Goal: Task Accomplishment & Management: Complete application form

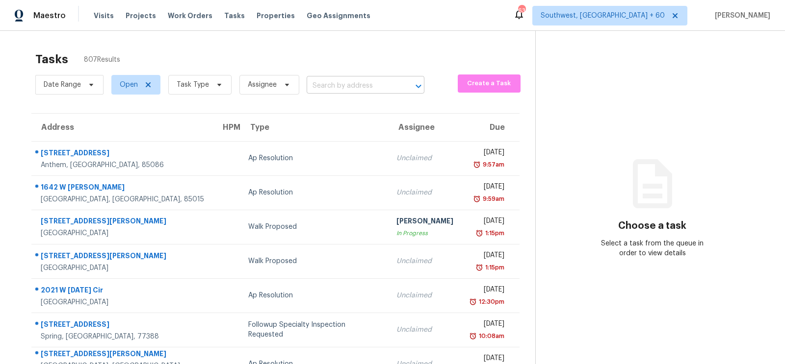
click at [346, 84] on input "text" at bounding box center [352, 85] width 90 height 15
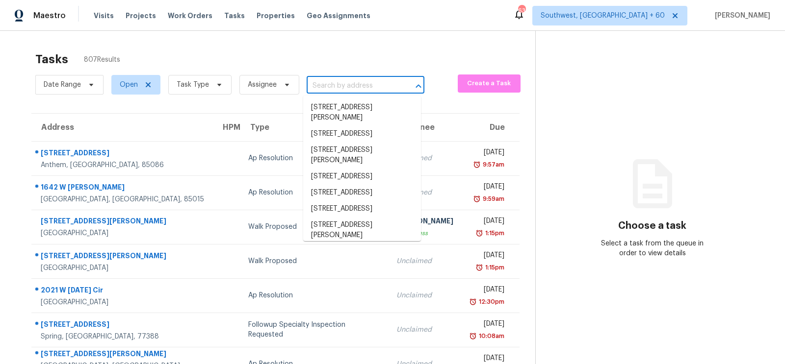
paste input "8234 Dawn Dr, Jonesboro, GA 30236"
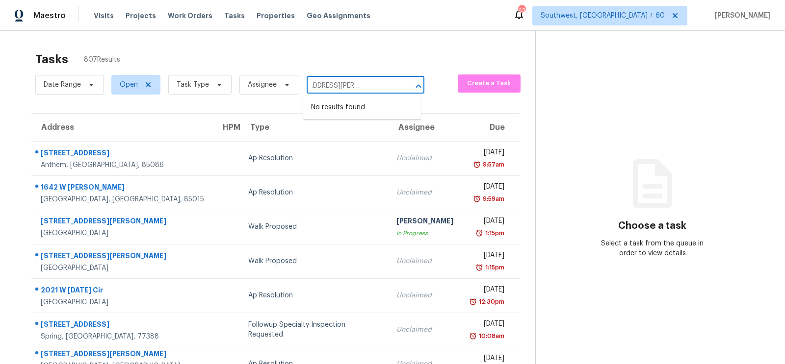
type input "8234 Dawn Dr, Jonesboro, GA 30236"
click at [350, 80] on input "text" at bounding box center [352, 85] width 90 height 15
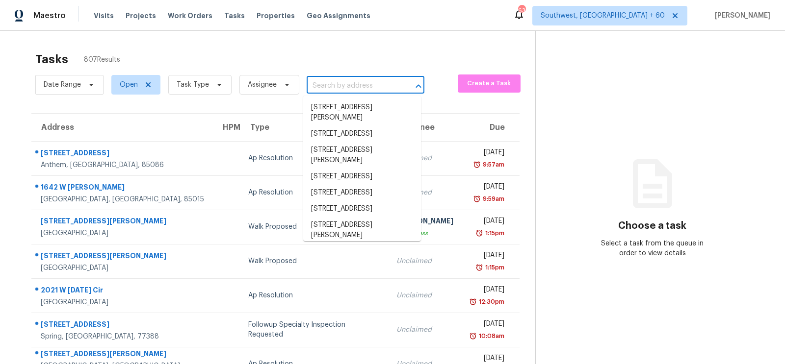
paste input "[STREET_ADDRESS][PERSON_NAME][PERSON_NAME]"
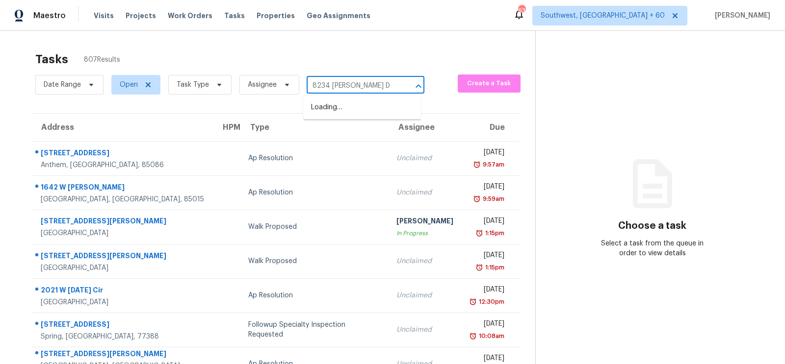
type input "8234 [PERSON_NAME] D"
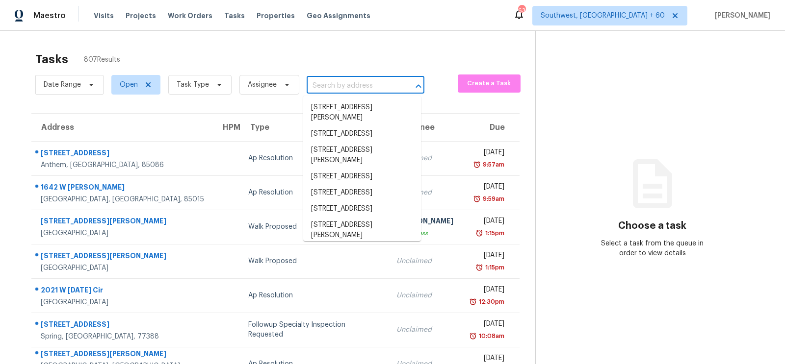
click at [319, 87] on input "text" at bounding box center [352, 85] width 90 height 15
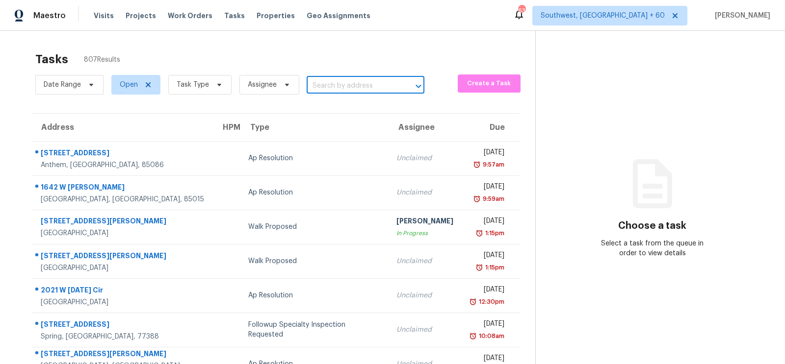
click at [331, 83] on input "text" at bounding box center [352, 85] width 90 height 15
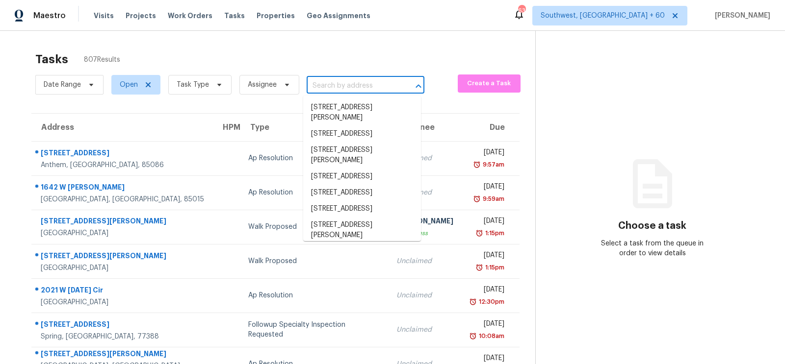
paste input "[STREET_ADDRESS][PERSON_NAME][PERSON_NAME]"
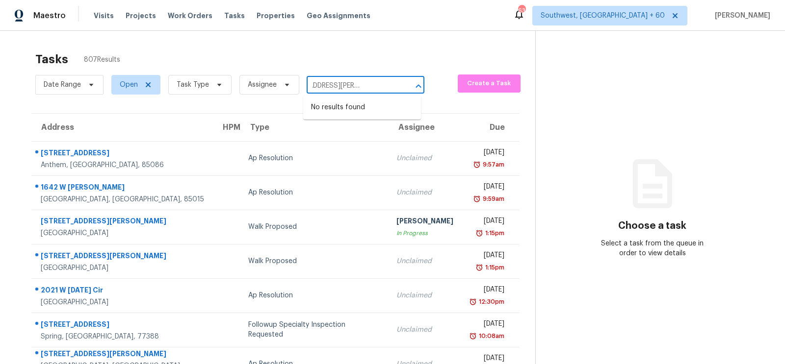
drag, startPoint x: 324, startPoint y: 84, endPoint x: 406, endPoint y: 84, distance: 82.4
click at [406, 84] on div "8234 Dawn Dr, Jonesboro, GA 30236 ​" at bounding box center [366, 85] width 118 height 15
type input "8234 [PERSON_NAME]"
click at [406, 111] on li "8234 Dawn Dr, Jonesboro, GA 30236" at bounding box center [362, 118] width 118 height 37
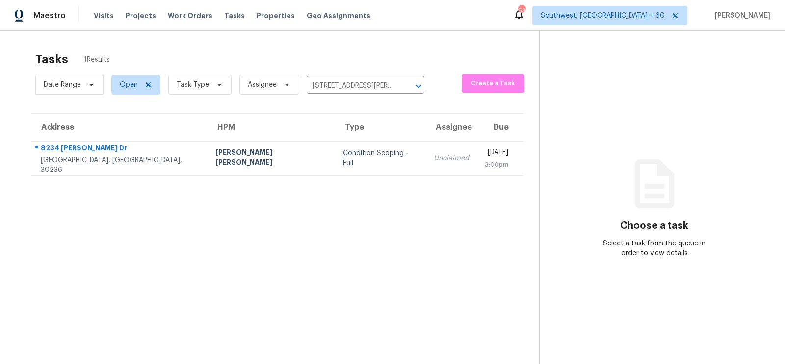
click at [426, 155] on td "Unclaimed" at bounding box center [451, 158] width 51 height 34
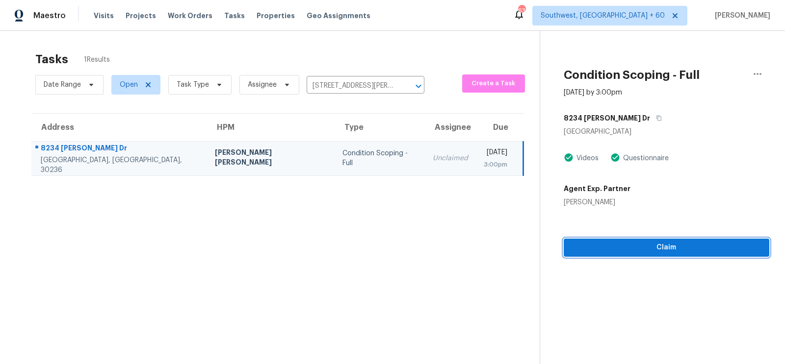
click at [662, 243] on span "Claim" at bounding box center [666, 248] width 190 height 12
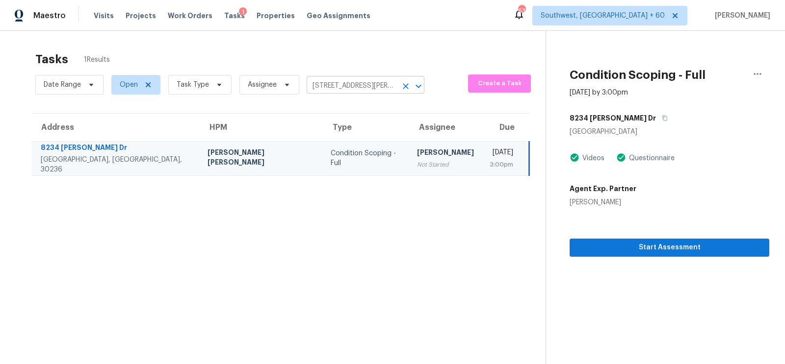
click at [333, 88] on input "8234 Dawn Dr, Jonesboro, GA 30236" at bounding box center [352, 85] width 90 height 15
paste input "6532 Virginia Sq, Arlington, TX 76017"
type input "6532 Virginia Sq, Arlington, TX 76017"
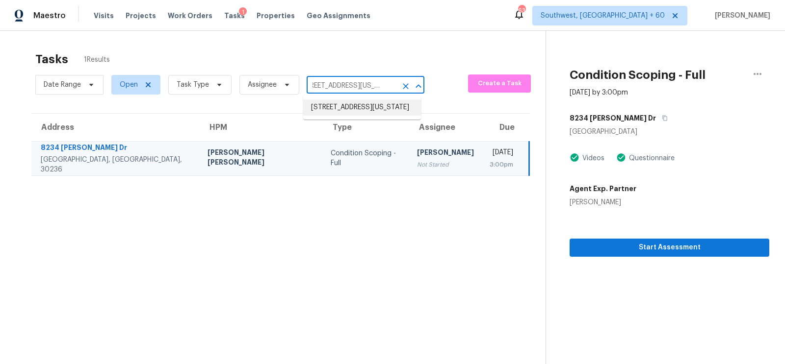
click at [350, 116] on li "6532 Virginia Sq, Arlington, TX 76017" at bounding box center [362, 108] width 118 height 16
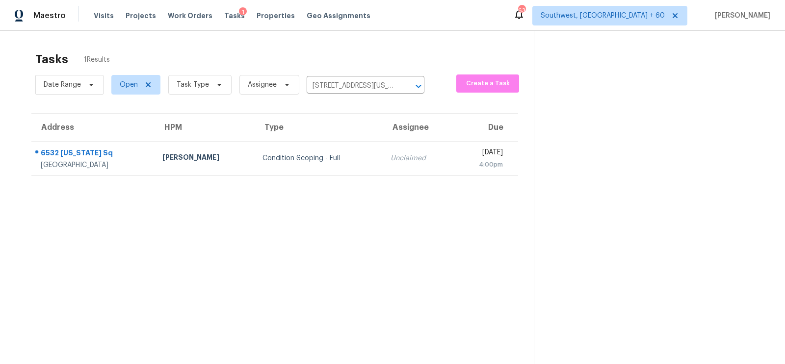
click at [383, 169] on td "Unclaimed" at bounding box center [418, 158] width 70 height 34
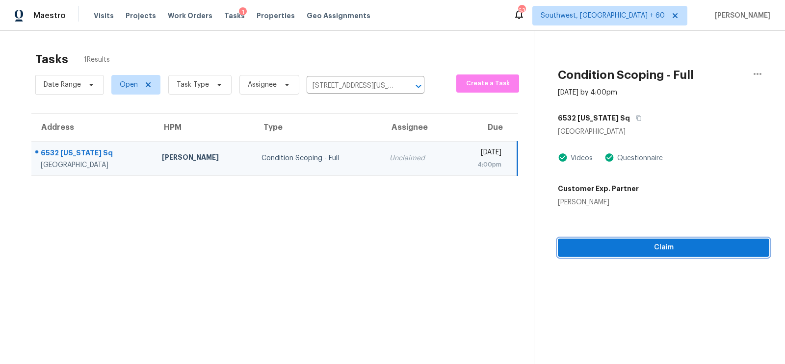
click at [672, 253] on span "Claim" at bounding box center [663, 248] width 196 height 12
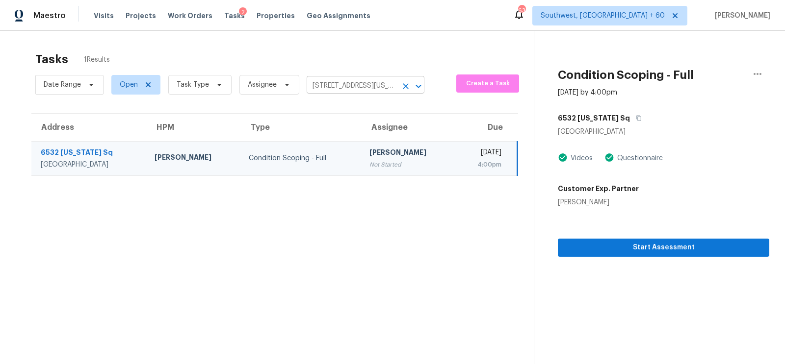
click at [334, 84] on input "6532 Virginia Sq, Arlington, TX 76017" at bounding box center [352, 85] width 90 height 15
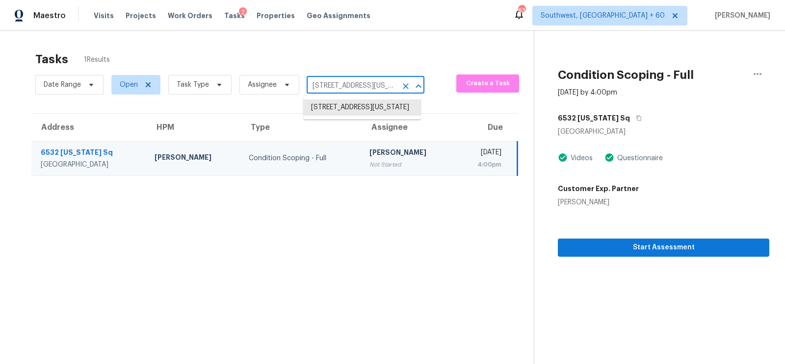
paste input "2215 Ridge Way, Chickasha, OK, 73018"
type input "2215 Ridge Way, Chickasha, OK, 73018"
click at [348, 112] on li "2215 Ridge Way, Chickasha, OK 73018" at bounding box center [362, 108] width 118 height 16
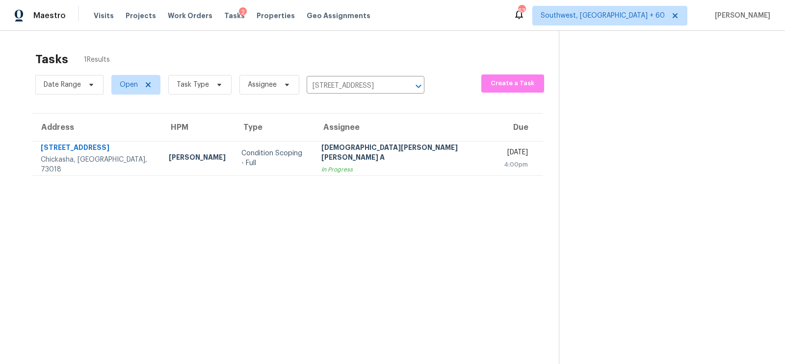
click at [340, 156] on div "Mohamed Azeem Mohsin A" at bounding box center [404, 154] width 167 height 22
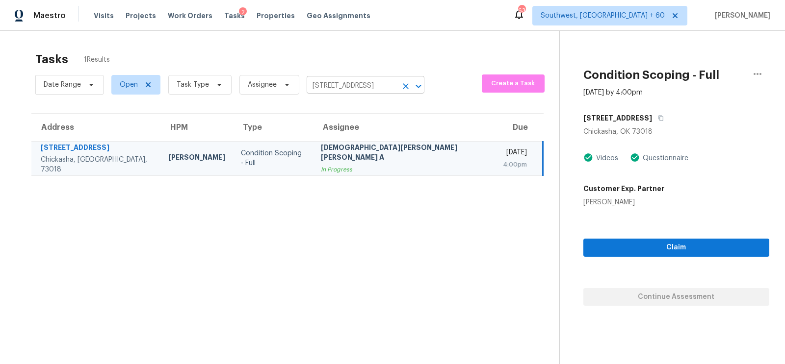
click at [323, 84] on input "2215 Ridge Way, Chickasha, OK 73018" at bounding box center [352, 85] width 90 height 15
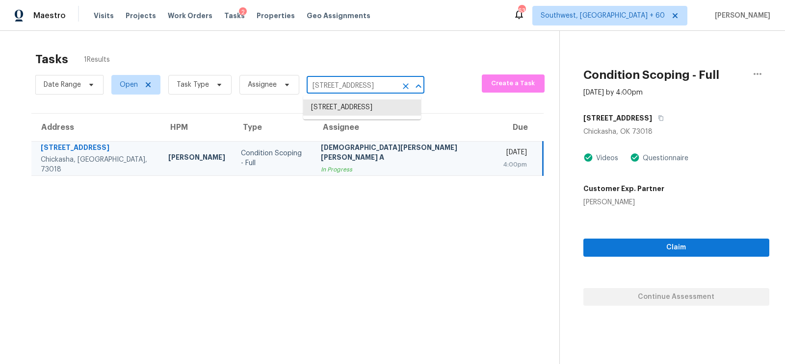
paste input "6532 Virginia Sq, Arlington, TX 76017"
type input "6532 Virginia Sq, Arlington, TX 76017"
click at [352, 115] on li "6532 Virginia Sq, Arlington, TX 76017" at bounding box center [362, 108] width 118 height 16
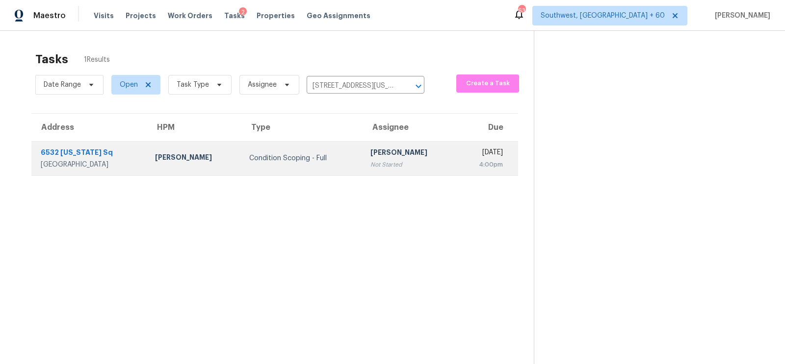
click at [362, 146] on td "Salma Ansari Not Started" at bounding box center [409, 158] width 94 height 34
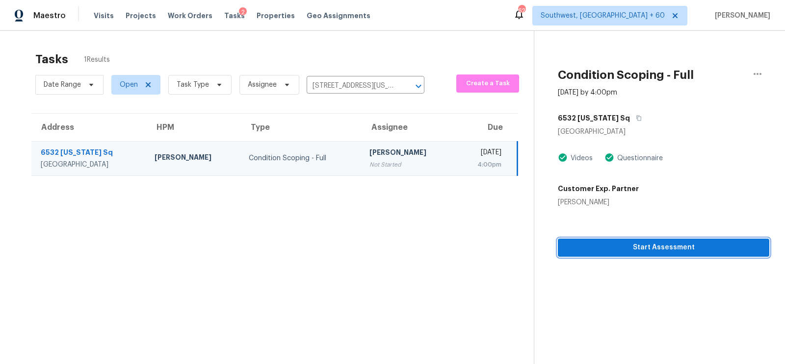
click at [667, 253] on span "Start Assessment" at bounding box center [663, 248] width 196 height 12
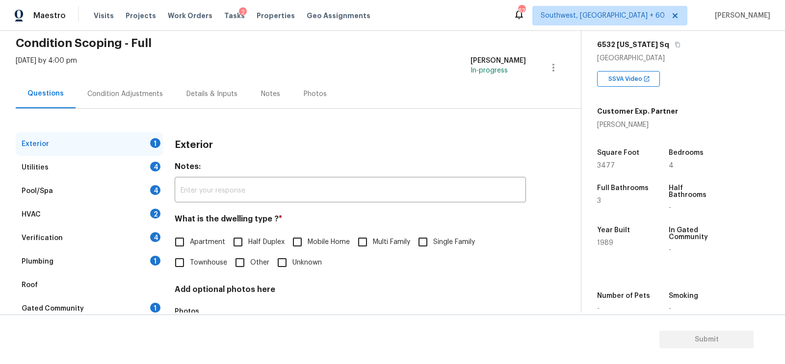
scroll to position [48, 0]
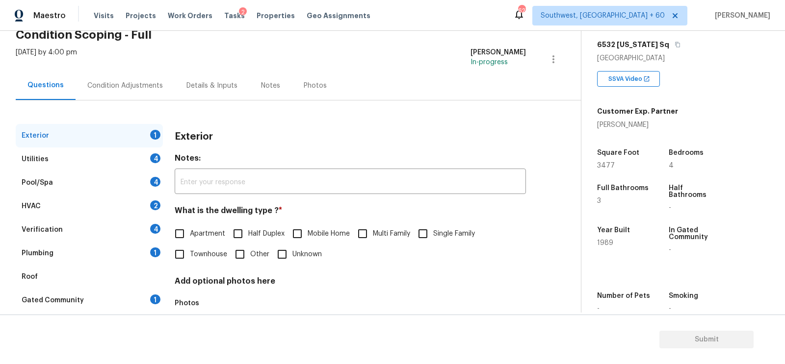
click at [424, 231] on input "Single Family" at bounding box center [422, 234] width 21 height 21
checkbox input "true"
click at [137, 158] on div "Utilities 4" at bounding box center [89, 160] width 147 height 24
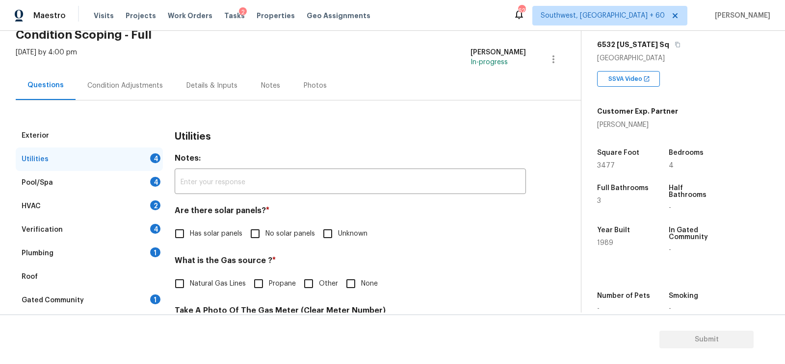
click at [254, 234] on input "No solar panels" at bounding box center [255, 234] width 21 height 21
checkbox input "true"
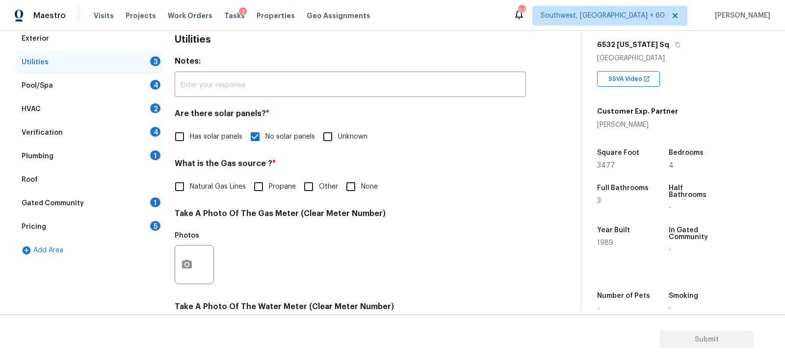
scroll to position [374, 0]
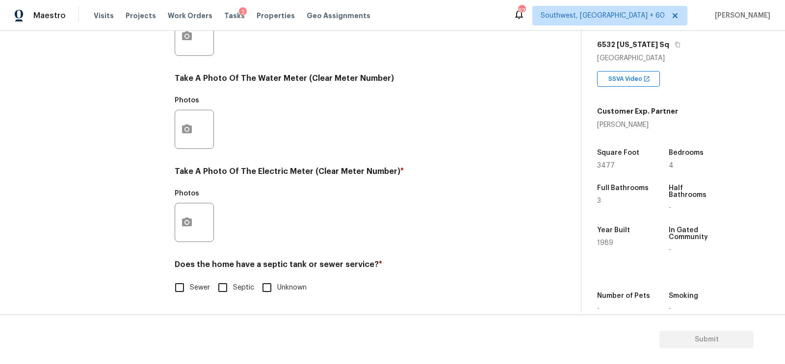
click at [182, 281] on input "Sewer" at bounding box center [179, 288] width 21 height 21
checkbox input "true"
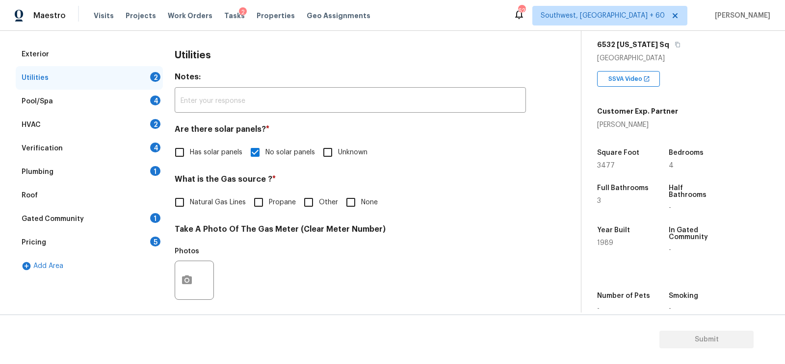
scroll to position [32, 0]
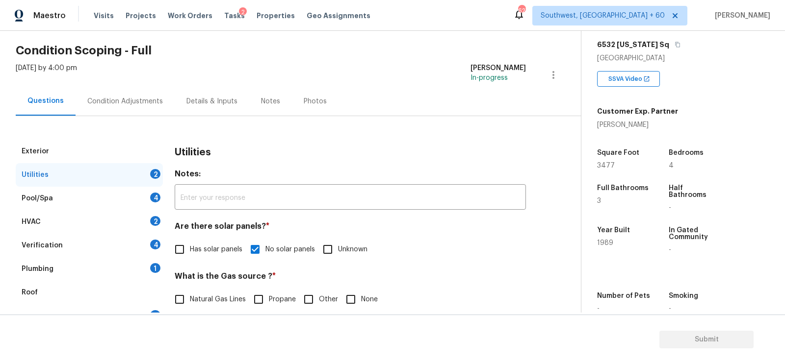
click at [115, 199] on div "Pool/Spa 4" at bounding box center [89, 199] width 147 height 24
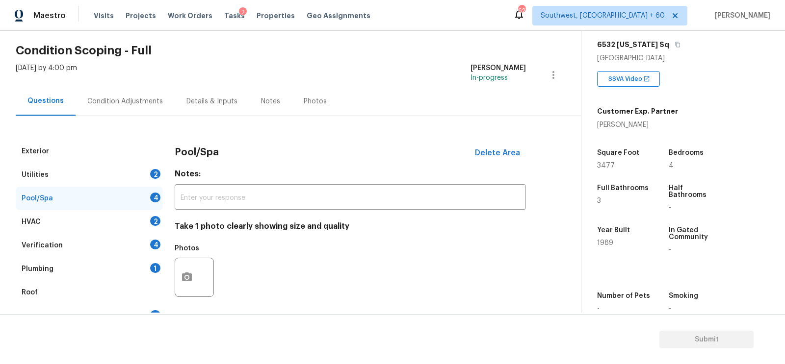
click at [140, 226] on div "HVAC 2" at bounding box center [89, 222] width 147 height 24
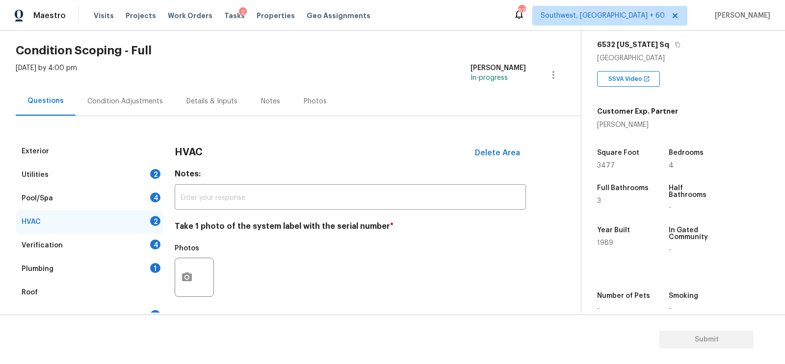
scroll to position [140, 0]
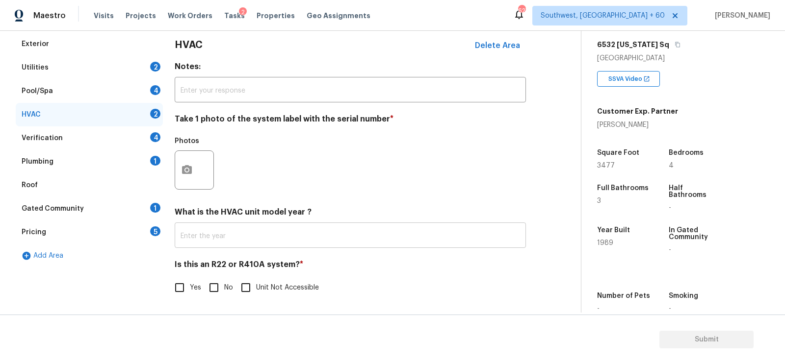
click at [247, 238] on input "text" at bounding box center [350, 236] width 351 height 23
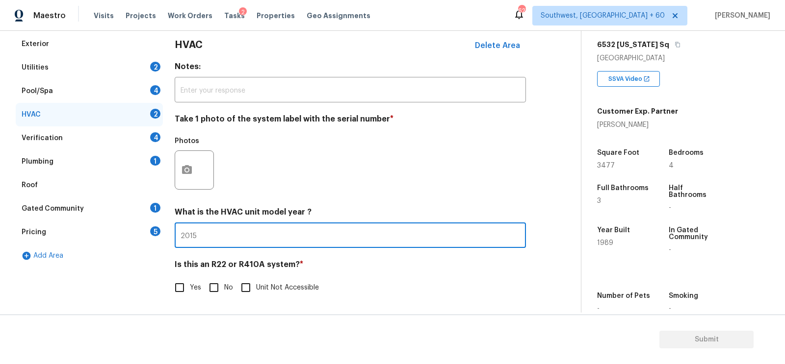
type input "2015"
click at [223, 287] on input "No" at bounding box center [214, 288] width 21 height 21
checkbox input "true"
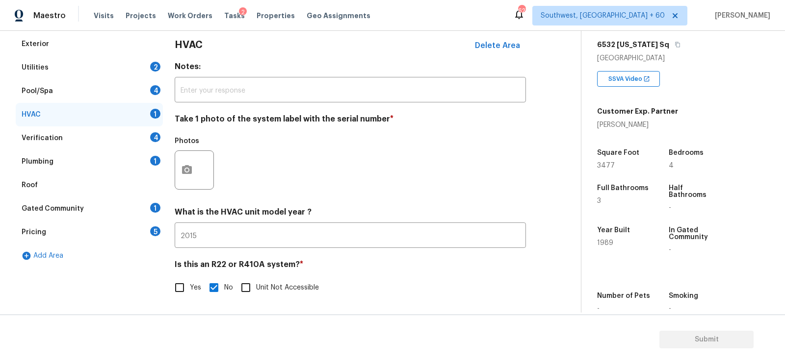
click at [145, 140] on div "Verification 4" at bounding box center [89, 139] width 147 height 24
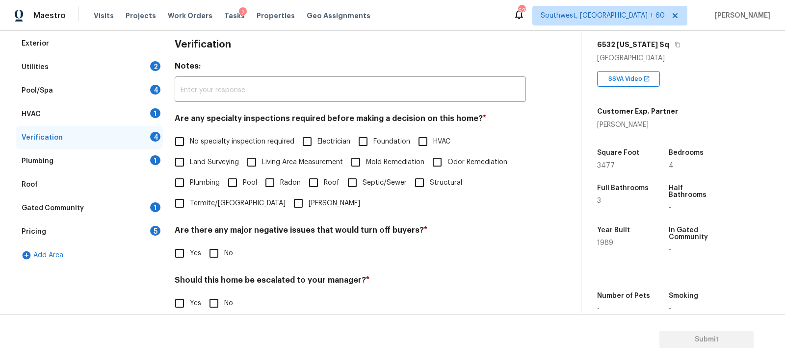
click at [215, 140] on span "No specialty inspection required" at bounding box center [242, 142] width 104 height 10
click at [190, 140] on input "No specialty inspection required" at bounding box center [179, 141] width 21 height 21
checkbox input "true"
click at [226, 253] on span "No" at bounding box center [228, 255] width 9 height 10
click at [224, 253] on input "No" at bounding box center [214, 254] width 21 height 21
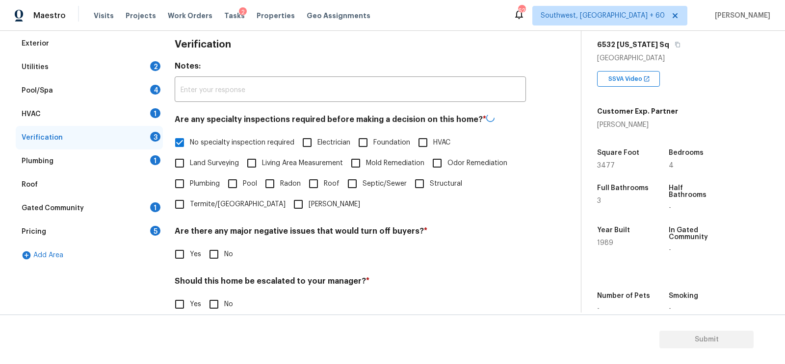
checkbox input "true"
click at [217, 302] on input "No" at bounding box center [214, 304] width 21 height 21
checkbox input "true"
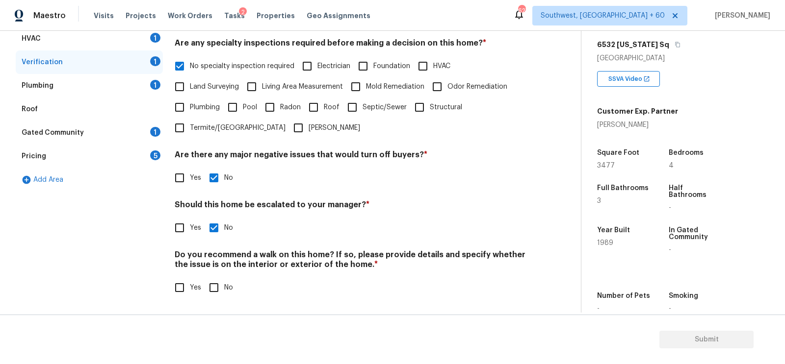
click at [216, 295] on input "No" at bounding box center [214, 288] width 21 height 21
checkbox input "true"
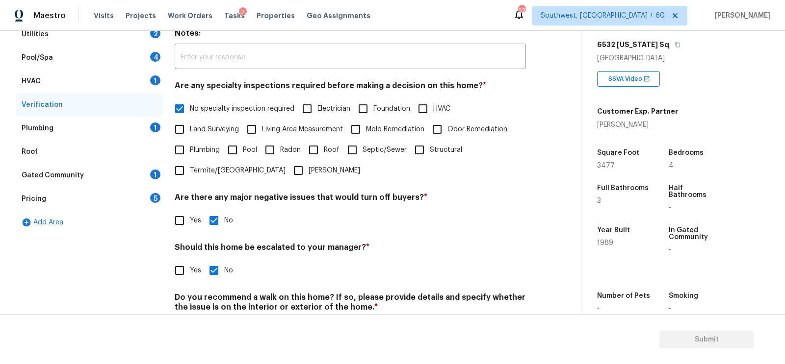
click at [154, 126] on div "1" at bounding box center [155, 128] width 10 height 10
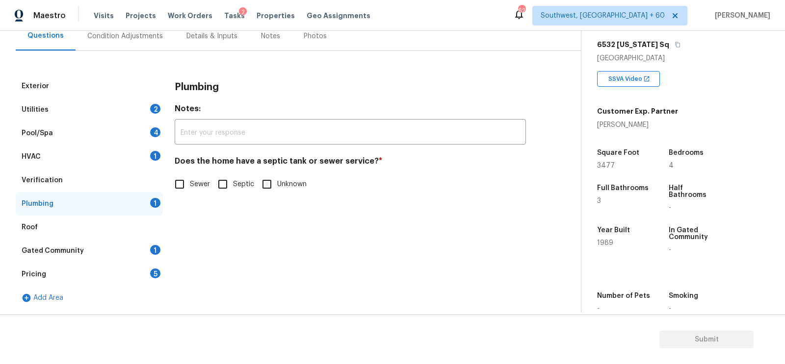
scroll to position [97, 0]
click at [190, 183] on span "Sewer" at bounding box center [200, 185] width 20 height 10
click at [190, 183] on input "Sewer" at bounding box center [179, 185] width 21 height 21
checkbox input "true"
click at [147, 245] on div "Gated Community 1" at bounding box center [89, 252] width 147 height 24
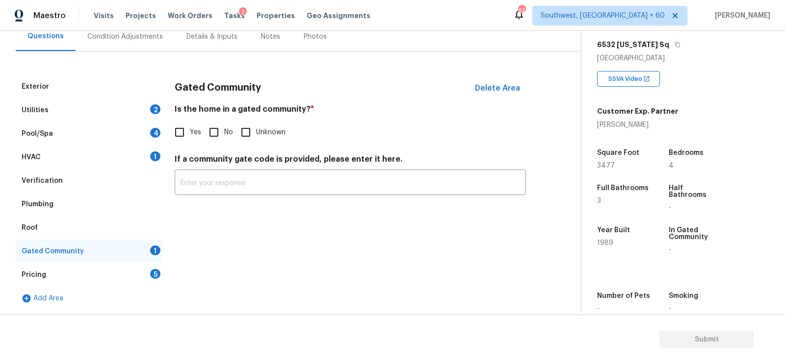
click at [214, 137] on input "No" at bounding box center [214, 132] width 21 height 21
checkbox input "true"
click at [148, 267] on div "Pricing 5" at bounding box center [89, 275] width 147 height 24
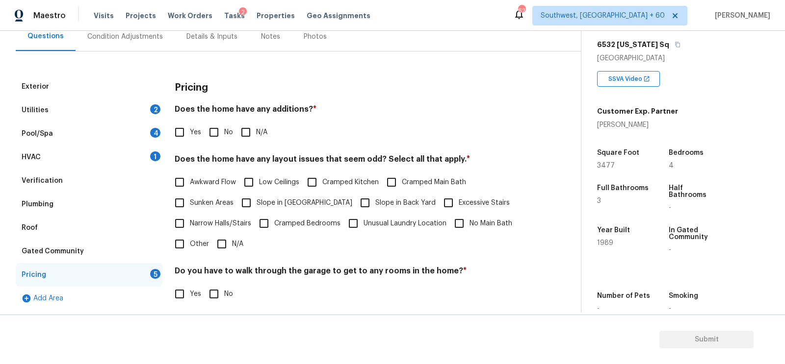
click at [215, 164] on h4 "Does the home have any layout issues that seem odd? Select all that apply. *" at bounding box center [350, 161] width 351 height 14
click at [213, 140] on input "No" at bounding box center [214, 132] width 21 height 21
checkbox input "true"
click at [221, 251] on input "N/A" at bounding box center [221, 245] width 21 height 21
checkbox input "true"
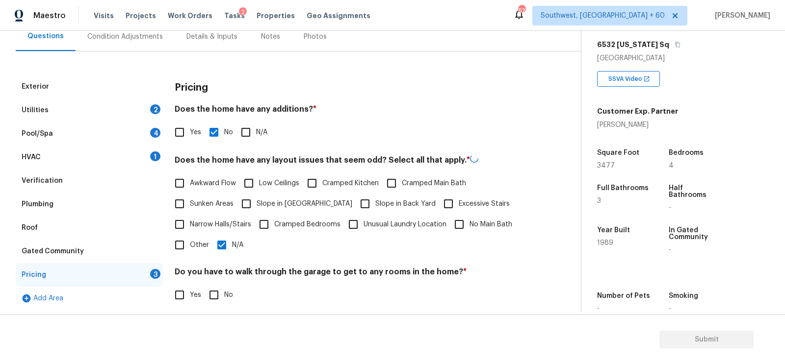
click at [218, 287] on input "No" at bounding box center [214, 295] width 21 height 21
checkbox input "true"
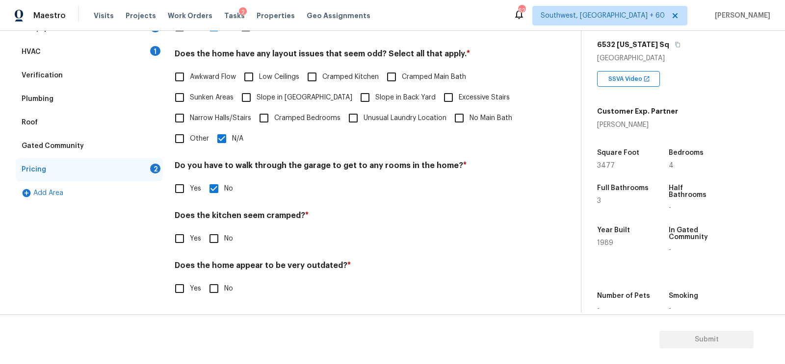
click at [214, 237] on input "No" at bounding box center [214, 239] width 21 height 21
checkbox input "true"
click at [214, 286] on input "No" at bounding box center [214, 290] width 21 height 21
checkbox input "true"
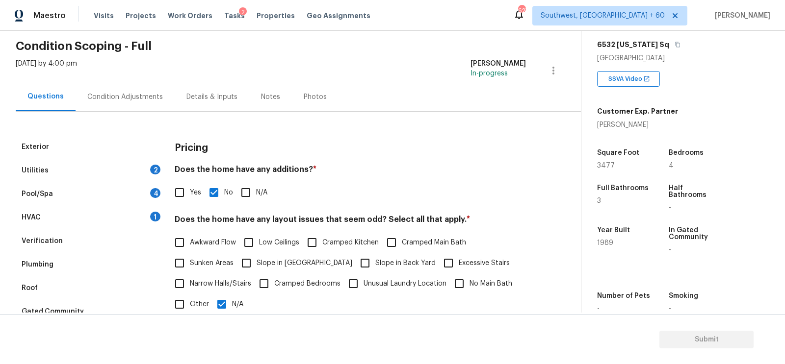
click at [129, 94] on div "Condition Adjustments" at bounding box center [125, 97] width 76 height 10
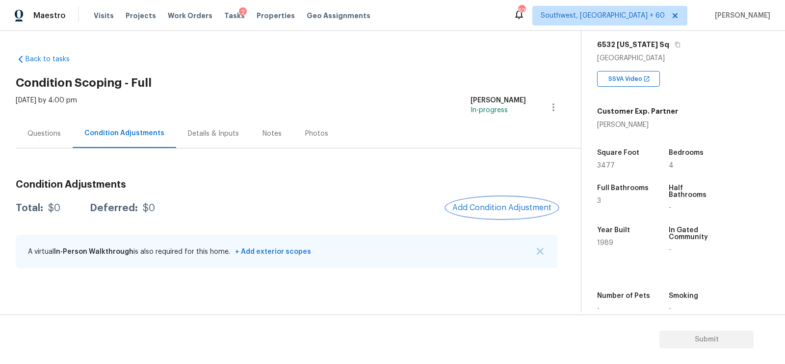
click at [471, 199] on button "Add Condition Adjustment" at bounding box center [501, 208] width 111 height 21
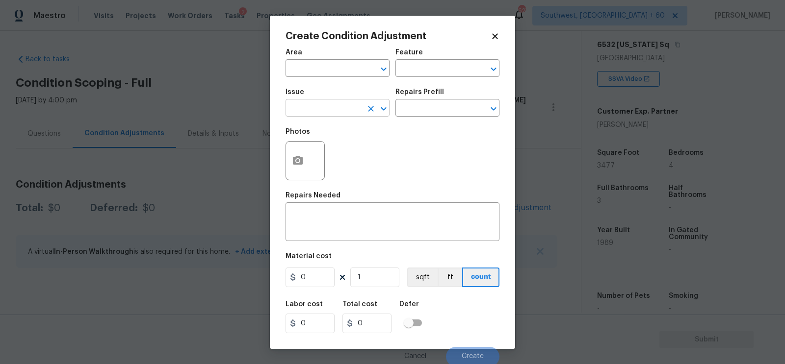
click at [350, 111] on input "text" at bounding box center [323, 109] width 77 height 15
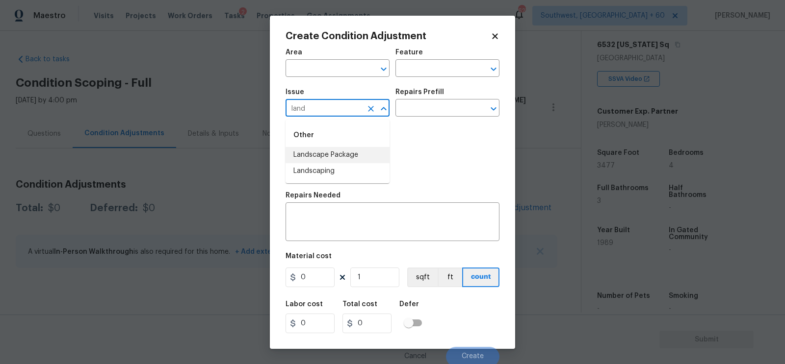
click at [326, 155] on li "Landscape Package" at bounding box center [337, 155] width 104 height 16
type input "Landscape Package"
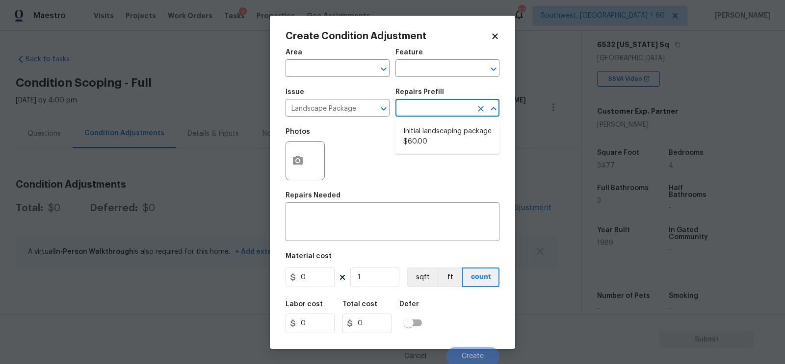
click at [432, 112] on input "text" at bounding box center [433, 109] width 77 height 15
click at [428, 132] on li "Initial landscaping package $60.00" at bounding box center [447, 137] width 104 height 26
type input "Home Readiness Packages"
type textarea "Mowing of grass up to 6" in height. Mow, edge along driveways & sidewalks, trim…"
type input "60"
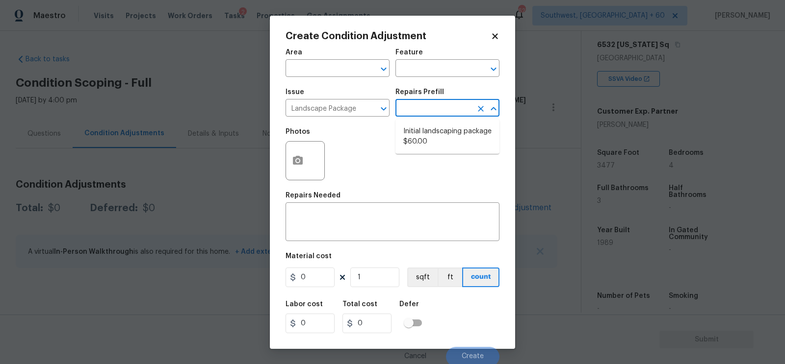
type input "60"
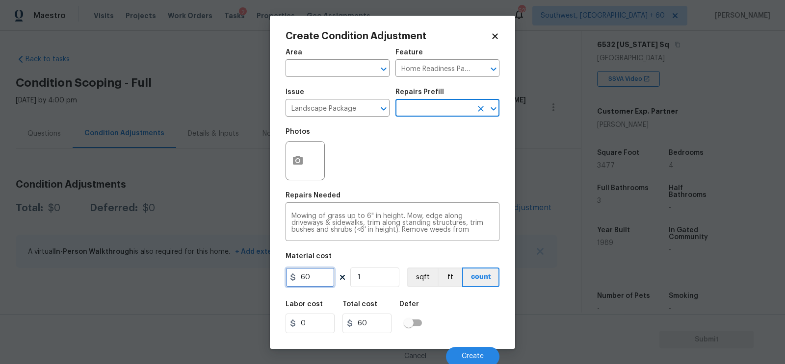
click at [330, 282] on input "60" at bounding box center [309, 278] width 49 height 20
type input "750"
click at [368, 312] on div "Total cost" at bounding box center [370, 307] width 57 height 13
type input "750"
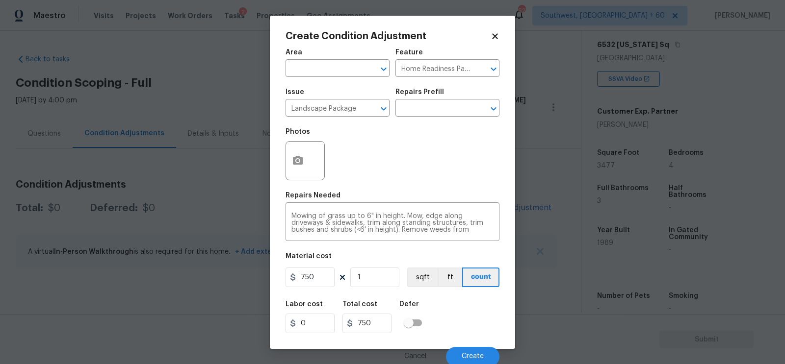
click at [312, 174] on div at bounding box center [304, 160] width 39 height 39
click at [302, 169] on button "button" at bounding box center [298, 161] width 24 height 38
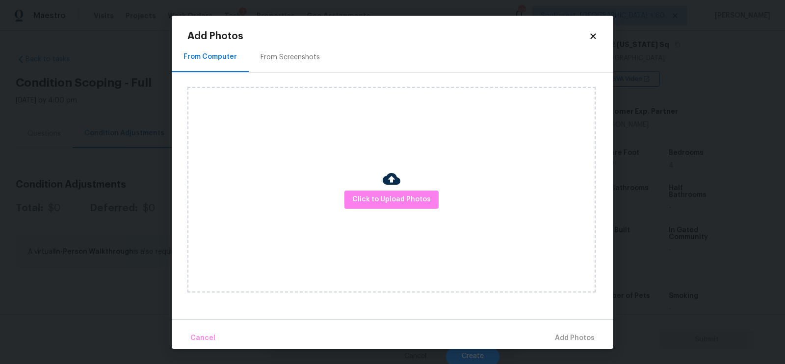
click at [305, 58] on div "From Screenshots" at bounding box center [289, 57] width 59 height 10
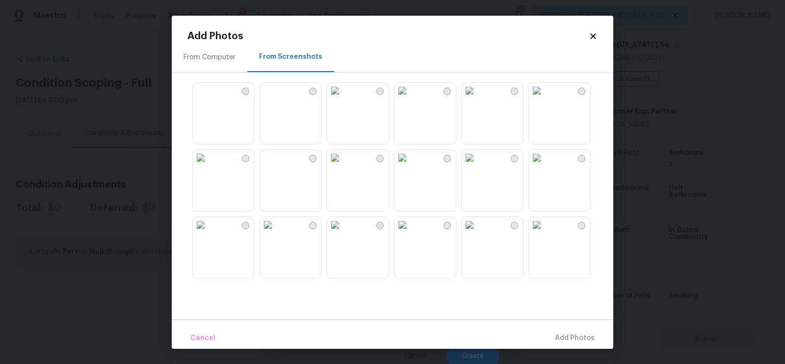
click at [410, 99] on img at bounding box center [402, 91] width 16 height 16
click at [559, 342] on span "Add 1 Photo(s)" at bounding box center [570, 339] width 49 height 12
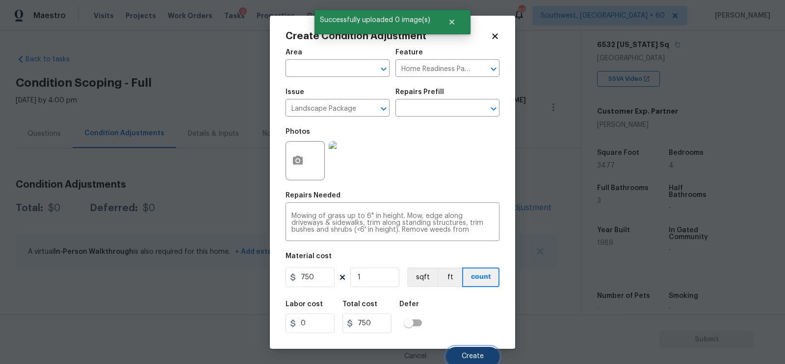
click at [474, 350] on button "Create" at bounding box center [472, 357] width 53 height 20
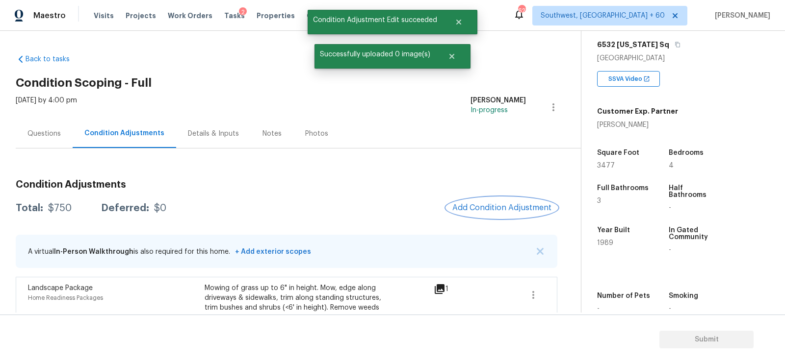
click at [497, 209] on span "Add Condition Adjustment" at bounding box center [501, 208] width 99 height 9
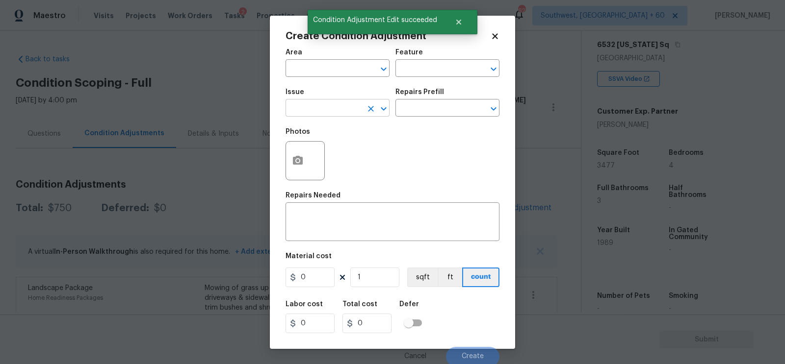
click at [320, 112] on input "text" at bounding box center [323, 109] width 77 height 15
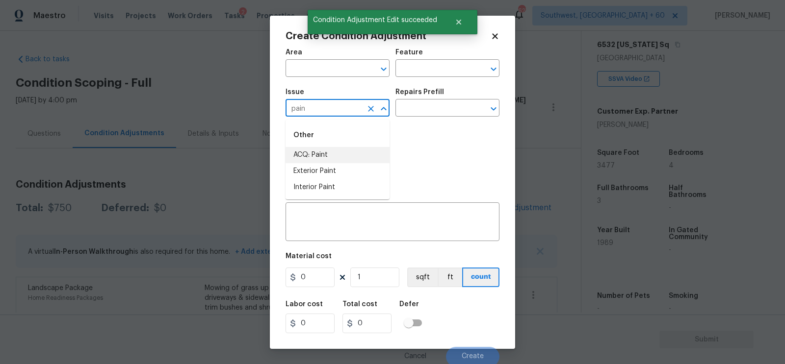
click at [314, 157] on li "ACQ: Paint" at bounding box center [337, 155] width 104 height 16
type input "ACQ: Paint"
click at [425, 113] on input "text" at bounding box center [433, 109] width 77 height 15
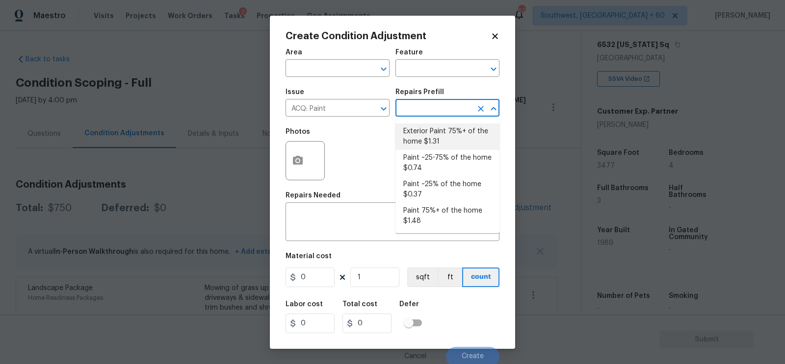
click at [436, 146] on li "Exterior Paint 75%+ of the home $1.31" at bounding box center [447, 137] width 104 height 26
type input "Acquisition"
type textarea "Acquisition Scope: 75%+ of the home exterior will likely require paint"
type input "1.31"
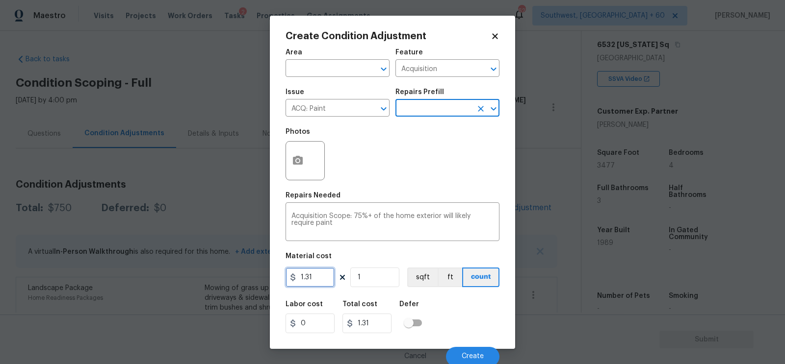
click at [309, 285] on input "1.31" at bounding box center [309, 278] width 49 height 20
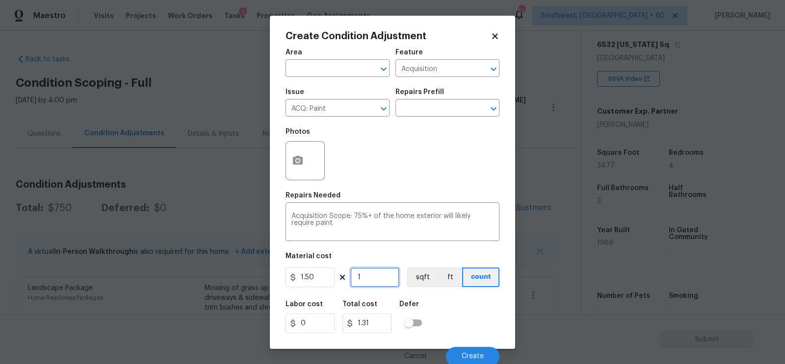
click at [367, 279] on input "1" at bounding box center [374, 278] width 49 height 20
type input "1.5"
type input "0"
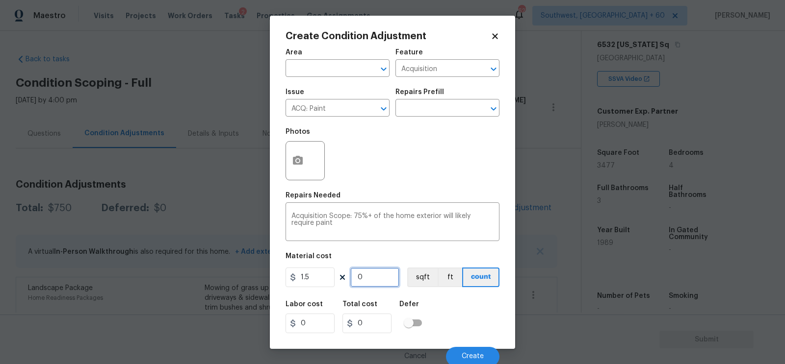
type input "3"
type input "4.5"
type input "34"
type input "51"
type input "347"
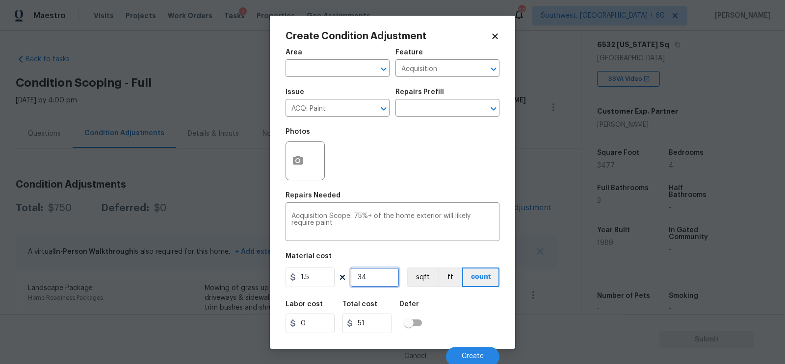
type input "520.5"
type input "3477"
type input "5215.5"
type input "3477"
click at [376, 317] on input "5215.5" at bounding box center [366, 324] width 49 height 20
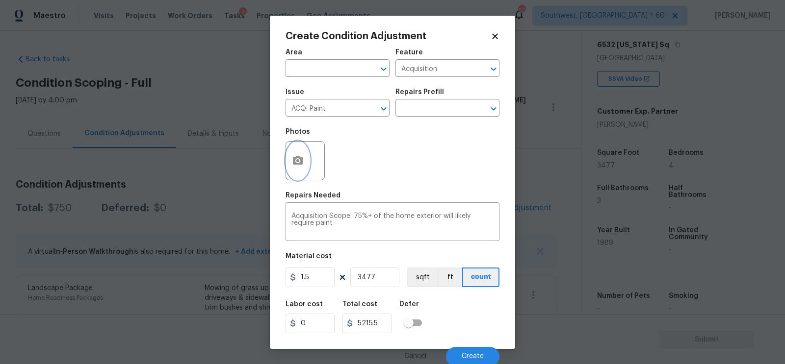
click at [299, 144] on button "button" at bounding box center [298, 161] width 24 height 38
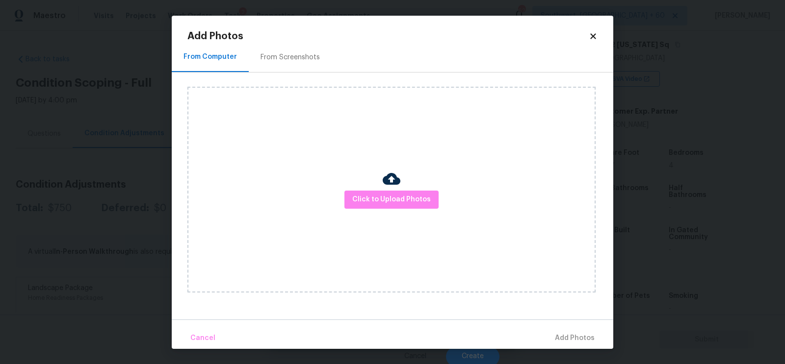
click at [306, 53] on div "From Screenshots" at bounding box center [289, 57] width 59 height 10
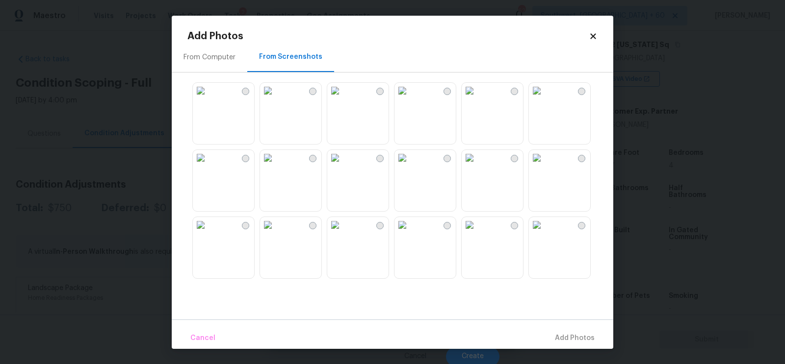
click at [410, 99] on img at bounding box center [402, 91] width 16 height 16
click at [568, 333] on span "Add 1 Photo(s)" at bounding box center [570, 339] width 49 height 12
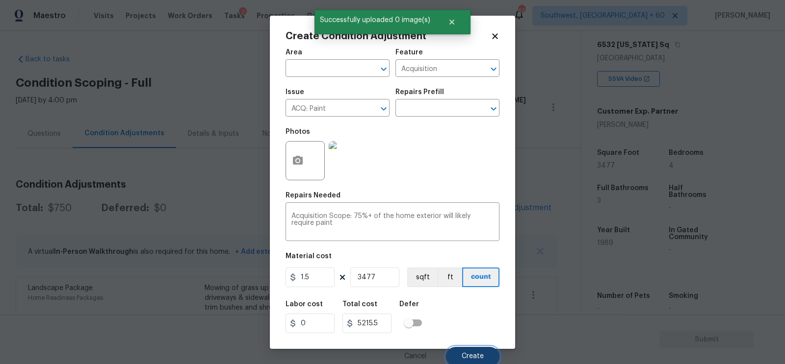
click at [479, 351] on button "Create" at bounding box center [472, 357] width 53 height 20
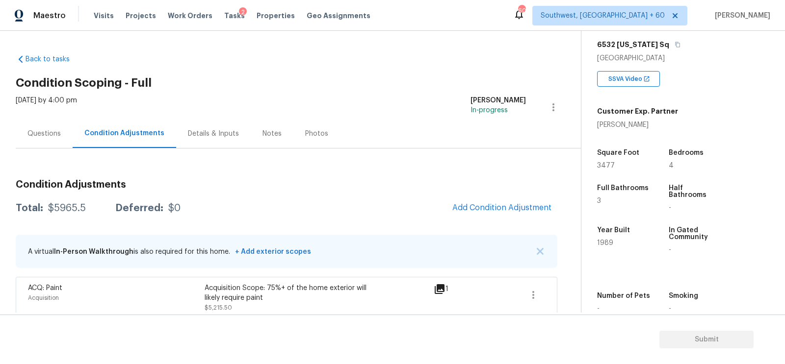
click at [55, 120] on div "Questions" at bounding box center [44, 133] width 57 height 29
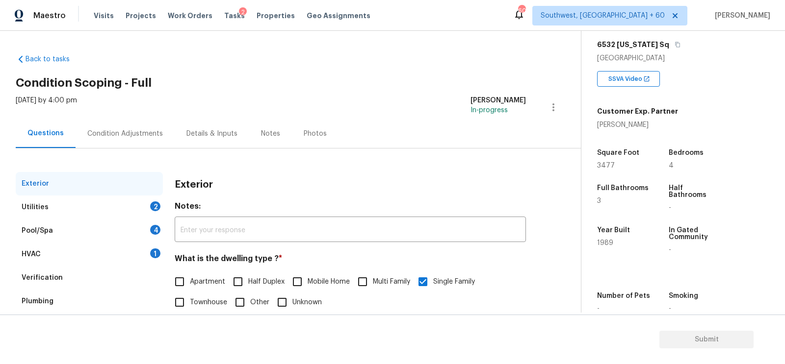
click at [57, 275] on div "Verification" at bounding box center [42, 278] width 41 height 10
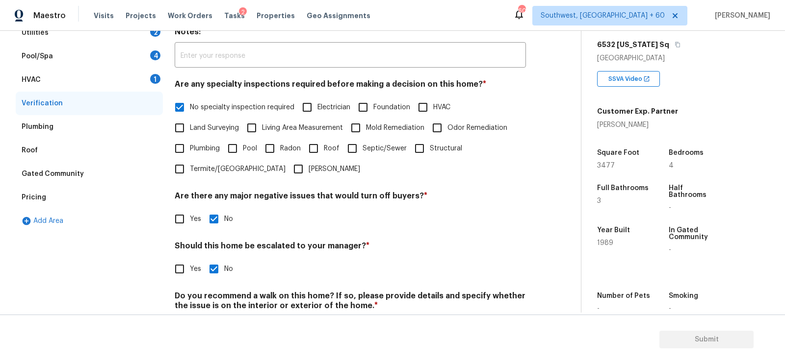
scroll to position [200, 0]
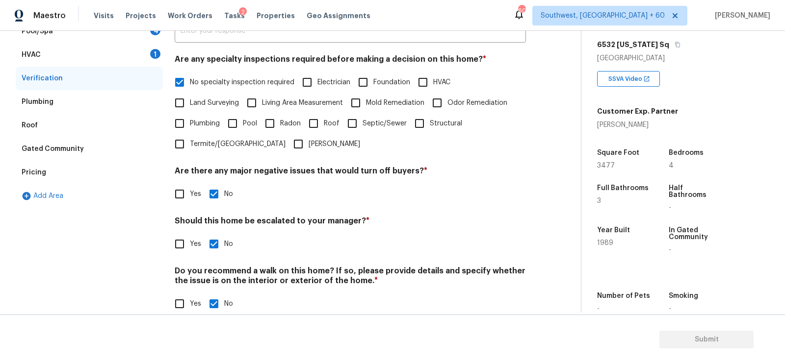
click at [191, 242] on span "Yes" at bounding box center [195, 244] width 11 height 10
click at [190, 242] on input "Yes" at bounding box center [179, 244] width 21 height 21
checkbox input "true"
checkbox input "false"
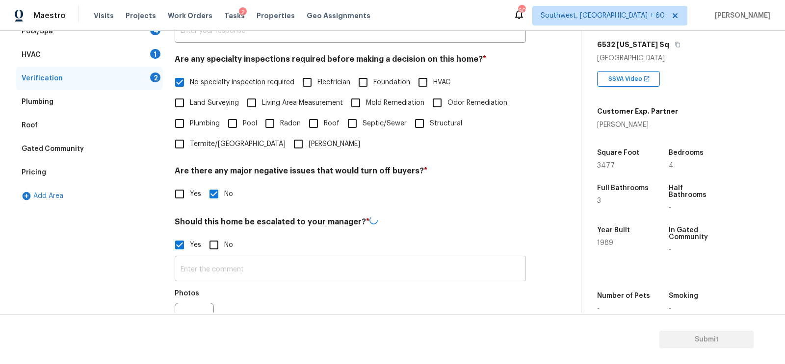
click at [205, 265] on input "text" at bounding box center [350, 269] width 351 height 23
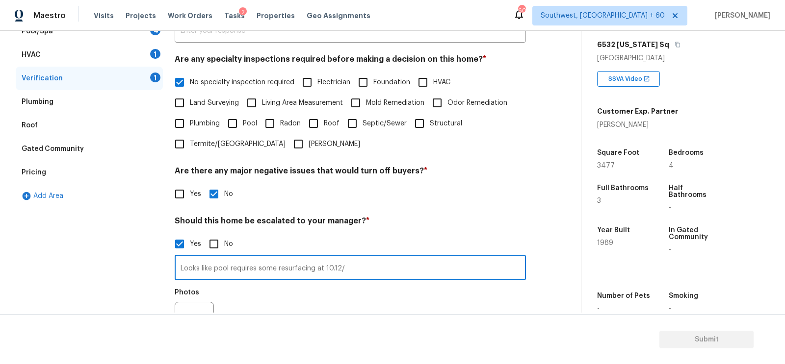
click at [299, 269] on input "Looks like pool requires some resurfacing at 10.12/" at bounding box center [350, 268] width 351 height 23
click at [381, 266] on input "Looks like pool requires some plaster work at 10.12/" at bounding box center [350, 268] width 351 height 23
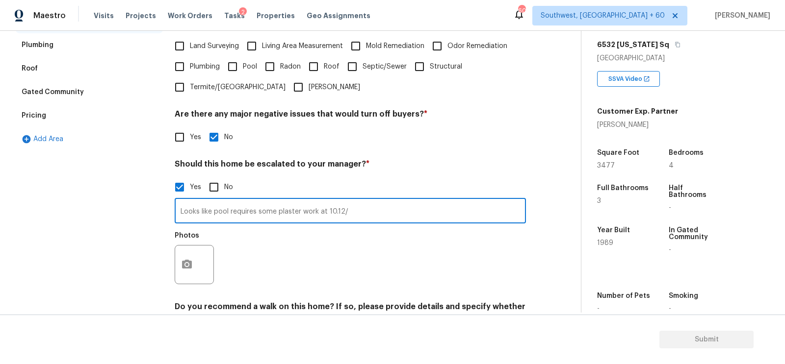
scroll to position [267, 0]
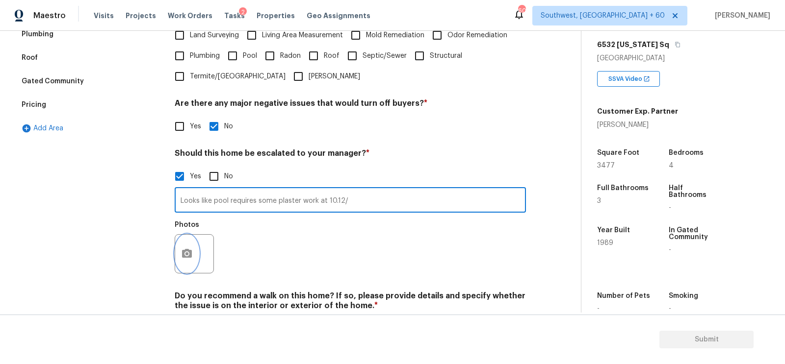
click at [184, 251] on icon "button" at bounding box center [187, 254] width 12 height 12
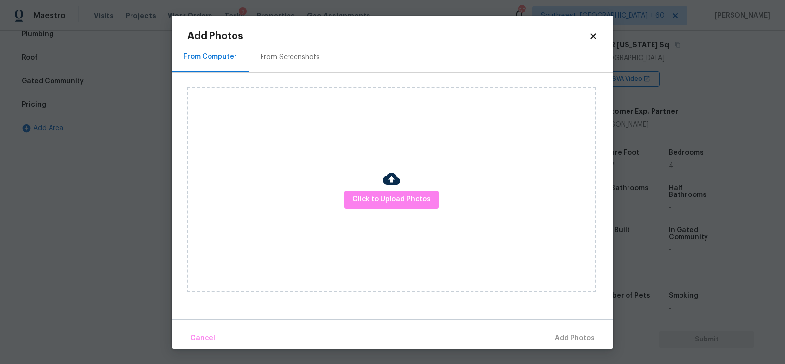
click at [378, 183] on div "Click to Upload Photos" at bounding box center [391, 190] width 408 height 206
click at [378, 198] on span "Click to Upload Photos" at bounding box center [391, 200] width 78 height 12
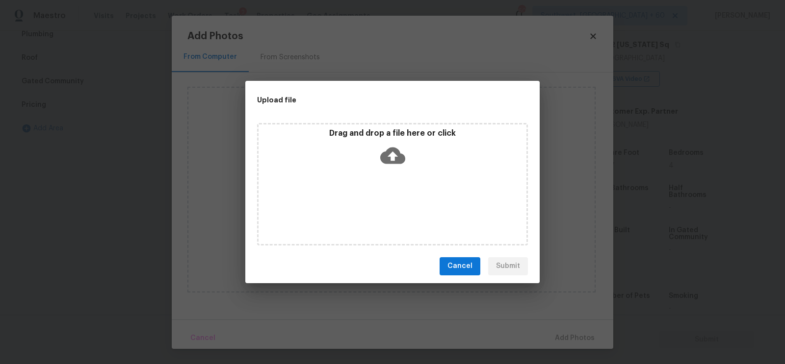
click at [381, 173] on div "Drag and drop a file here or click" at bounding box center [392, 184] width 271 height 123
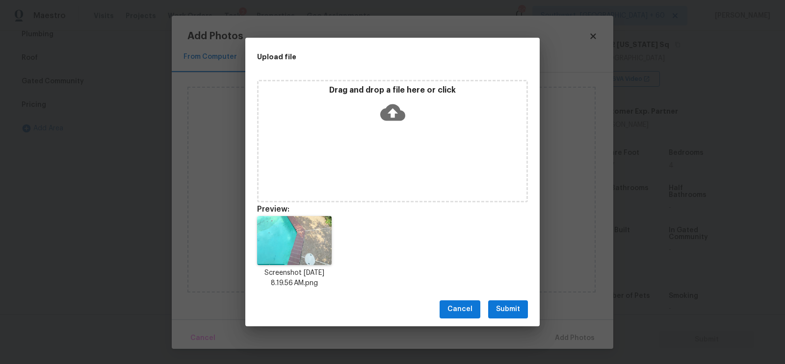
click at [504, 300] on div "Cancel Submit" at bounding box center [392, 310] width 294 height 34
click at [508, 312] on span "Submit" at bounding box center [508, 310] width 24 height 12
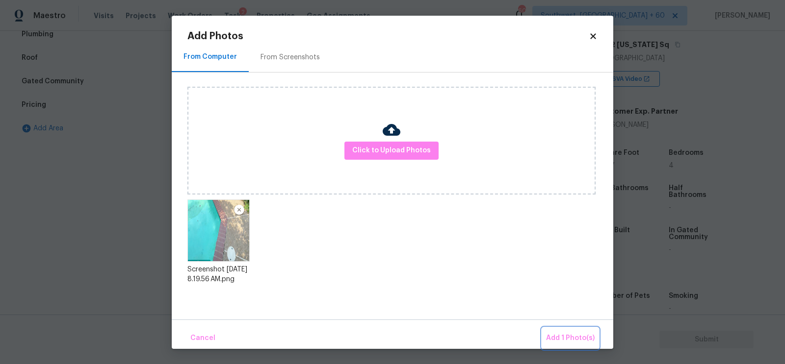
click at [563, 341] on span "Add 1 Photo(s)" at bounding box center [570, 339] width 49 height 12
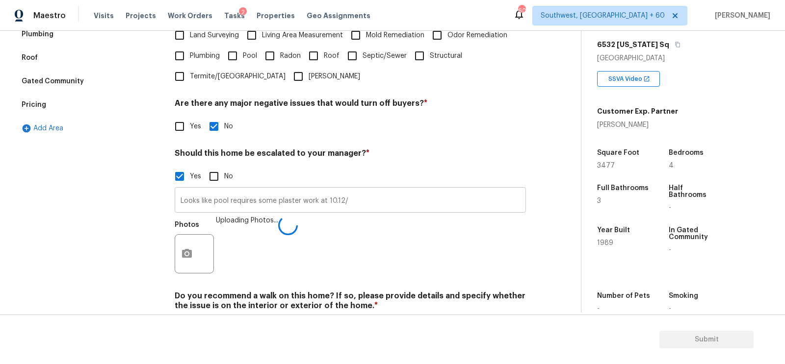
click at [352, 204] on input "Looks like pool requires some plaster work at 10.12/" at bounding box center [350, 201] width 351 height 23
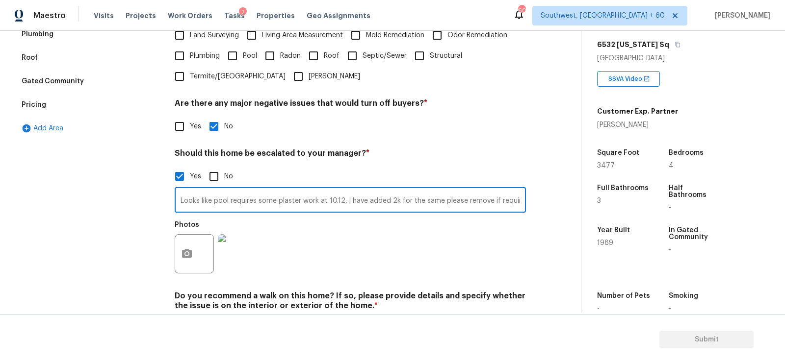
scroll to position [0, 1]
type input "Looks like pool requires some plaster work at 10.12, i have added 2k for the sa…"
click at [344, 248] on div "Photos" at bounding box center [350, 248] width 351 height 64
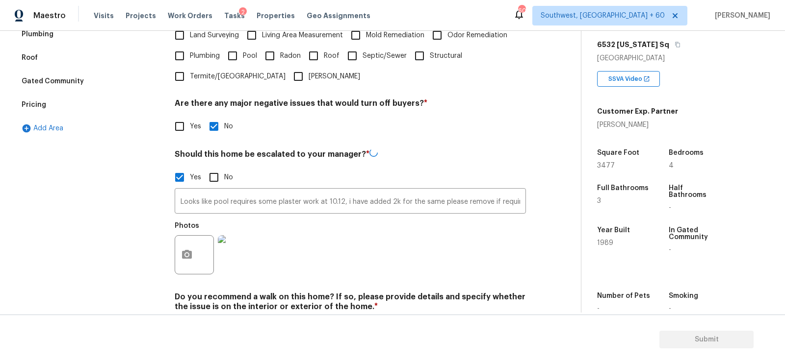
scroll to position [8, 0]
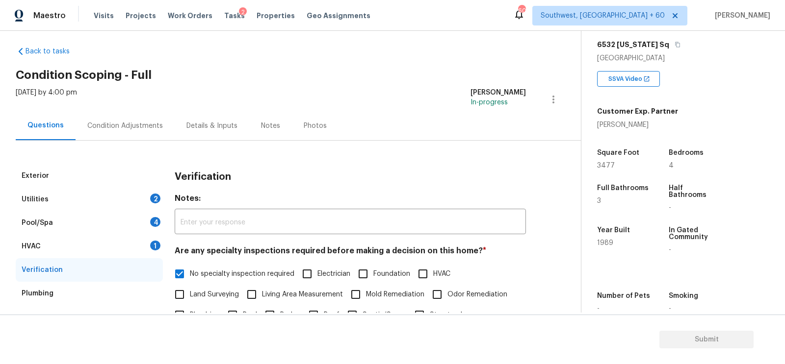
click at [114, 244] on div "HVAC 1" at bounding box center [89, 247] width 147 height 24
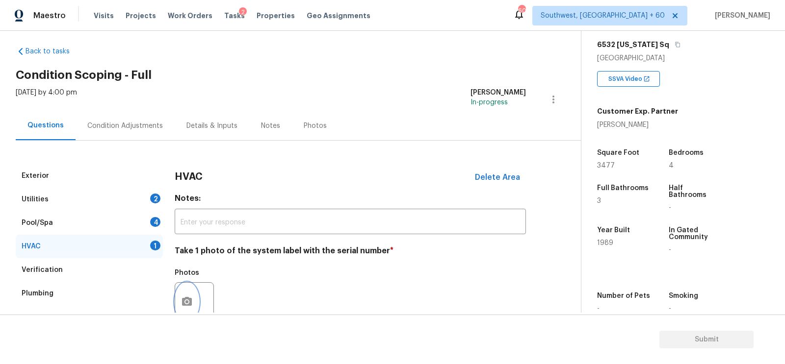
click at [189, 293] on button "button" at bounding box center [187, 302] width 24 height 38
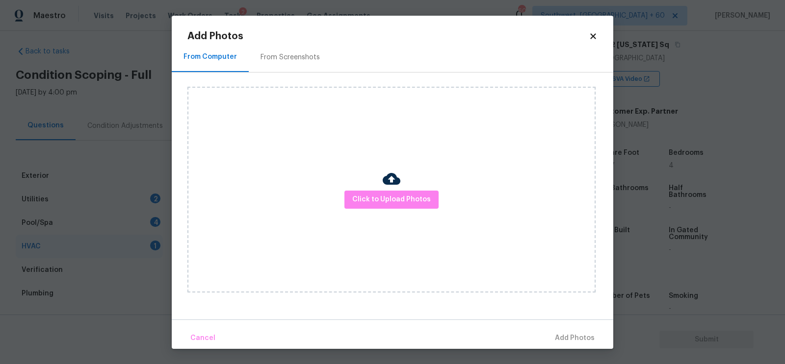
click at [347, 230] on div "Click to Upload Photos" at bounding box center [391, 190] width 408 height 206
click at [370, 203] on span "Click to Upload Photos" at bounding box center [391, 200] width 78 height 12
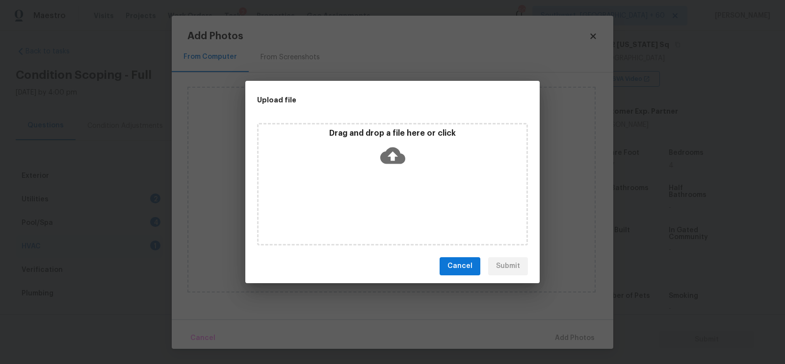
click at [382, 171] on div "Drag and drop a file here or click" at bounding box center [392, 184] width 271 height 123
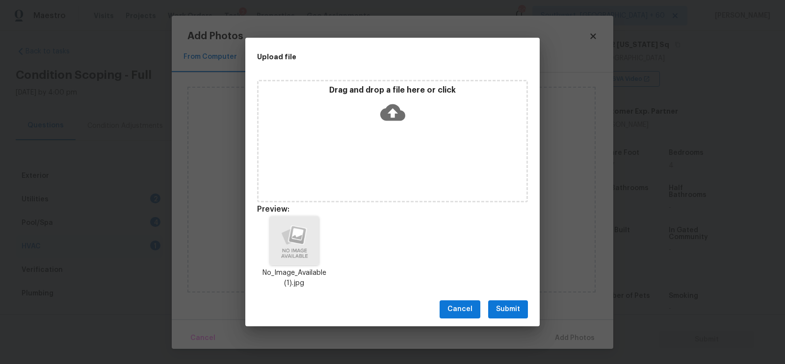
click at [509, 303] on button "Submit" at bounding box center [508, 310] width 40 height 18
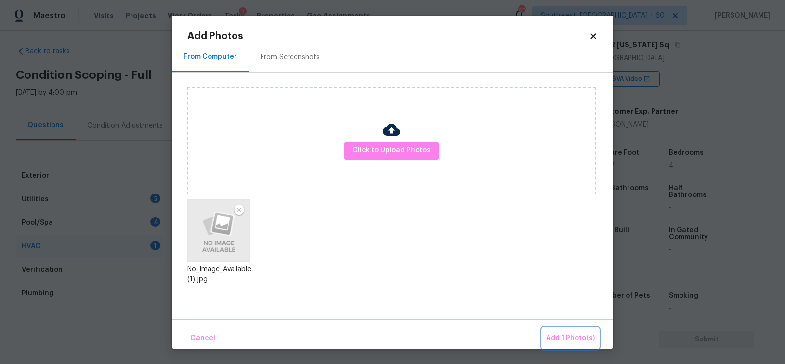
click at [565, 336] on span "Add 1 Photo(s)" at bounding box center [570, 339] width 49 height 12
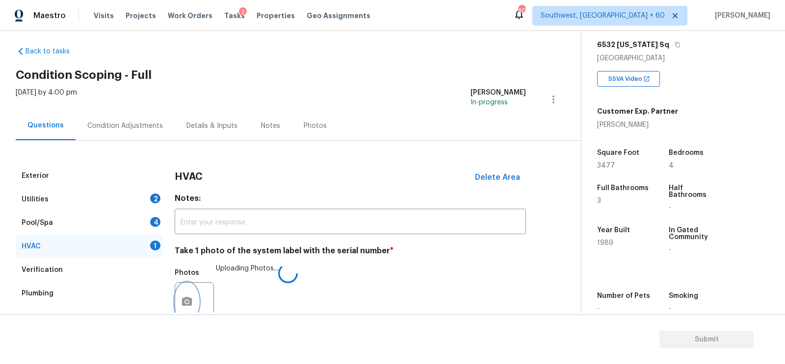
scroll to position [16, 0]
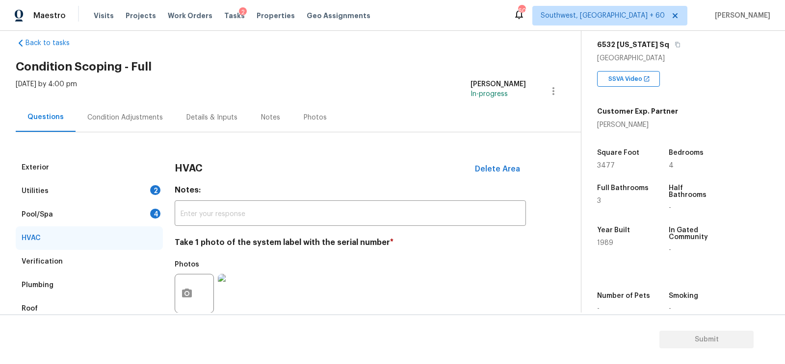
click at [142, 210] on div "Pool/Spa 4" at bounding box center [89, 215] width 147 height 24
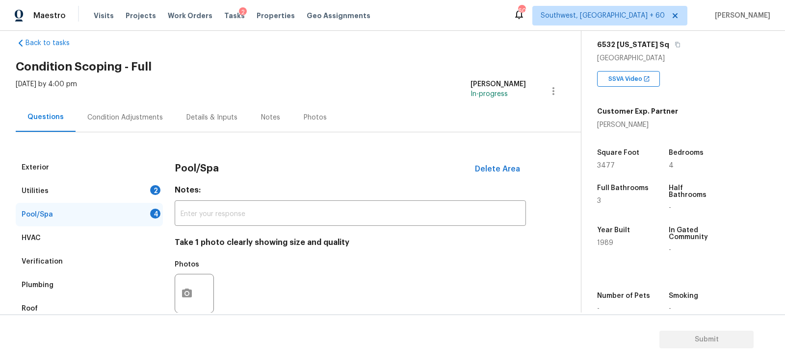
scroll to position [24, 0]
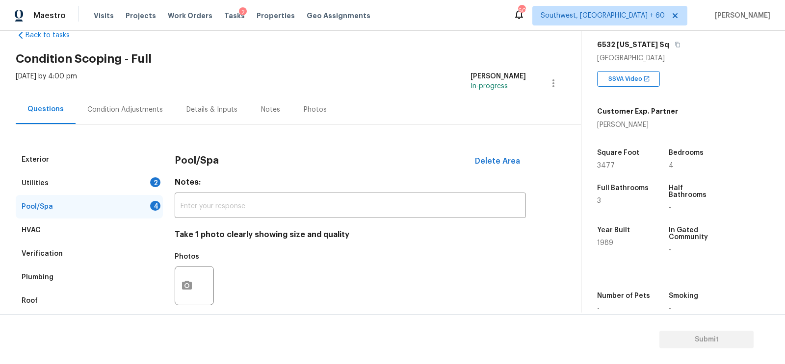
click at [172, 208] on div "Exterior Utilities 2 Pool/Spa 4 HVAC Verification Plumbing Roof Gated Community…" at bounding box center [286, 335] width 541 height 375
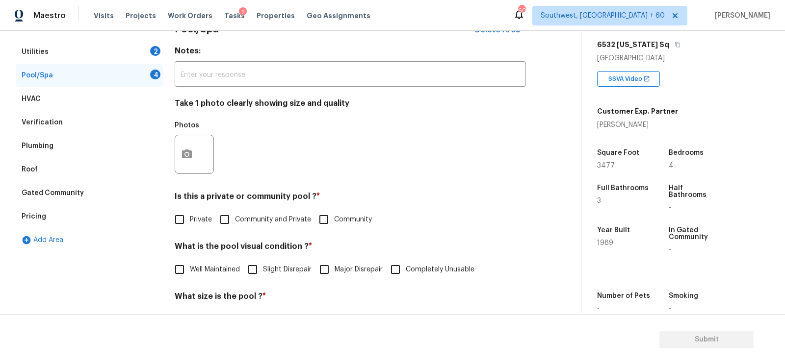
scroll to position [180, 0]
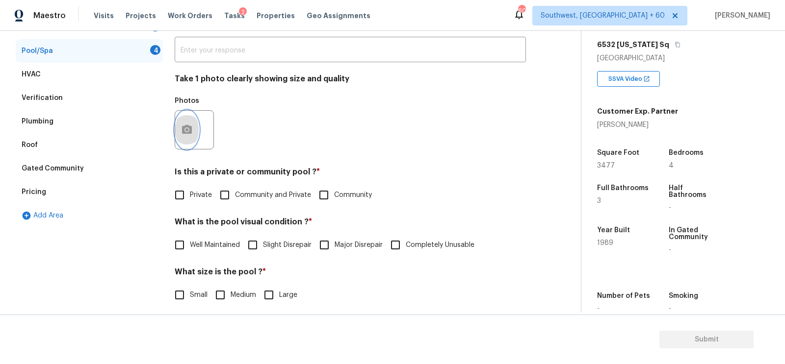
click at [175, 127] on button "button" at bounding box center [187, 130] width 24 height 38
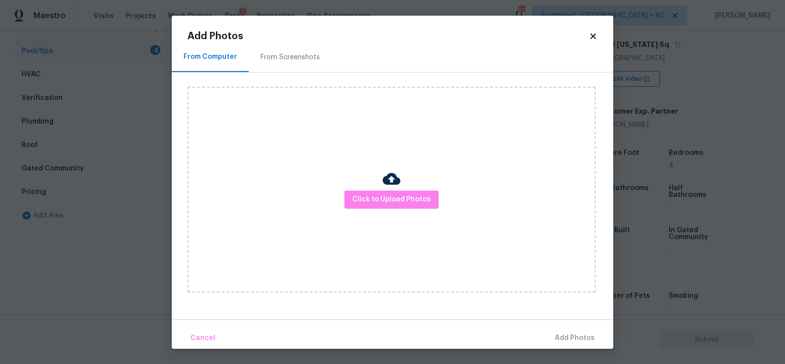
click at [273, 40] on h2 "Add Photos" at bounding box center [387, 36] width 401 height 10
click at [278, 50] on div "From Screenshots" at bounding box center [290, 57] width 83 height 29
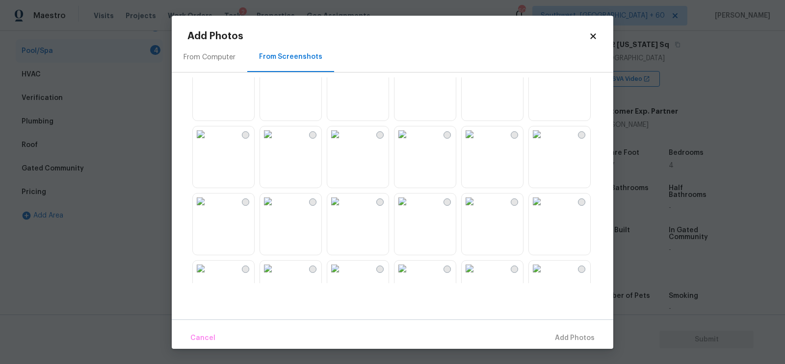
scroll to position [55, 0]
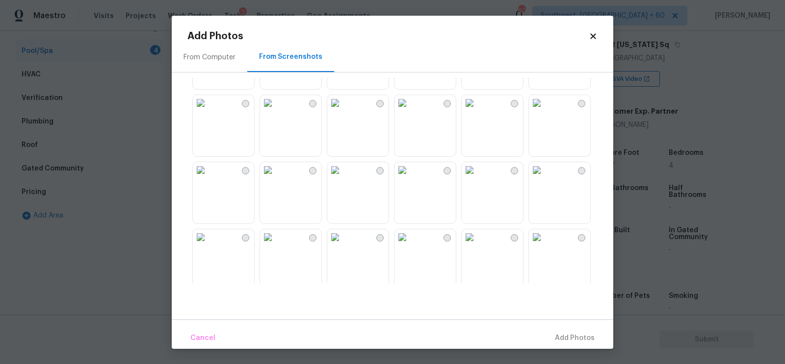
click at [542, 111] on img at bounding box center [537, 103] width 16 height 16
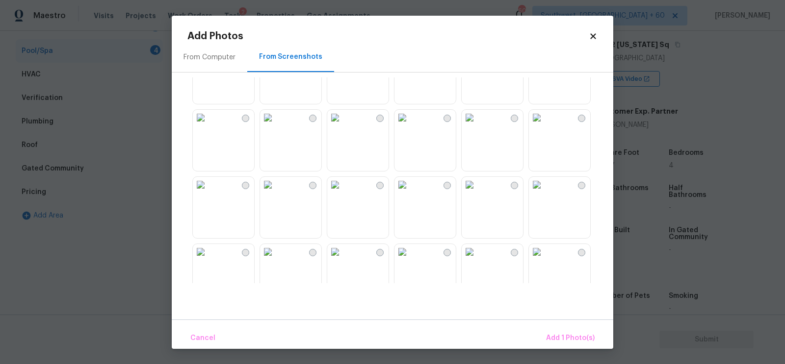
scroll to position [256, 0]
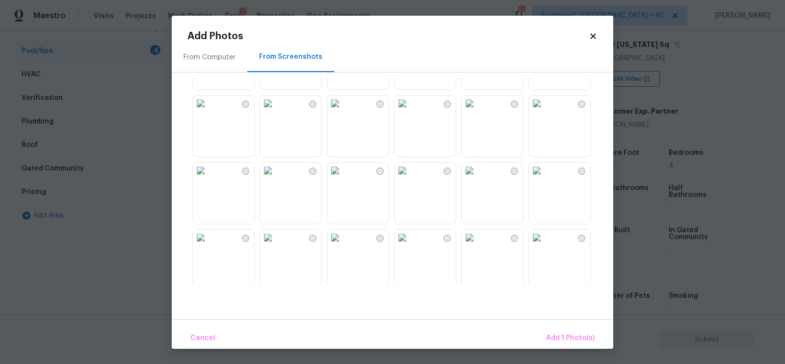
click at [276, 111] on img at bounding box center [268, 104] width 16 height 16
click at [566, 333] on span "Add 2 Photo(s)" at bounding box center [569, 339] width 50 height 12
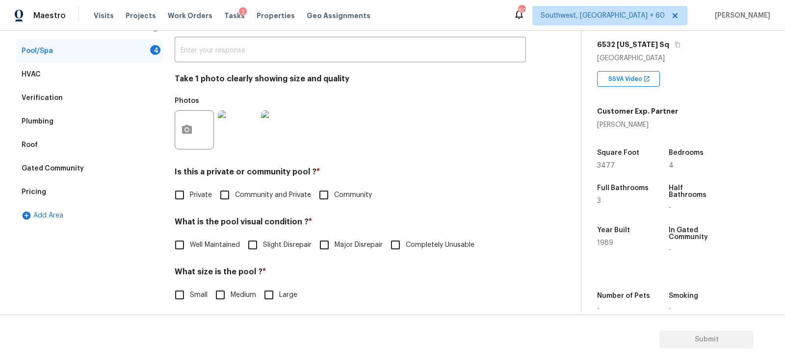
click at [203, 190] on span "Private" at bounding box center [201, 195] width 22 height 10
click at [190, 190] on input "Private" at bounding box center [179, 195] width 21 height 21
checkbox input "true"
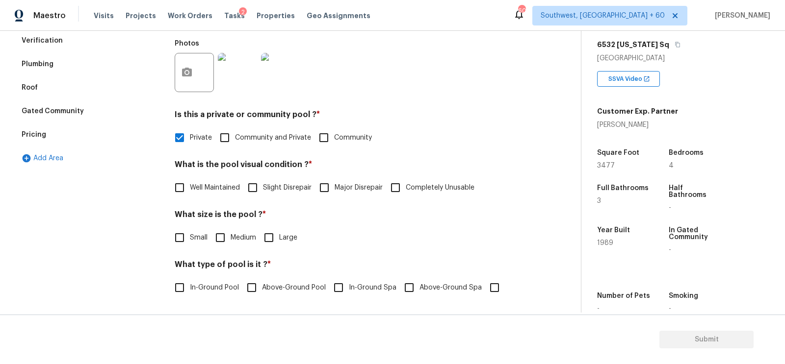
scroll to position [237, 0]
click at [249, 191] on input "Slight Disrepair" at bounding box center [252, 188] width 21 height 21
checkbox input "true"
click at [224, 229] on div "What size is the pool ? * Small Medium Large" at bounding box center [350, 230] width 351 height 38
click at [222, 239] on input "Medium" at bounding box center [220, 238] width 21 height 21
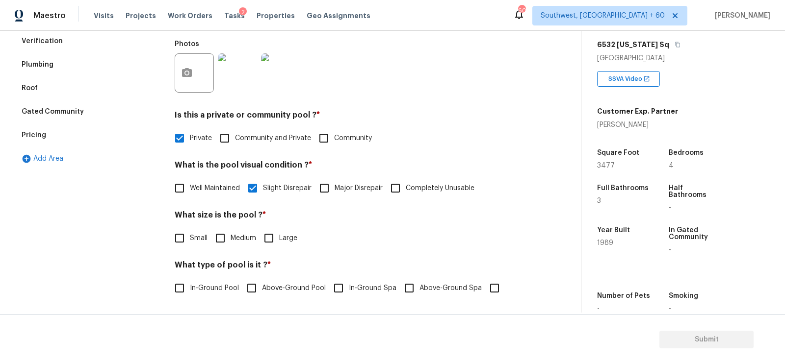
checkbox input "true"
click at [203, 281] on label "In-Ground Pool" at bounding box center [204, 288] width 70 height 21
click at [190, 281] on input "In-Ground Pool" at bounding box center [179, 288] width 21 height 21
checkbox input "true"
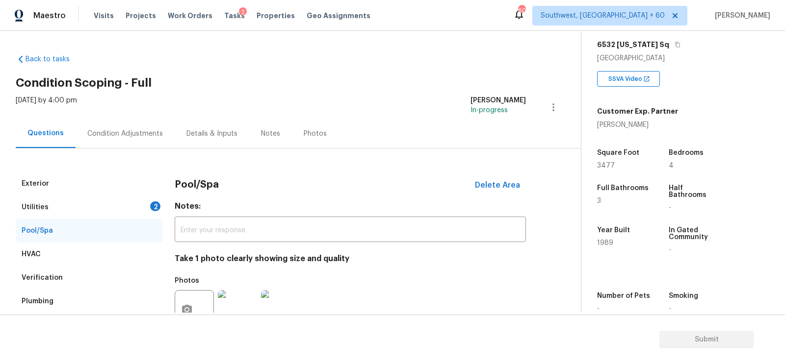
click at [120, 208] on div "Utilities 2" at bounding box center [89, 208] width 147 height 24
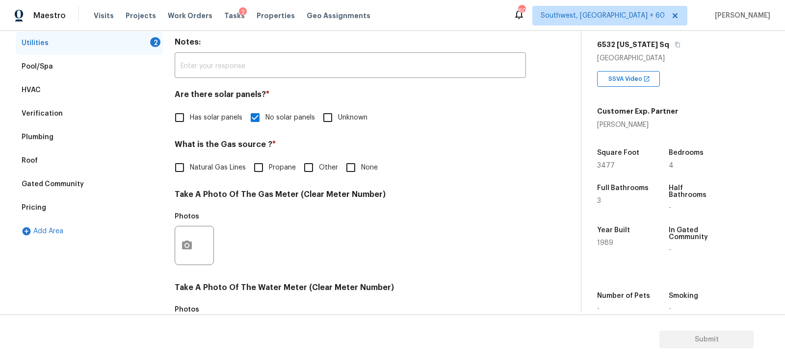
scroll to position [168, 0]
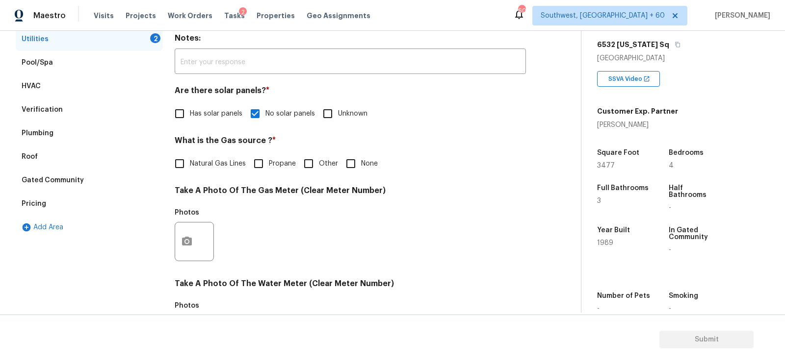
click at [216, 165] on span "Natural Gas Lines" at bounding box center [218, 164] width 56 height 10
click at [190, 165] on input "Natural Gas Lines" at bounding box center [179, 164] width 21 height 21
checkbox input "true"
click at [195, 243] on button "button" at bounding box center [187, 243] width 24 height 38
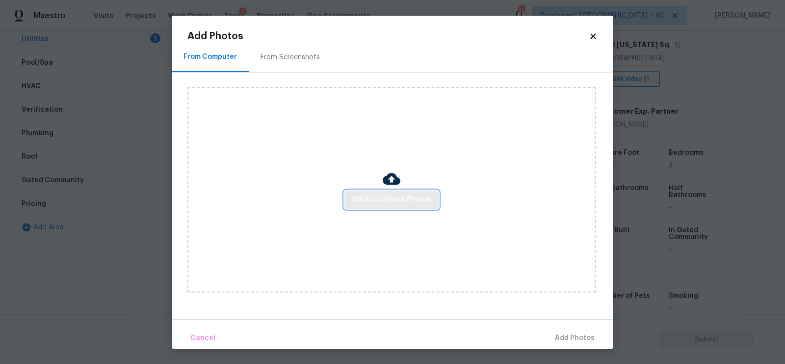
click at [430, 191] on button "Click to Upload Photos" at bounding box center [391, 200] width 94 height 18
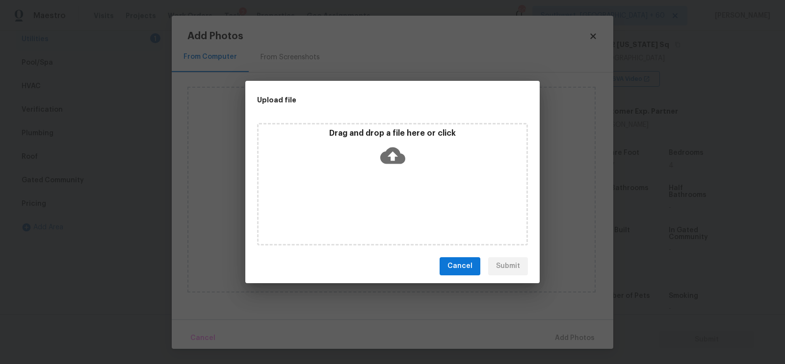
click at [389, 157] on icon at bounding box center [392, 155] width 25 height 17
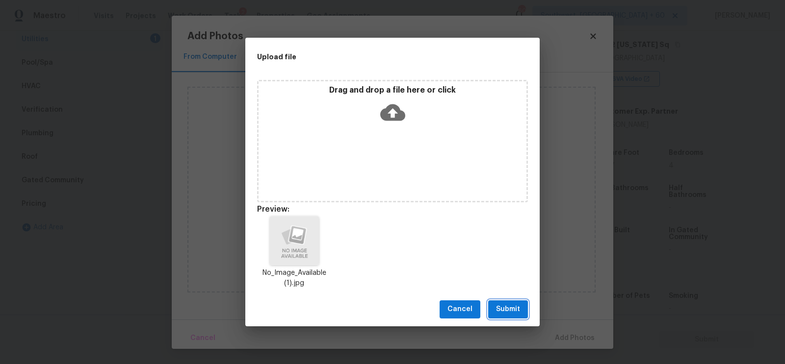
click at [513, 310] on span "Submit" at bounding box center [508, 310] width 24 height 12
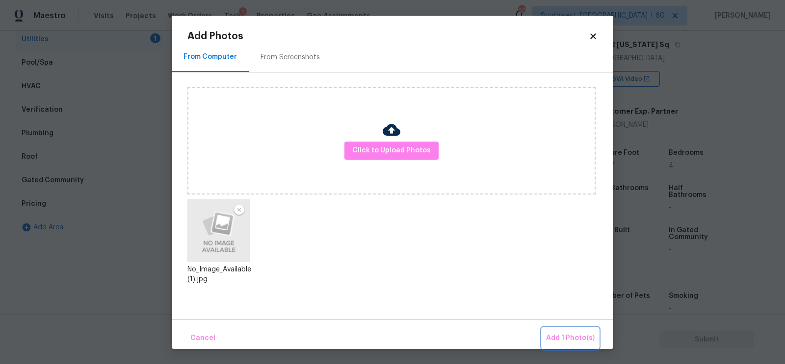
click at [556, 334] on span "Add 1 Photo(s)" at bounding box center [570, 339] width 49 height 12
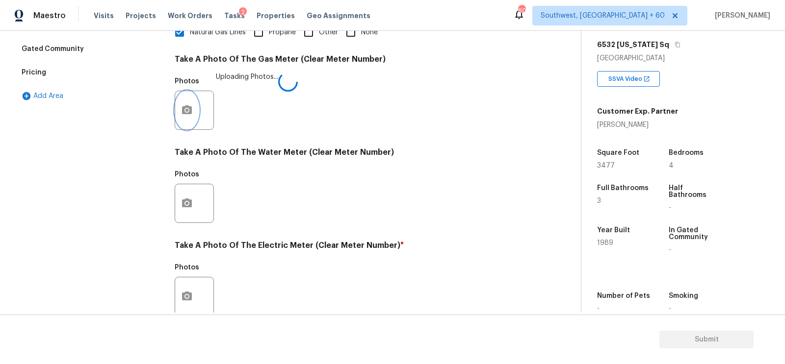
scroll to position [330, 0]
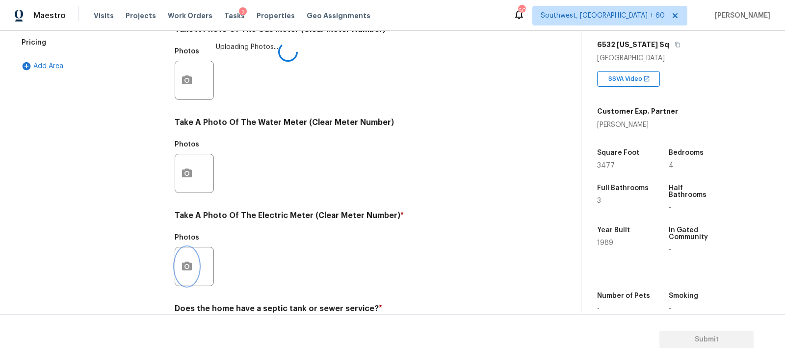
click at [191, 268] on icon "button" at bounding box center [187, 267] width 12 height 12
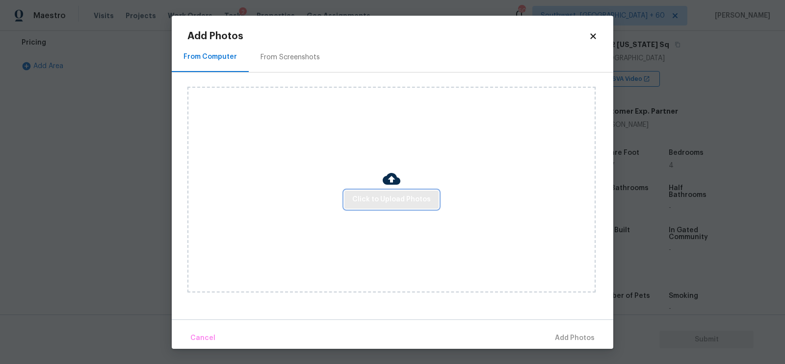
click at [414, 194] on span "Click to Upload Photos" at bounding box center [391, 200] width 78 height 12
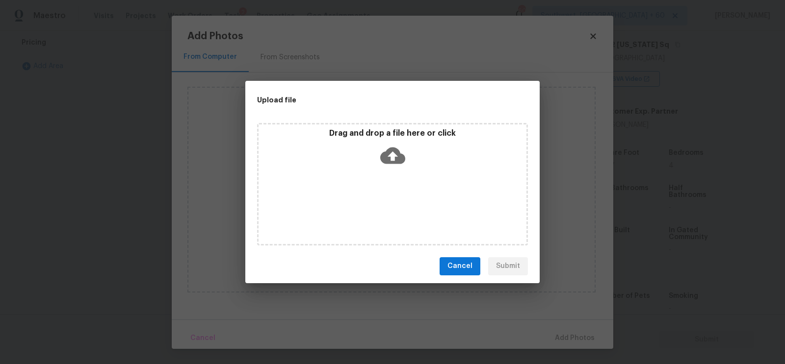
click at [395, 163] on icon at bounding box center [392, 155] width 25 height 25
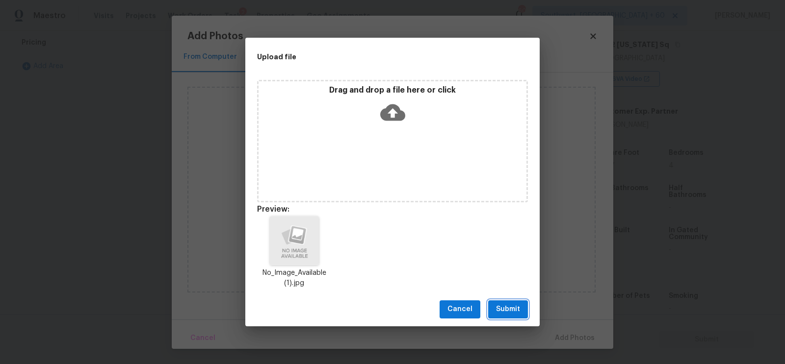
click at [507, 313] on span "Submit" at bounding box center [508, 310] width 24 height 12
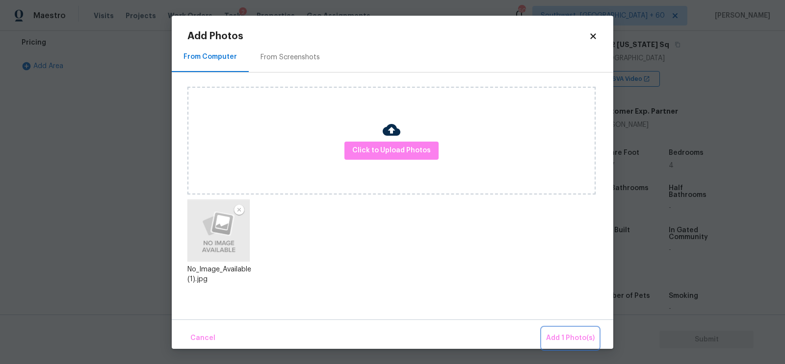
click at [564, 335] on span "Add 1 Photo(s)" at bounding box center [570, 339] width 49 height 12
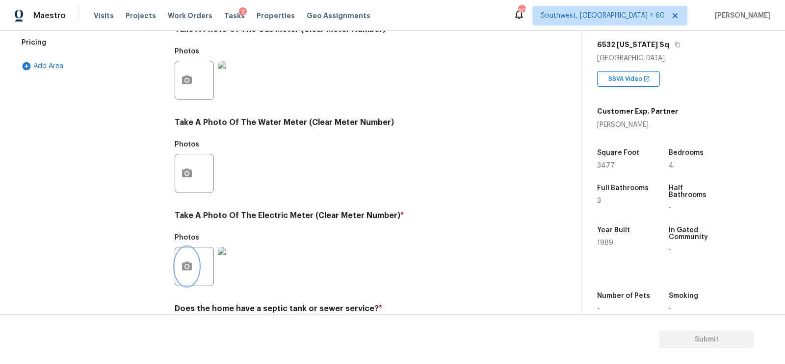
scroll to position [0, 0]
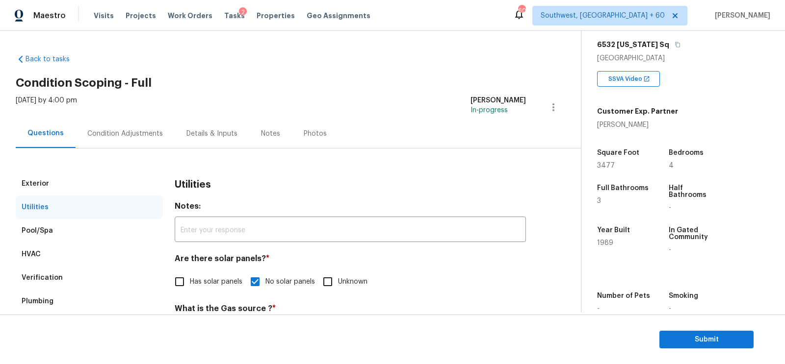
click at [138, 138] on div "Condition Adjustments" at bounding box center [125, 134] width 76 height 10
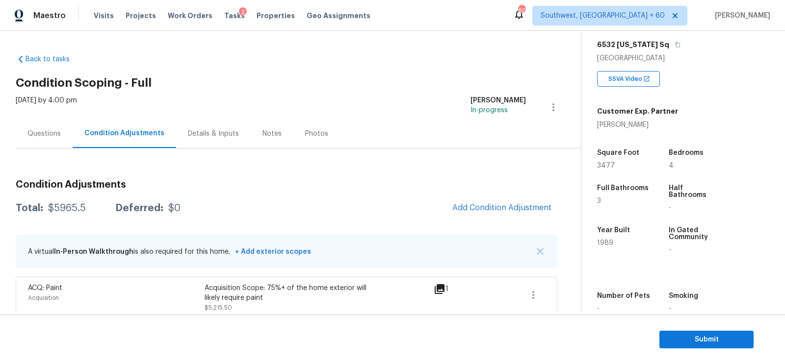
scroll to position [99, 0]
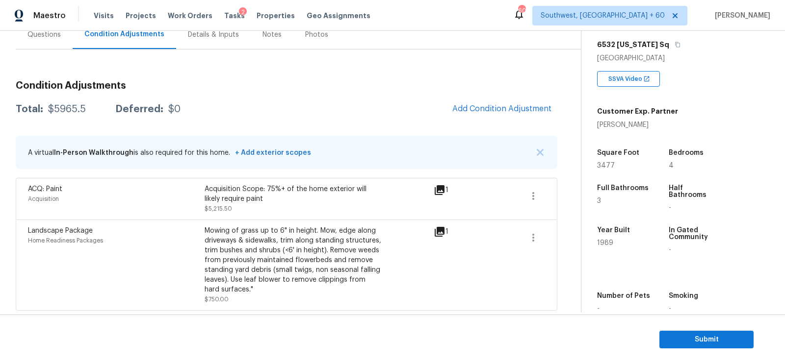
click at [469, 127] on div "Condition Adjustments Total: $5965.5 Deferred: $0 Add Condition Adjustment A vi…" at bounding box center [286, 192] width 541 height 238
click at [499, 108] on span "Add Condition Adjustment" at bounding box center [501, 108] width 99 height 9
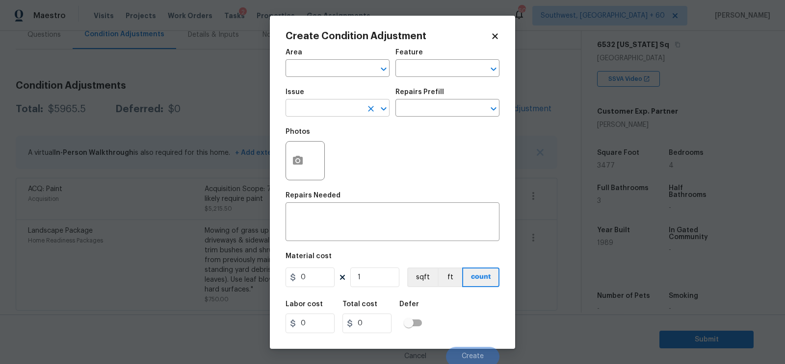
click at [355, 114] on input "text" at bounding box center [323, 109] width 77 height 15
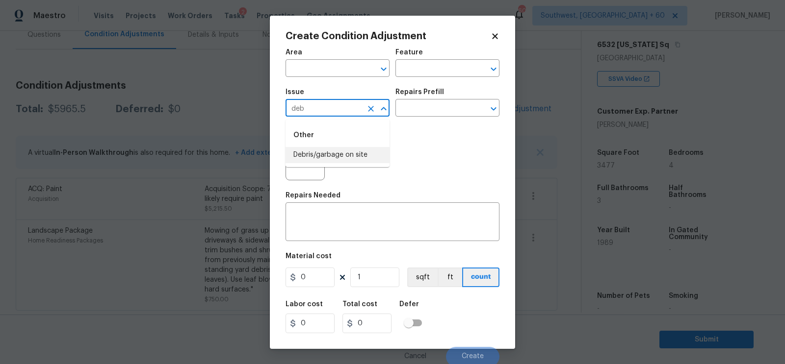
click at [343, 158] on li "Debris/garbage on site" at bounding box center [337, 155] width 104 height 16
type input "Debris/garbage on site"
click at [433, 107] on input "text" at bounding box center [433, 109] width 77 height 15
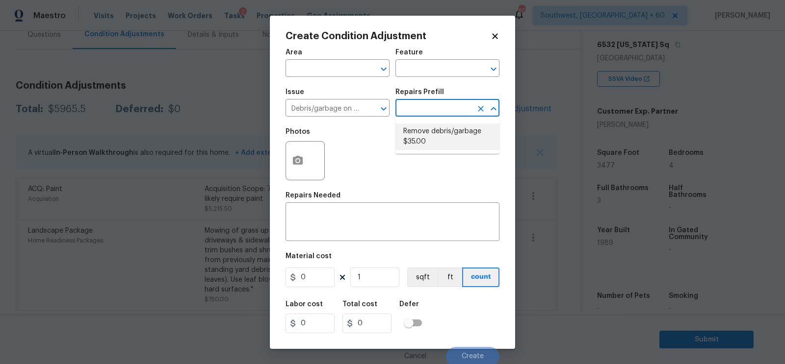
click at [429, 124] on li "Remove debris/garbage $35.00" at bounding box center [447, 137] width 104 height 26
type textarea "Remove, haul off, and properly dispose of any debris left by seller to offsite …"
type input "35"
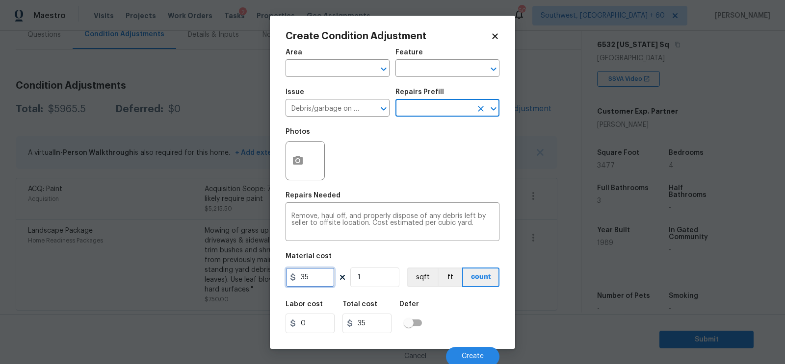
click at [331, 269] on input "35" at bounding box center [309, 278] width 49 height 20
click at [316, 280] on input "35" at bounding box center [309, 278] width 49 height 20
type input "350"
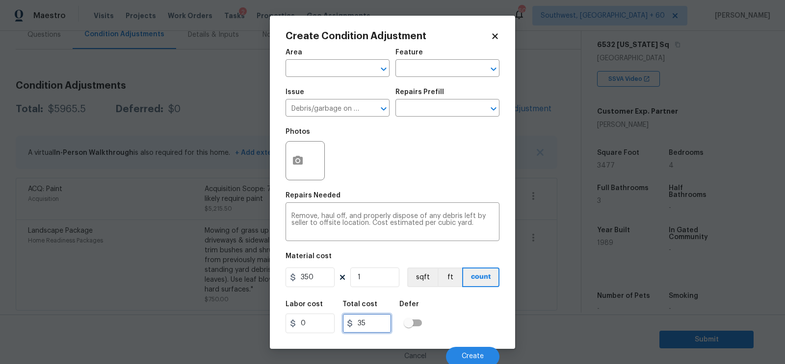
click at [354, 331] on input "35" at bounding box center [366, 324] width 49 height 20
type input "350"
click at [304, 163] on button "button" at bounding box center [298, 161] width 24 height 38
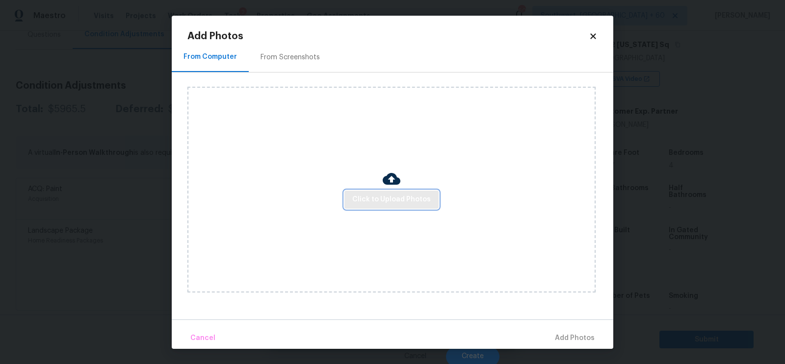
click at [373, 204] on span "Click to Upload Photos" at bounding box center [391, 200] width 78 height 12
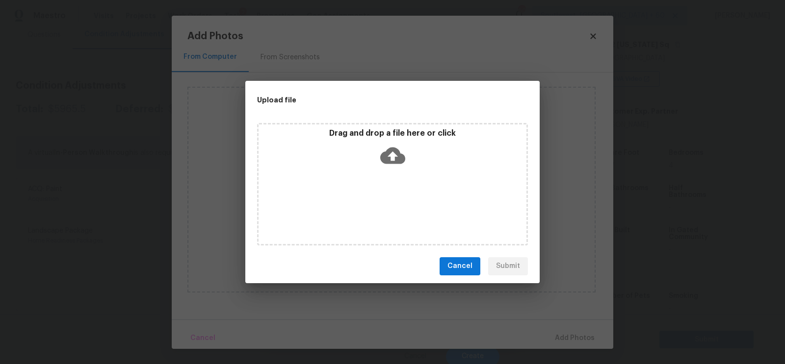
click at [388, 152] on icon at bounding box center [392, 155] width 25 height 17
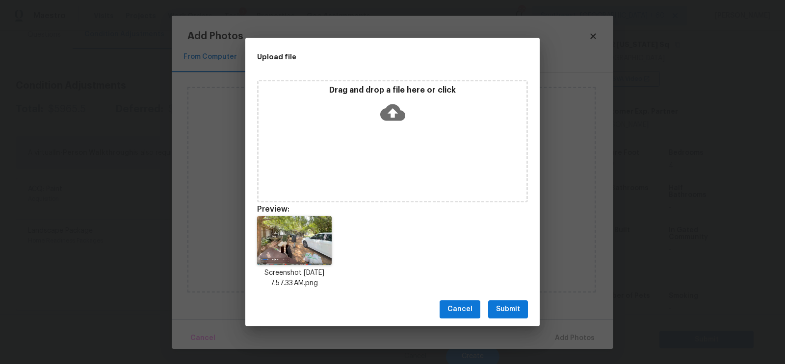
click at [515, 313] on span "Submit" at bounding box center [508, 310] width 24 height 12
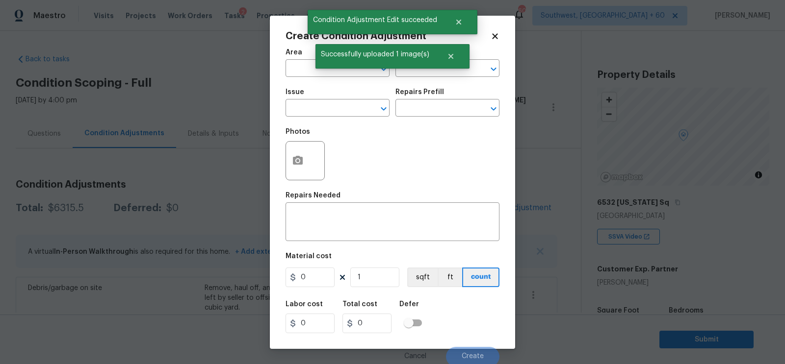
scroll to position [158, 0]
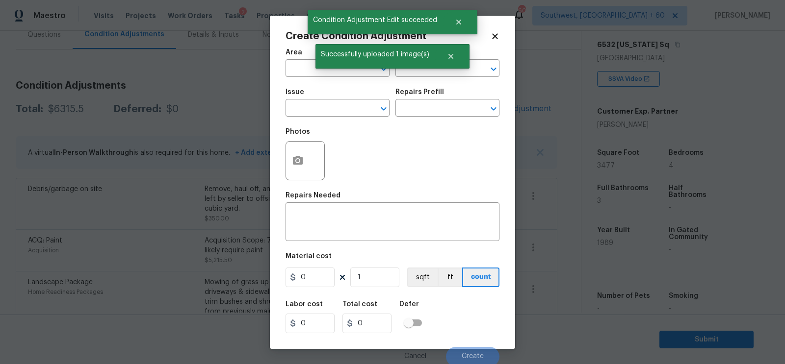
click at [321, 120] on span "Issue ​" at bounding box center [337, 103] width 104 height 40
click at [314, 110] on input "text" at bounding box center [323, 109] width 77 height 15
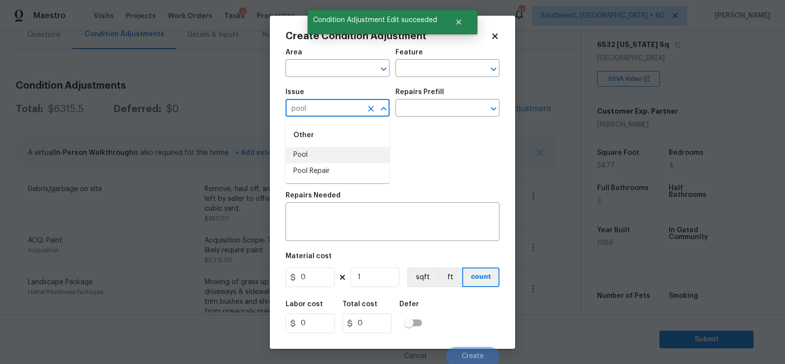
click at [325, 166] on li "Pool Repair" at bounding box center [337, 171] width 104 height 16
type input "Pool Repair"
click at [405, 109] on input "text" at bounding box center [433, 109] width 77 height 15
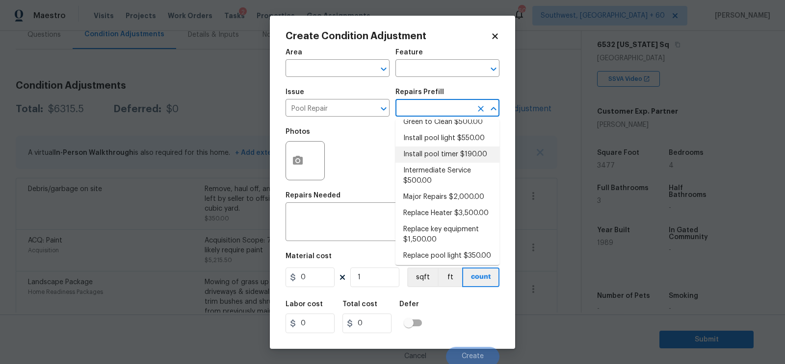
scroll to position [54, 0]
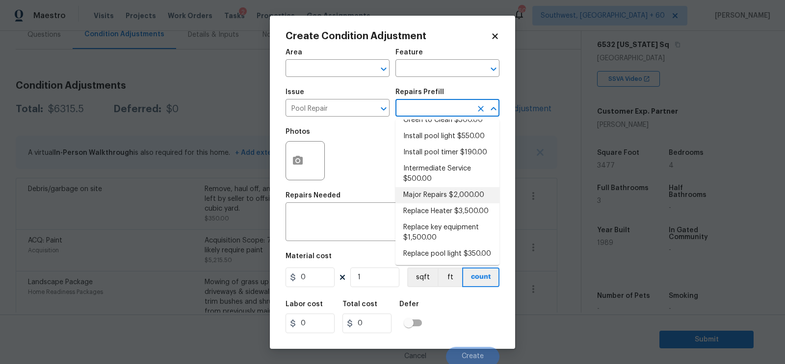
click at [434, 195] on li "Major Repairs $2,000.00" at bounding box center [447, 195] width 104 height 16
type input "Pool"
type input "2000"
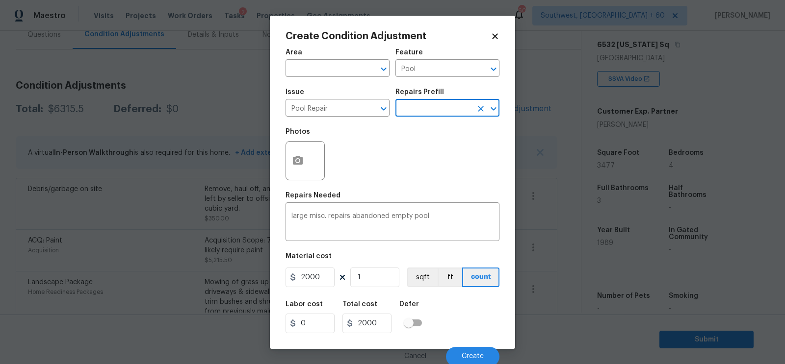
click at [436, 117] on body "Maestro Visits Projects Work Orders Tasks 2 Properties Geo Assignments 602 Sout…" at bounding box center [392, 182] width 785 height 364
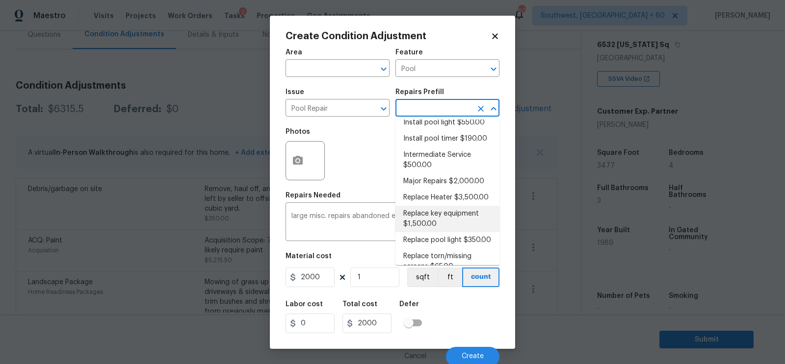
scroll to position [81, 0]
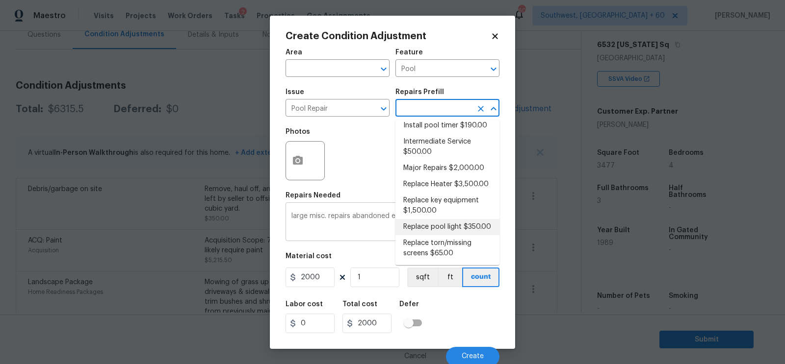
click at [343, 216] on textarea "large misc. repairs abandoned empty pool" at bounding box center [392, 223] width 202 height 21
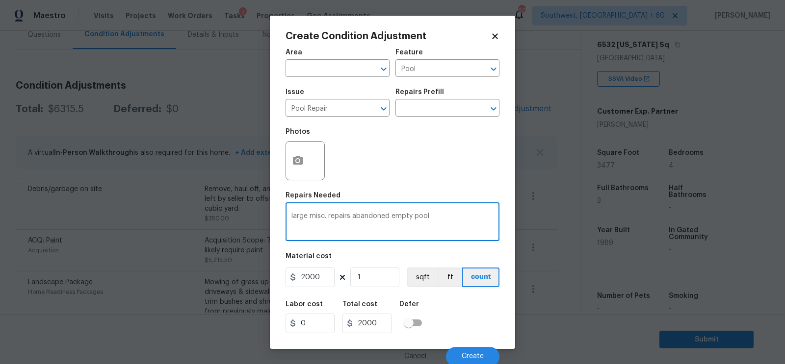
click at [343, 216] on textarea "large misc. repairs abandoned empty pool" at bounding box center [392, 223] width 202 height 21
type textarea "Funds for pool repairs"
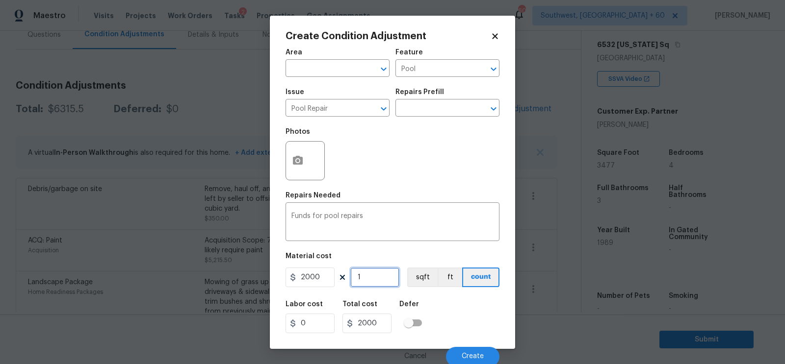
click at [363, 281] on input "1" at bounding box center [374, 278] width 49 height 20
click at [296, 164] on icon "button" at bounding box center [298, 160] width 10 height 9
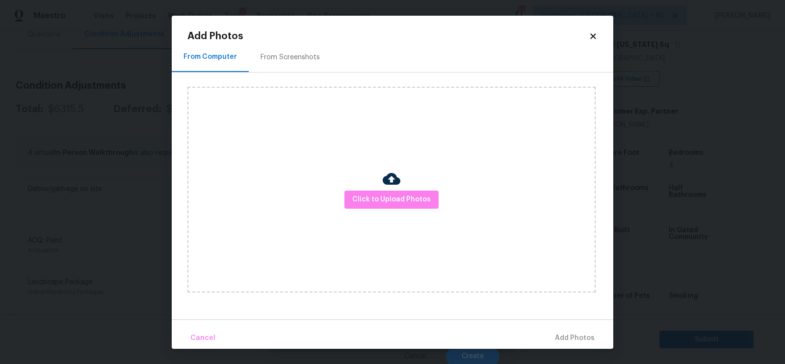
click at [282, 70] on div "From Screenshots" at bounding box center [290, 57] width 83 height 29
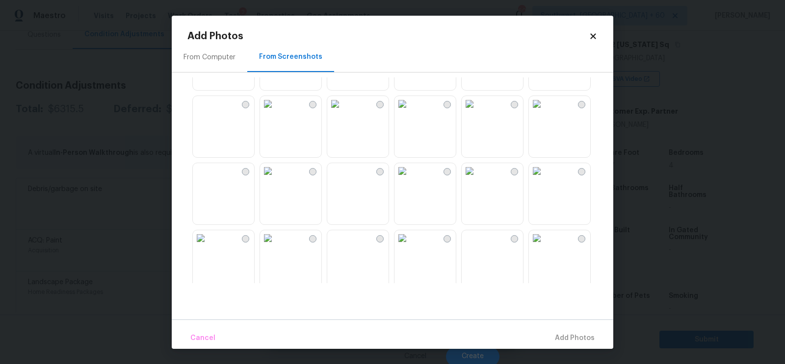
scroll to position [197, 0]
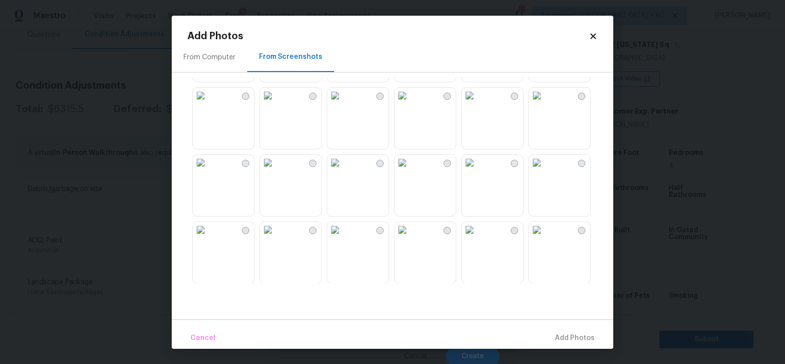
click at [276, 171] on img at bounding box center [268, 163] width 16 height 16
click at [575, 336] on span "Add 1 Photo(s)" at bounding box center [570, 339] width 49 height 12
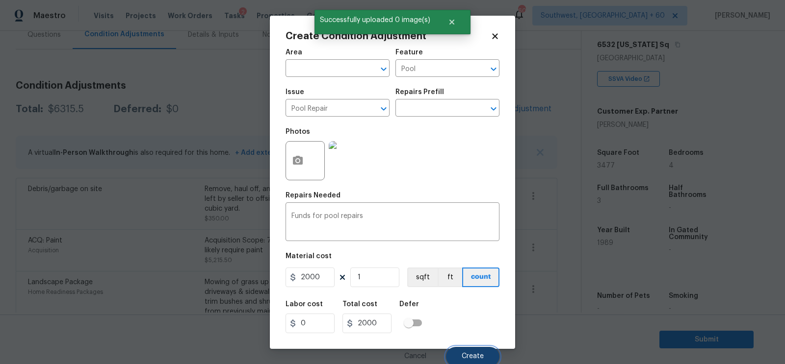
click at [474, 352] on button "Create" at bounding box center [472, 357] width 53 height 20
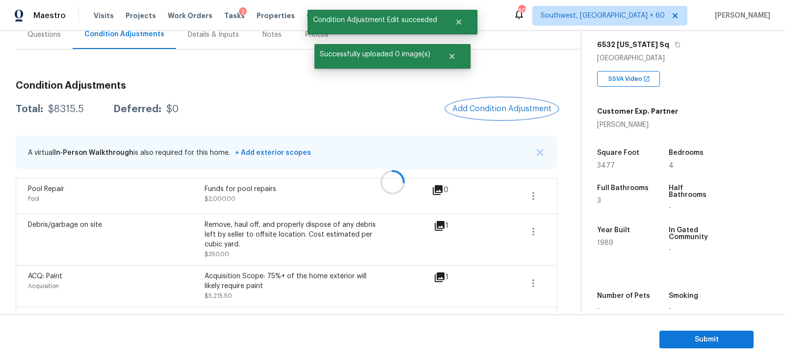
click at [506, 106] on span "Add Condition Adjustment" at bounding box center [501, 108] width 99 height 9
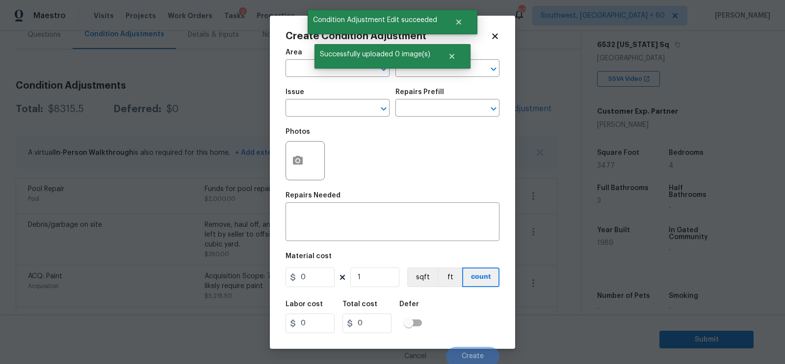
click at [309, 165] on div at bounding box center [304, 160] width 39 height 39
click at [307, 169] on button "button" at bounding box center [298, 161] width 24 height 38
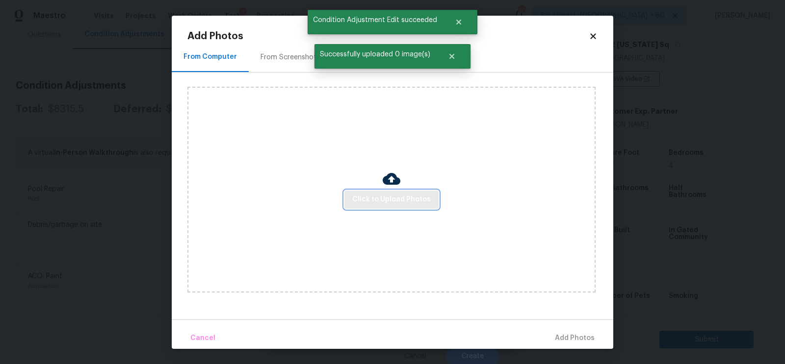
click at [381, 202] on span "Click to Upload Photos" at bounding box center [391, 200] width 78 height 12
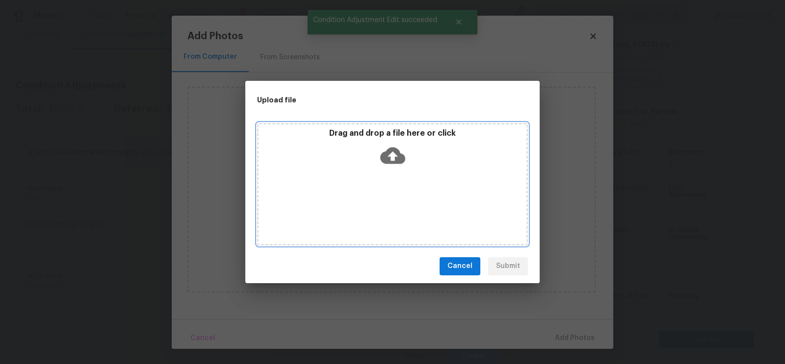
click at [391, 154] on icon at bounding box center [392, 155] width 25 height 25
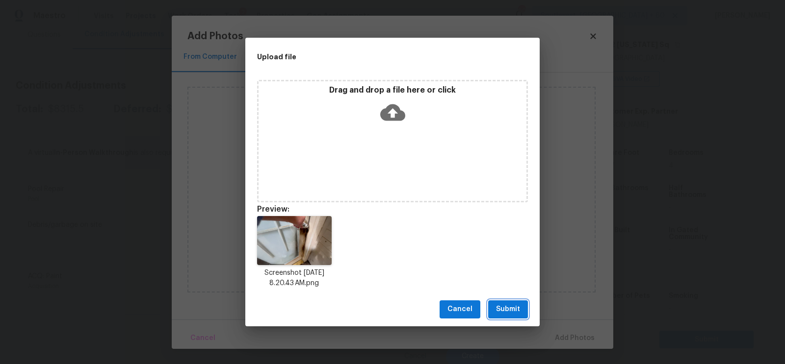
click at [514, 313] on span "Submit" at bounding box center [508, 310] width 24 height 12
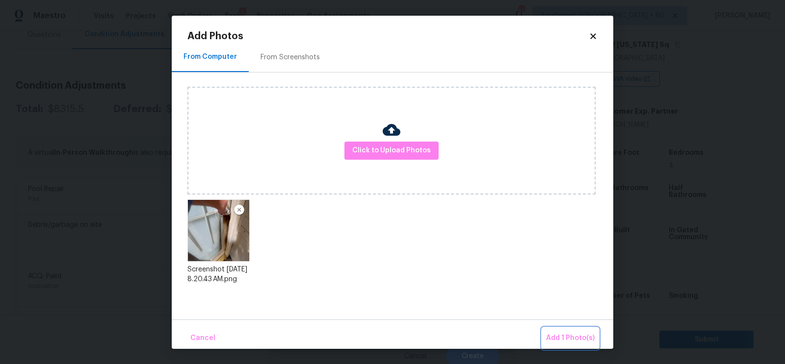
click at [565, 333] on span "Add 1 Photo(s)" at bounding box center [570, 339] width 49 height 12
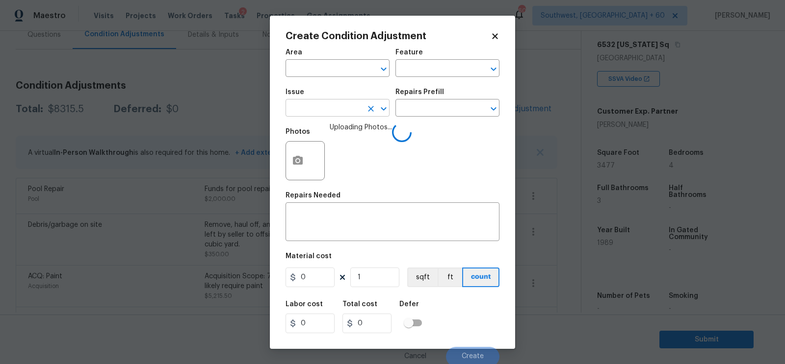
click at [324, 111] on input "text" at bounding box center [323, 109] width 77 height 15
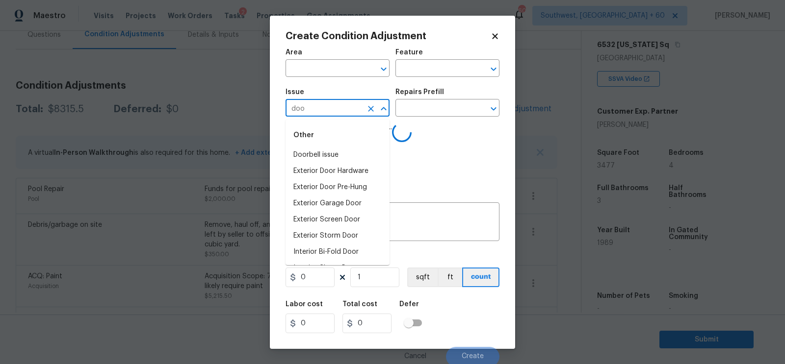
type input "door"
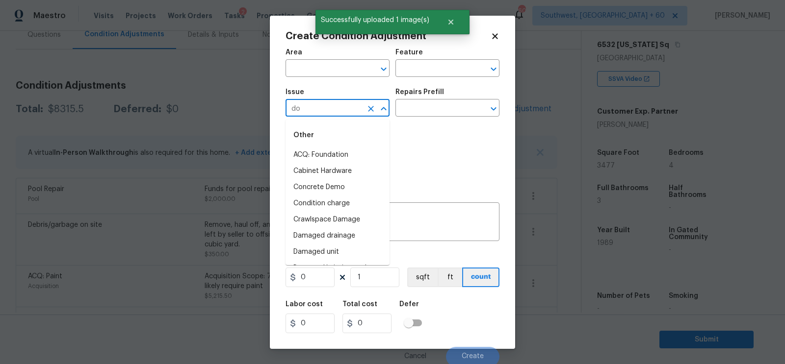
type input "doo"
type input "r"
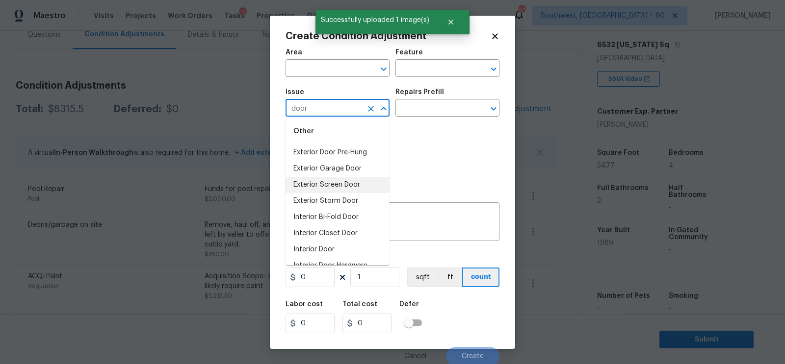
scroll to position [37, 0]
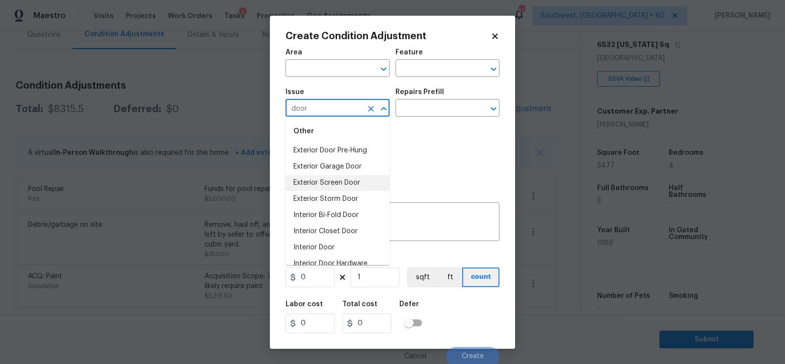
click at [333, 180] on li "Exterior Screen Door" at bounding box center [337, 183] width 104 height 16
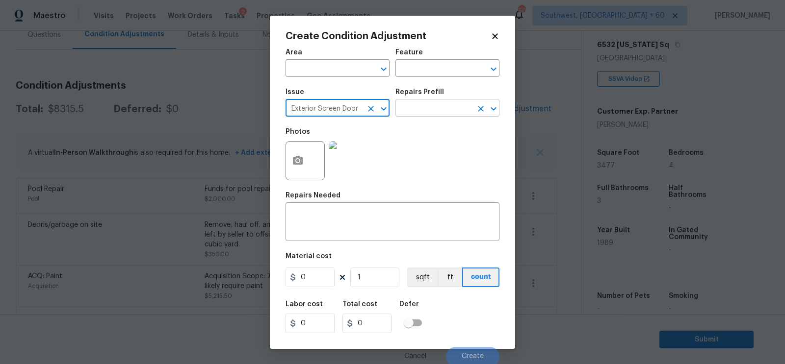
type input "Exterior Screen Door"
click at [427, 108] on input "text" at bounding box center [433, 109] width 77 height 15
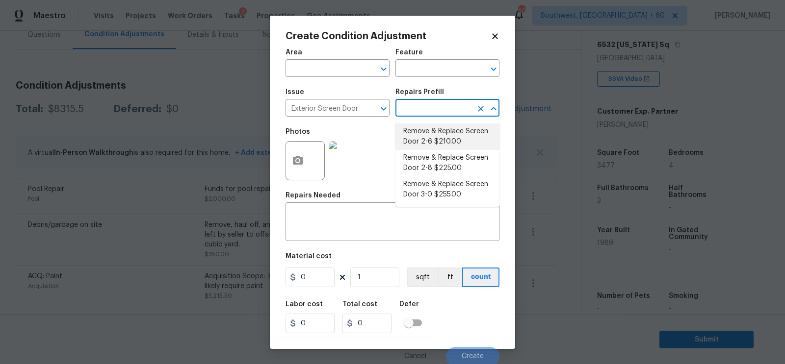
click at [433, 131] on li "Remove & Replace Screen Door 2-6 $210.00" at bounding box center [447, 137] width 104 height 26
type input "Interior Door"
type textarea "Remove the existing screen door, prep the door jamb and install a new 2-6 scree…"
type input "210"
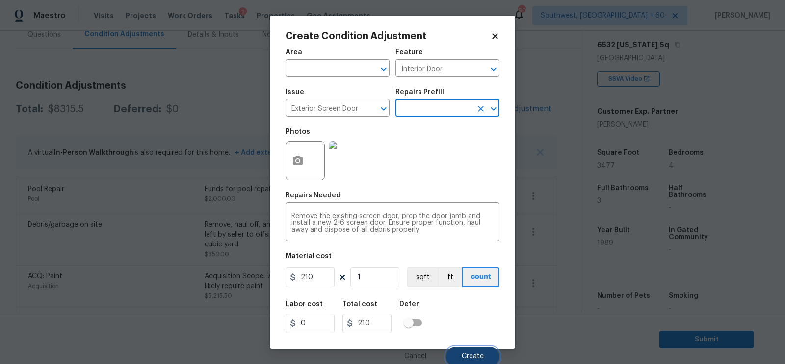
click at [465, 353] on button "Create" at bounding box center [472, 357] width 53 height 20
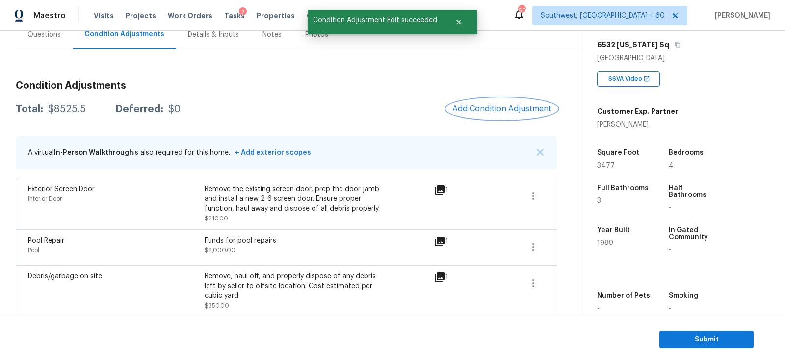
click at [502, 114] on button "Add Condition Adjustment" at bounding box center [501, 109] width 111 height 21
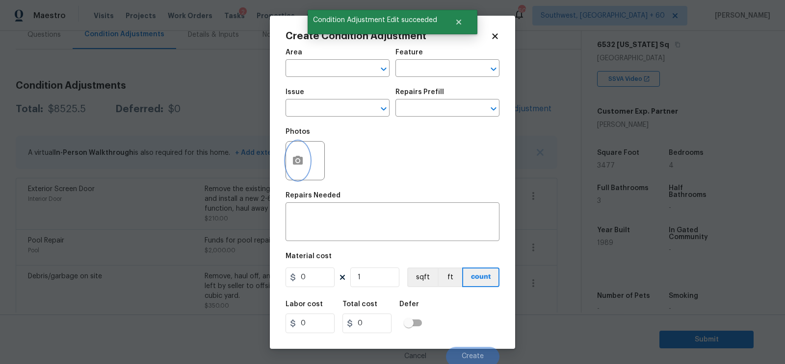
click at [308, 169] on button "button" at bounding box center [298, 161] width 24 height 38
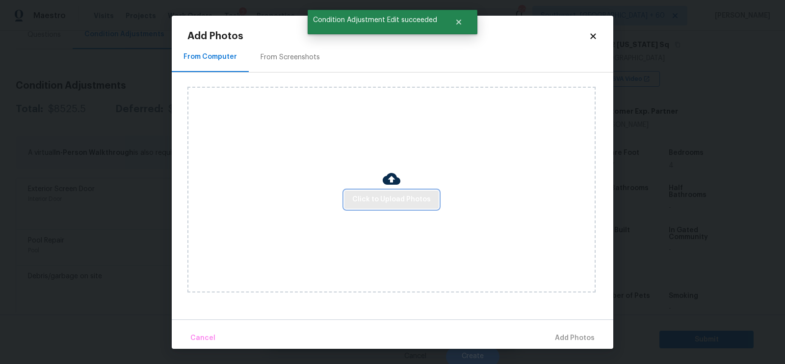
click at [377, 192] on button "Click to Upload Photos" at bounding box center [391, 200] width 94 height 18
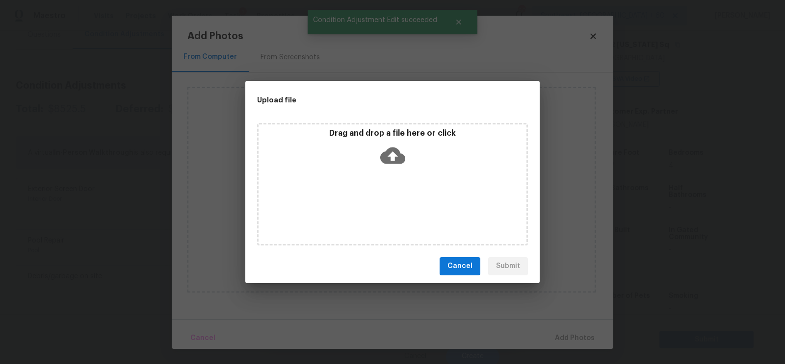
click at [393, 158] on icon at bounding box center [392, 155] width 25 height 25
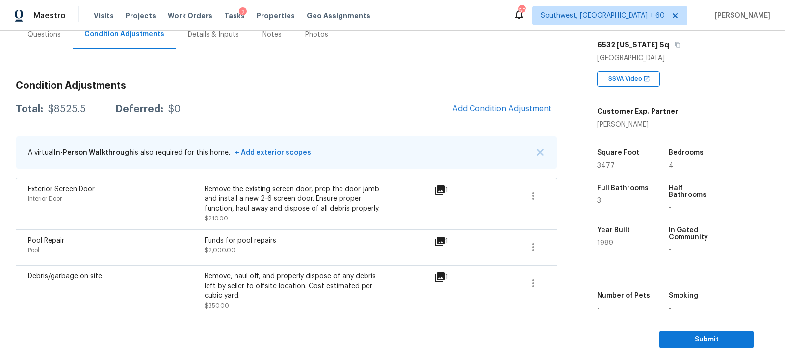
click at [237, 105] on div "Total: $8525.5 Deferred: $0 Add Condition Adjustment" at bounding box center [286, 110] width 541 height 22
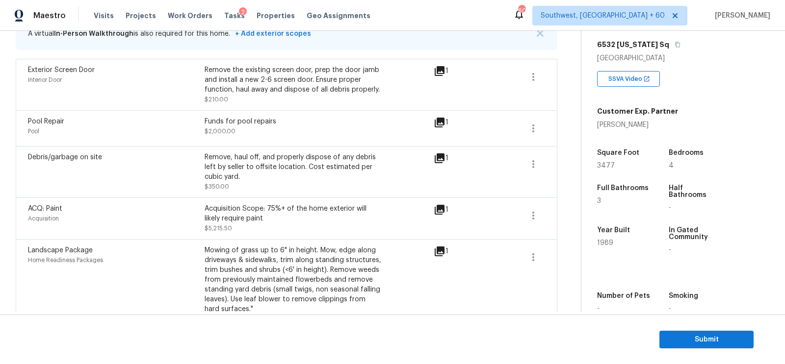
scroll to position [214, 0]
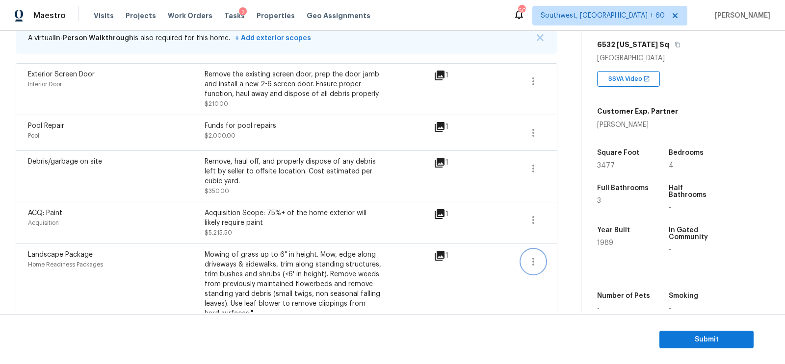
click at [536, 258] on icon "button" at bounding box center [533, 262] width 12 height 12
click at [556, 258] on div "Edit" at bounding box center [589, 259] width 77 height 10
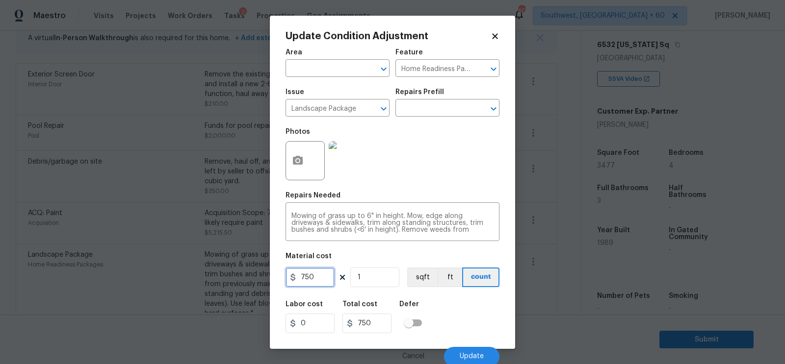
click at [321, 280] on input "750" at bounding box center [309, 278] width 49 height 20
type input "1000"
click at [378, 327] on input "750" at bounding box center [366, 324] width 49 height 20
type input "1000"
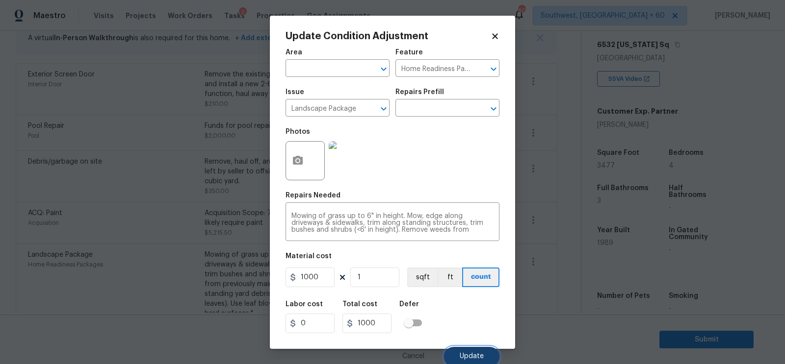
click at [466, 355] on span "Update" at bounding box center [472, 356] width 24 height 7
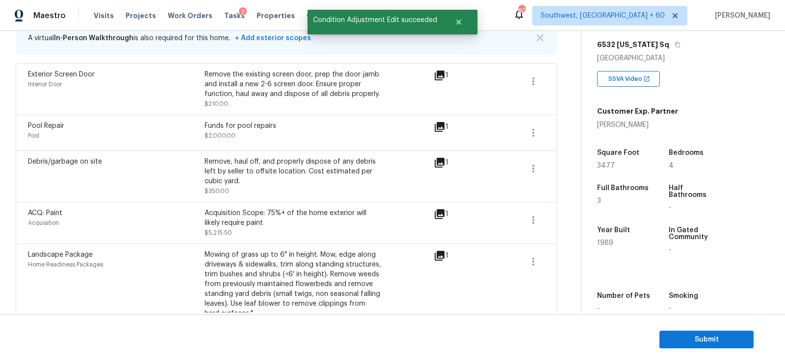
scroll to position [238, 0]
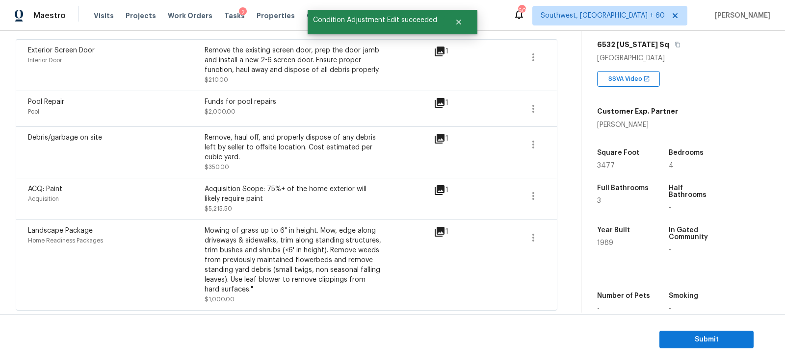
click at [286, 246] on div "Mowing of grass up to 6" in height. Mow, edge along driveways & sidewalks, trim…" at bounding box center [293, 260] width 177 height 69
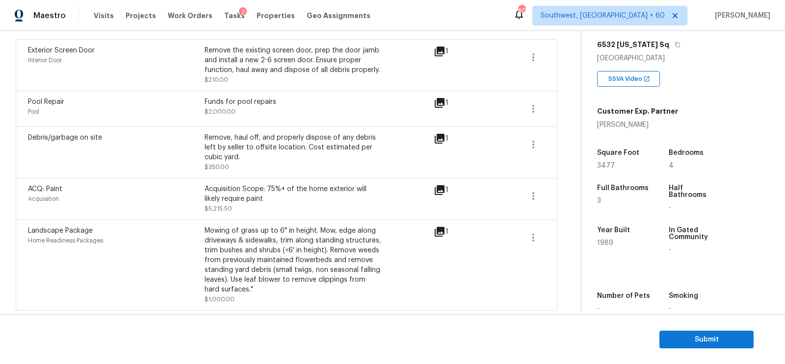
scroll to position [236, 0]
click at [541, 189] on button "button" at bounding box center [533, 198] width 24 height 24
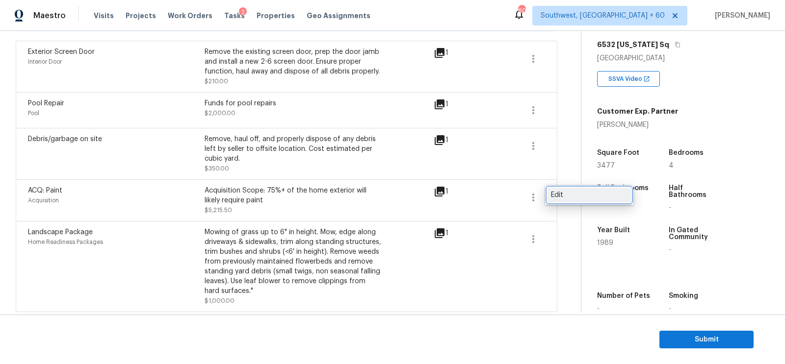
click at [567, 192] on div "Edit" at bounding box center [589, 195] width 77 height 10
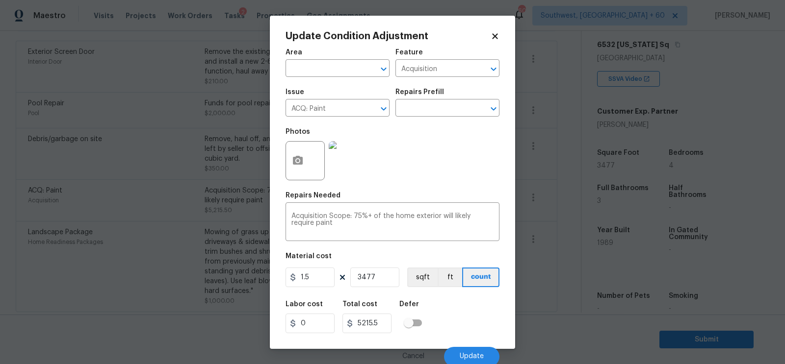
click at [563, 231] on body "Maestro Visits Projects Work Orders Tasks 2 Properties Geo Assignments 600 Sout…" at bounding box center [392, 182] width 785 height 364
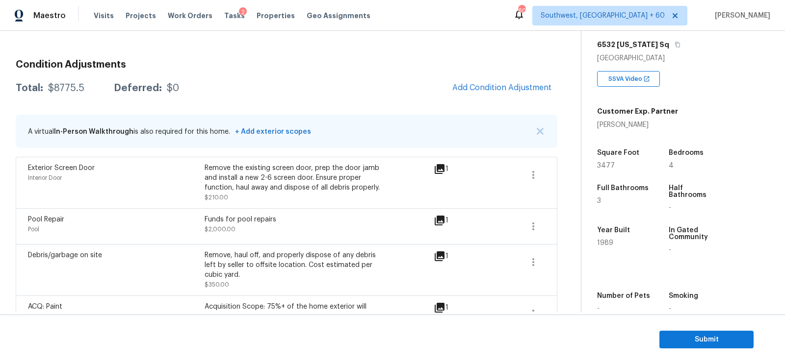
scroll to position [99, 0]
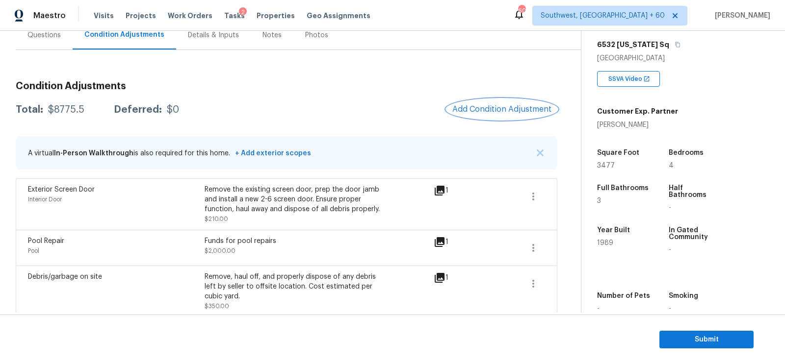
click at [486, 115] on button "Add Condition Adjustment" at bounding box center [501, 109] width 111 height 21
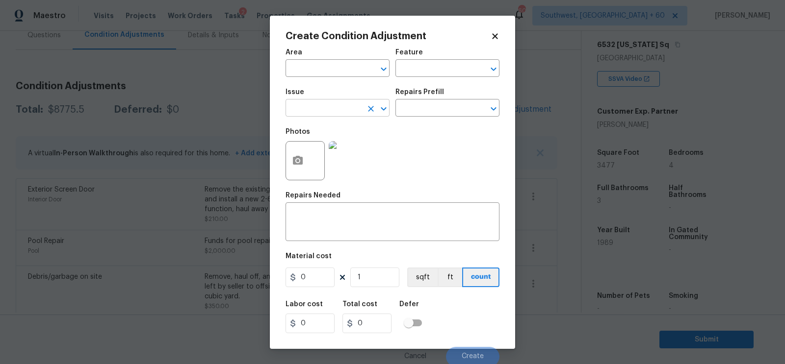
click at [328, 110] on input "text" at bounding box center [323, 109] width 77 height 15
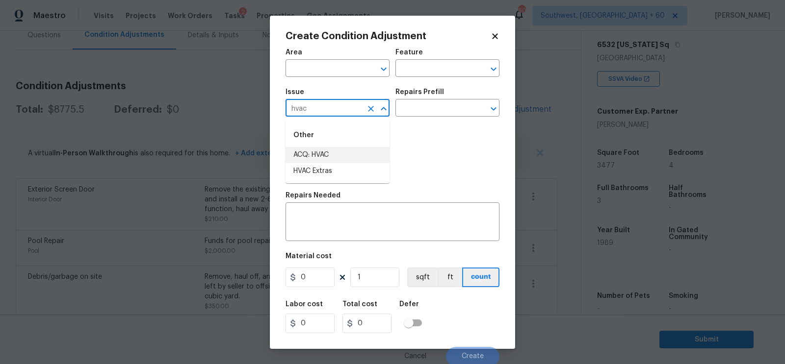
click at [345, 153] on li "ACQ: HVAC" at bounding box center [337, 155] width 104 height 16
type input "ACQ: HVAC"
click at [414, 118] on div "Issue ACQ: HVAC ​ Repairs Prefill ​" at bounding box center [392, 103] width 214 height 40
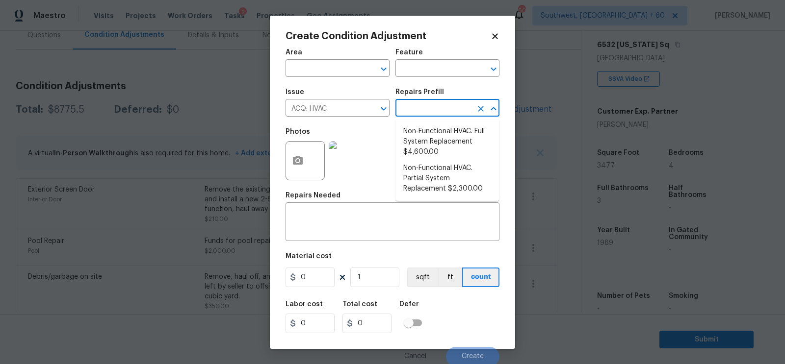
click at [422, 110] on input "text" at bounding box center [433, 109] width 77 height 15
click at [430, 131] on li "Non-Functional HVAC. Full System Replacement $4,600.00" at bounding box center [447, 142] width 104 height 37
type input "Acquisition"
type textarea "Acquisition Scope: Full System Replacement"
type input "4600"
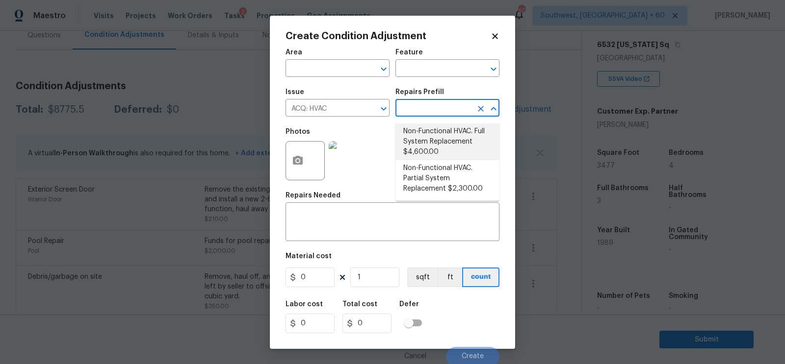
type input "4600"
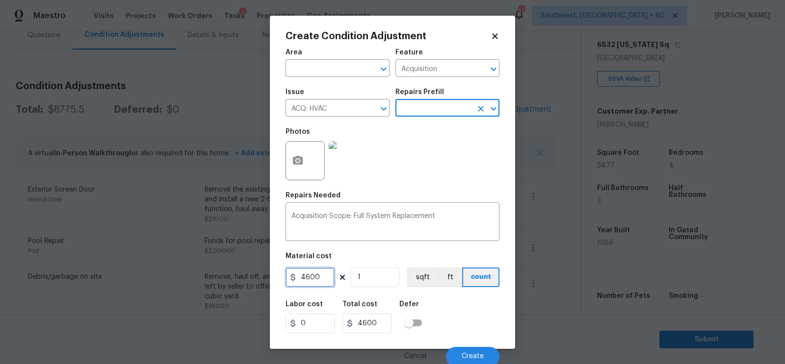
click at [313, 276] on input "4600" at bounding box center [309, 278] width 49 height 20
type input "2300"
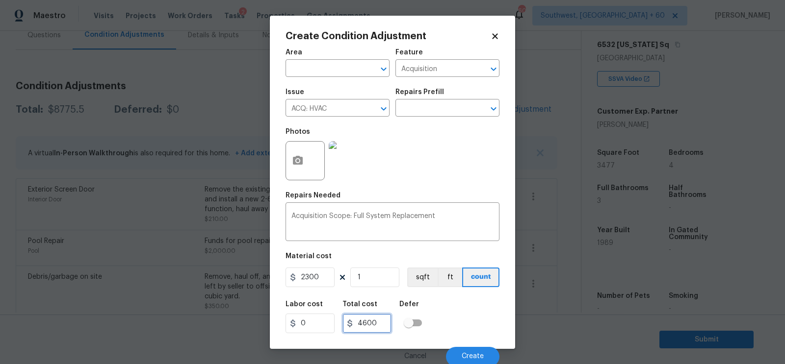
click at [390, 330] on input "4600" at bounding box center [366, 324] width 49 height 20
type input "2300"
click at [462, 354] on span "Create" at bounding box center [473, 356] width 22 height 7
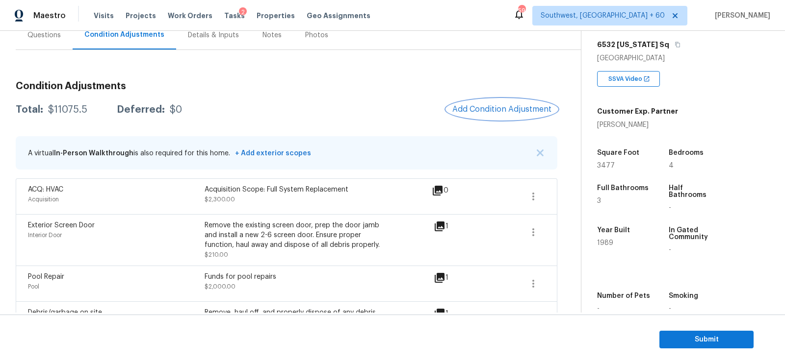
click at [499, 107] on span "Add Condition Adjustment" at bounding box center [501, 109] width 99 height 9
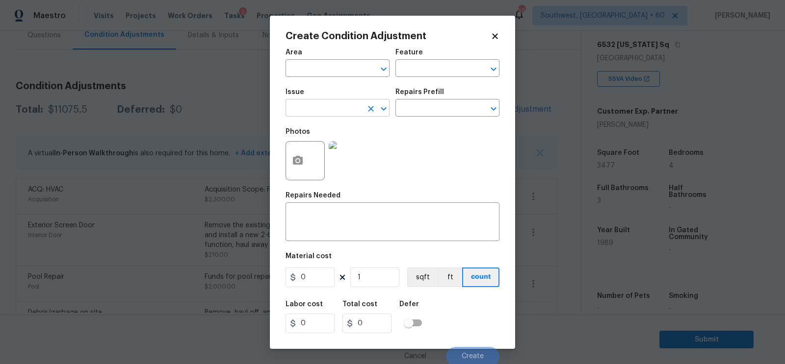
click at [334, 111] on input "text" at bounding box center [323, 109] width 77 height 15
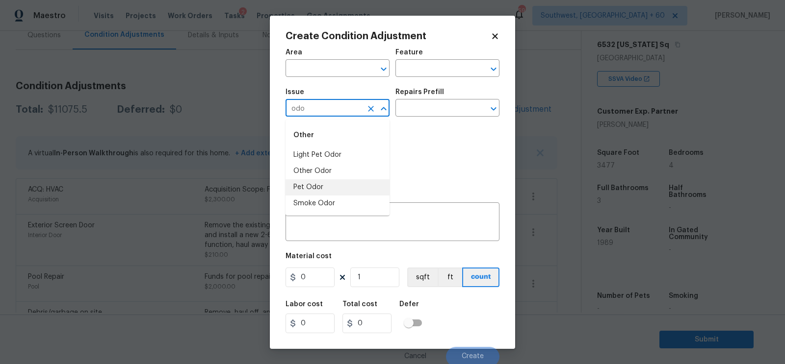
click at [320, 186] on li "Pet Odor" at bounding box center [337, 188] width 104 height 16
type input "Pet Odor"
click at [422, 101] on div "Repairs Prefill" at bounding box center [447, 95] width 104 height 13
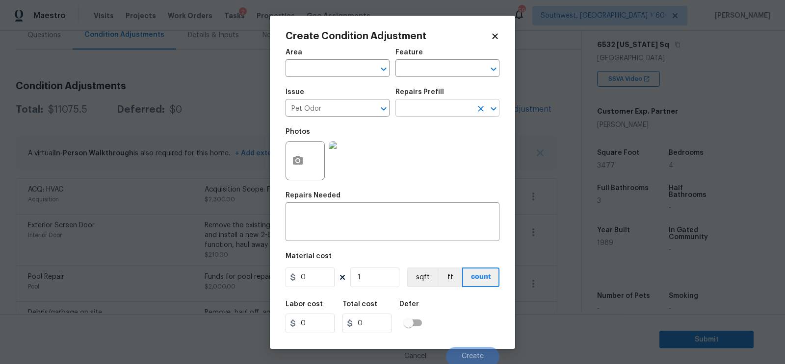
click at [422, 105] on input "text" at bounding box center [433, 109] width 77 height 15
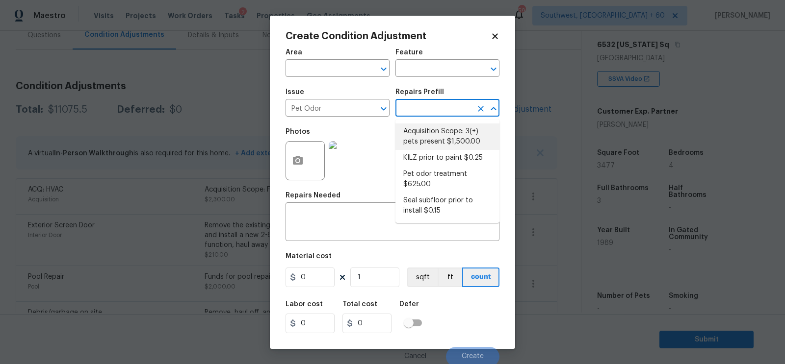
click at [432, 131] on li "Acquisition Scope: 3(+) pets present $1,500.00" at bounding box center [447, 137] width 104 height 26
type textarea "Acquisition Scope: 3(+) pets present"
type input "1500"
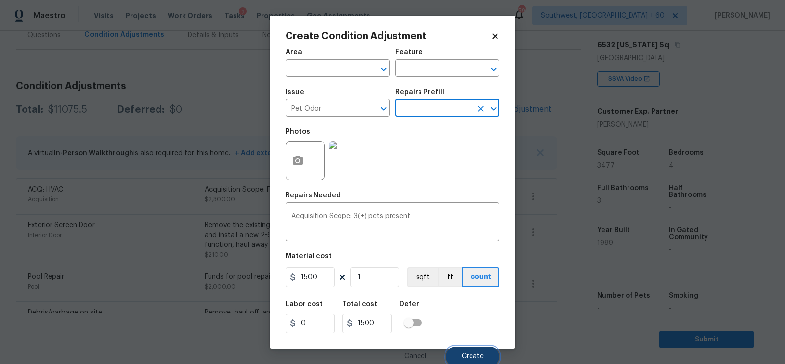
click at [476, 352] on button "Create" at bounding box center [472, 357] width 53 height 20
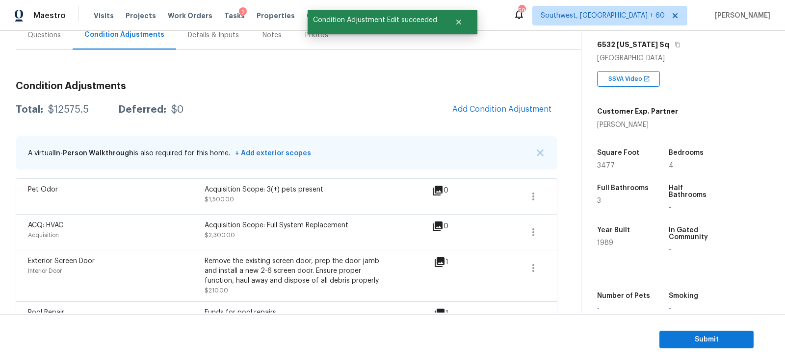
click at [469, 125] on div "Condition Adjustments Total: $12575.5 Deferred: $0 Add Condition Adjustment A v…" at bounding box center [286, 298] width 541 height 448
click at [486, 114] on button "Add Condition Adjustment" at bounding box center [501, 109] width 111 height 21
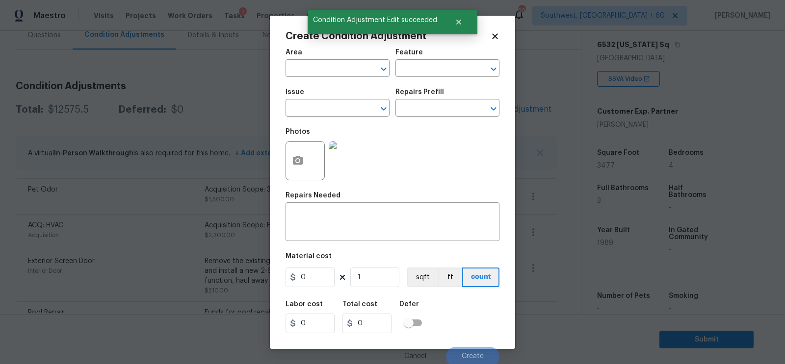
click at [343, 120] on span "Issue ​" at bounding box center [337, 103] width 104 height 40
click at [334, 111] on input "text" at bounding box center [323, 109] width 77 height 15
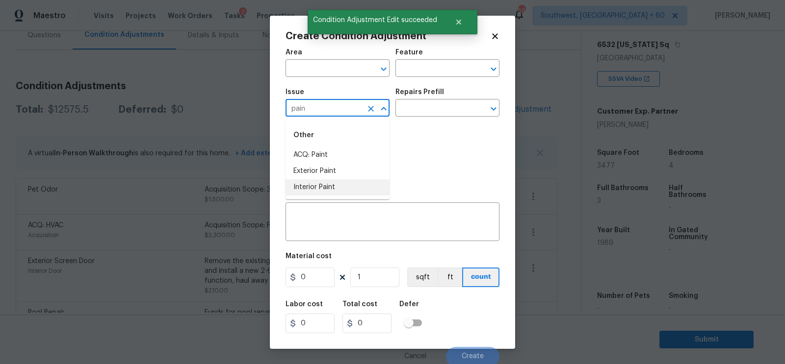
click at [337, 183] on li "Interior Paint" at bounding box center [337, 188] width 104 height 16
type input "Interior Paint"
click at [416, 118] on div "Issue Interior Paint ​ Repairs Prefill ​" at bounding box center [392, 103] width 214 height 40
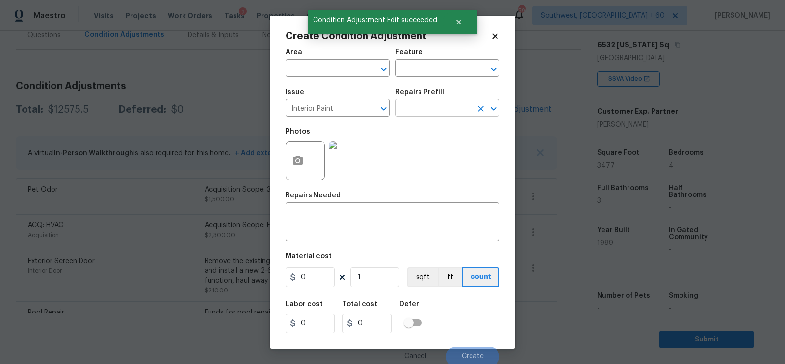
click at [421, 110] on input "text" at bounding box center [433, 109] width 77 height 15
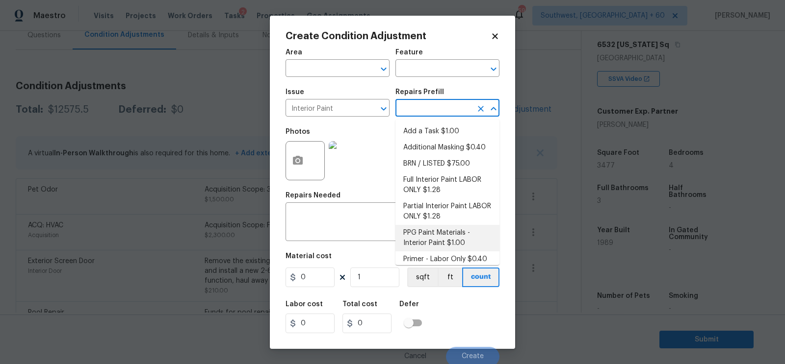
scroll to position [6, 0]
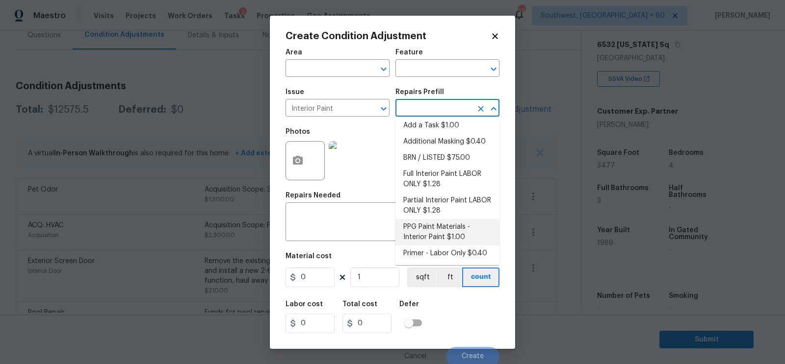
click at [438, 248] on li "Primer - Labor Only $0.40" at bounding box center [447, 254] width 104 height 16
type input "Overall Paint"
type textarea "Interior primer - PRIMER PROVIDED BY OPENDOOR - All nails, screws, drywall anch…"
type input "0.4"
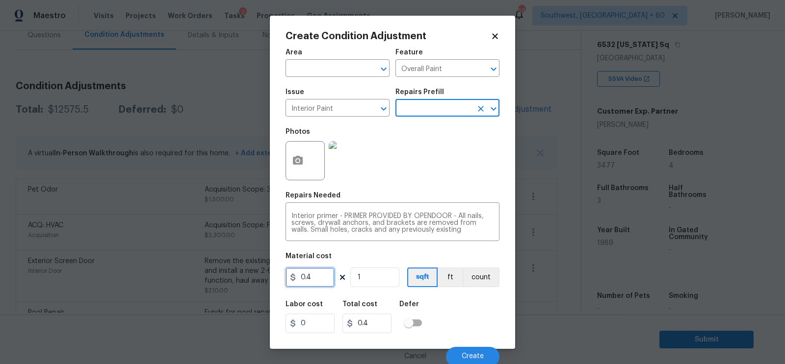
click at [333, 276] on input "0.4" at bounding box center [309, 278] width 49 height 20
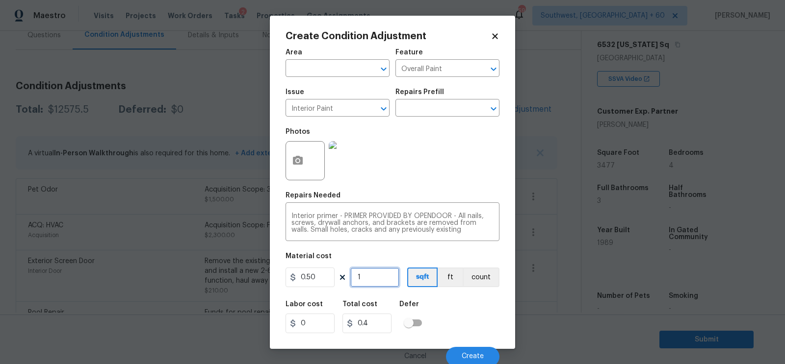
click at [388, 277] on input "1" at bounding box center [374, 278] width 49 height 20
type input "0.5"
type input "0"
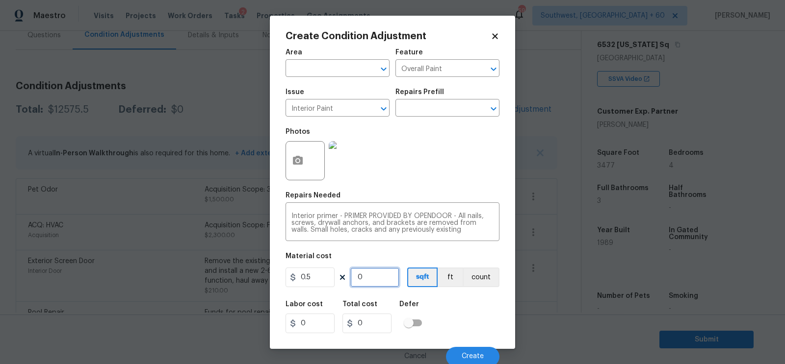
type input "3"
type input "1.5"
type input "34"
type input "17"
type input "347"
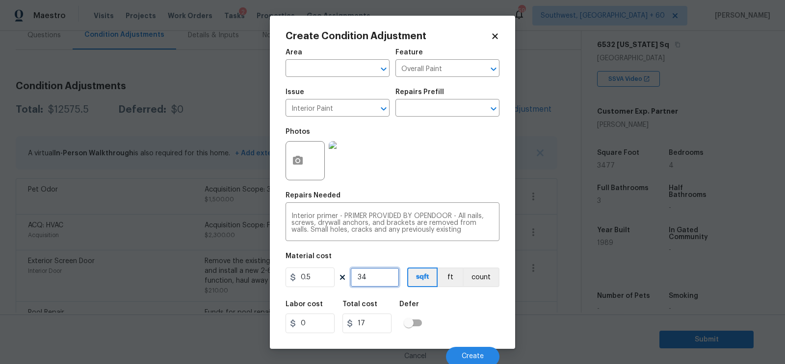
type input "173.5"
type input "3477"
type input "1738.5"
type input "3477"
click at [301, 156] on icon "button" at bounding box center [298, 161] width 12 height 12
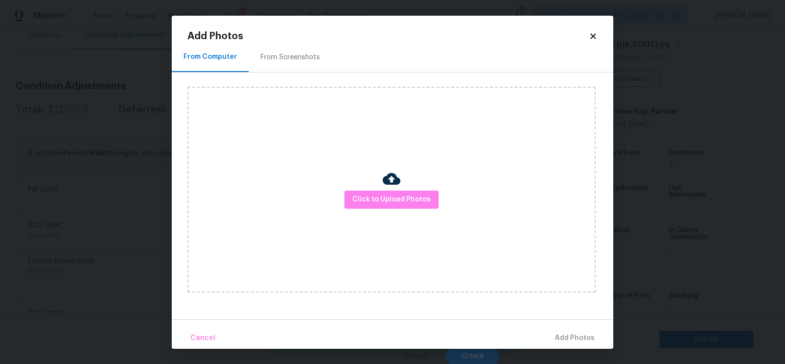
click at [293, 54] on div "From Screenshots" at bounding box center [289, 57] width 59 height 10
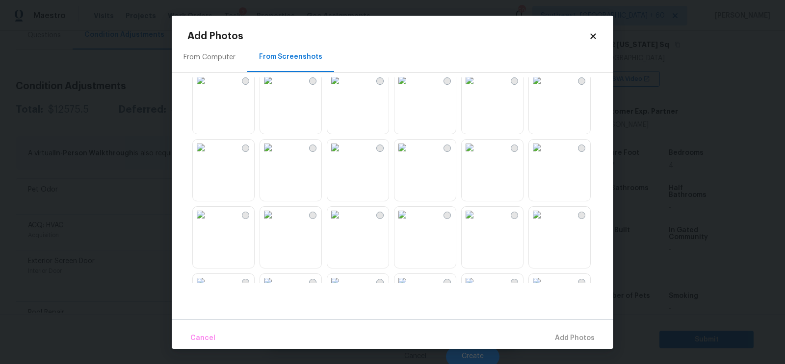
scroll to position [11, 0]
click at [477, 155] on img at bounding box center [470, 147] width 16 height 16
click at [562, 339] on span "Add 1 Photo(s)" at bounding box center [570, 339] width 49 height 12
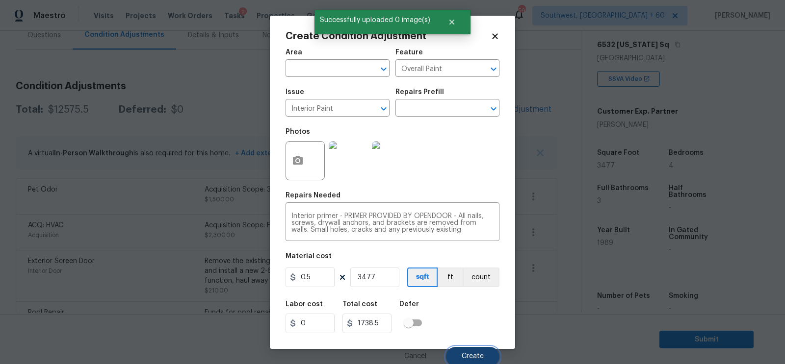
click at [465, 353] on button "Create" at bounding box center [472, 357] width 53 height 20
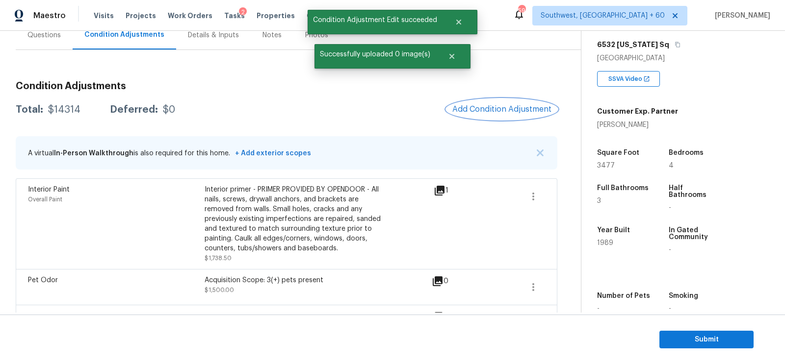
click at [484, 105] on span "Add Condition Adjustment" at bounding box center [501, 109] width 99 height 9
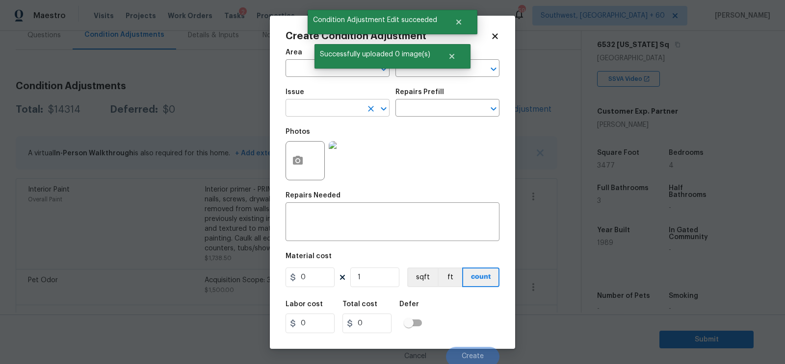
click at [321, 111] on input "text" at bounding box center [323, 109] width 77 height 15
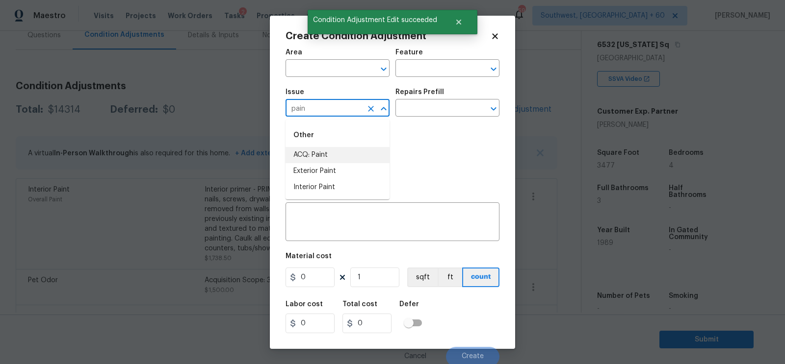
click at [327, 153] on li "ACQ: Paint" at bounding box center [337, 155] width 104 height 16
type input "ACQ: Paint"
click at [411, 112] on input "text" at bounding box center [433, 109] width 77 height 15
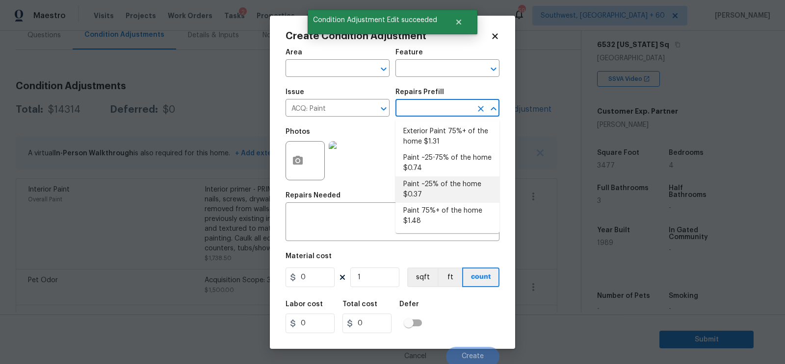
click at [425, 202] on li "Paint ~25% of the home $0.37" at bounding box center [447, 190] width 104 height 26
type input "Acquisition"
type textarea "Acquisition Scope: ~25% of the home needs interior paint"
type input "0.37"
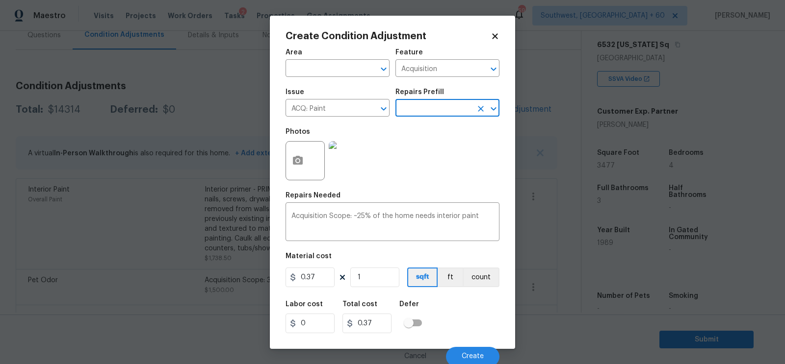
click at [431, 116] on input "text" at bounding box center [433, 109] width 77 height 15
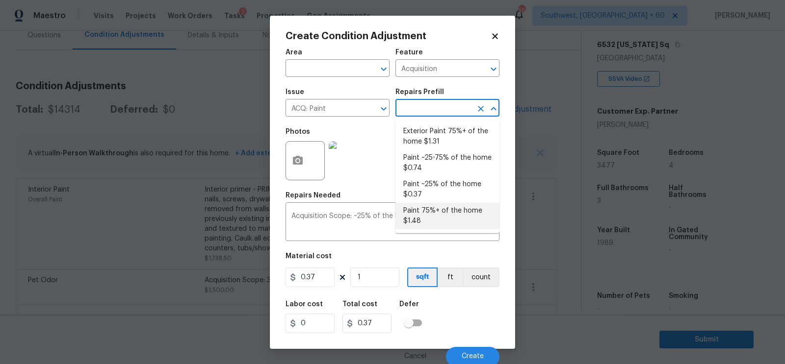
click at [435, 217] on li "Paint 75%+ of the home $1.48" at bounding box center [447, 216] width 104 height 26
type textarea "Acquisition Scope: 75%+ of the home will likely require interior paint"
type input "1.48"
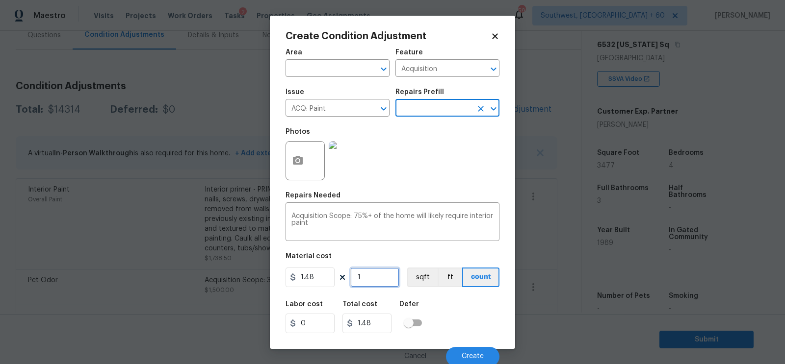
click at [367, 277] on input "1" at bounding box center [374, 278] width 49 height 20
type input "0"
type input "3"
type input "4.44"
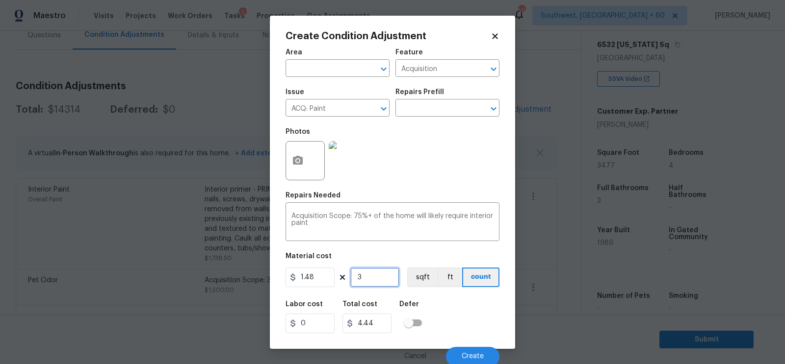
type input "34"
type input "50.32"
type input "347"
type input "513.56"
type input "3477"
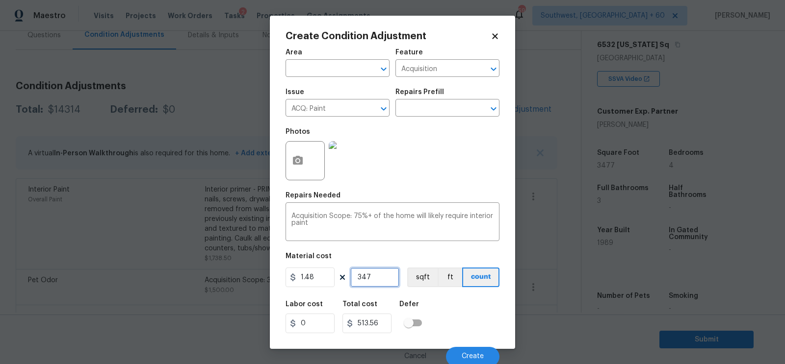
type input "5145.96"
type input "3477"
click at [303, 167] on icon "button" at bounding box center [298, 161] width 12 height 12
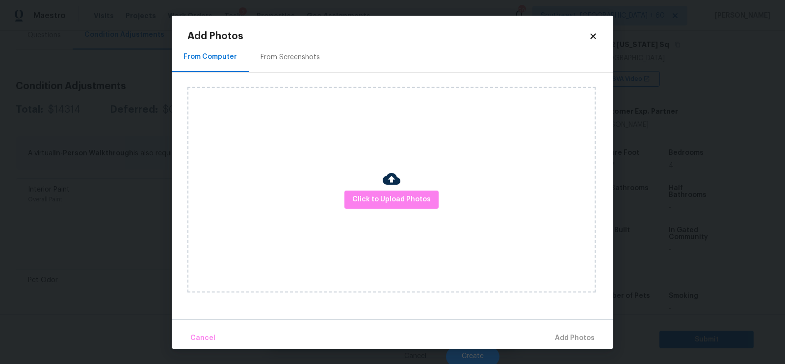
click at [311, 36] on h2 "Add Photos" at bounding box center [387, 36] width 401 height 10
click at [303, 51] on div "From Screenshots" at bounding box center [290, 57] width 83 height 29
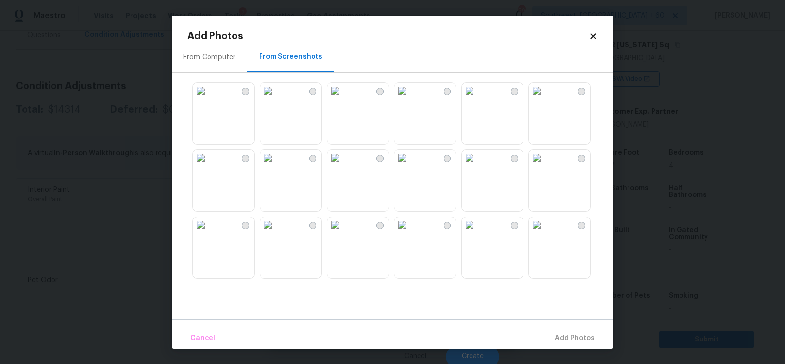
click at [477, 166] on img at bounding box center [470, 158] width 16 height 16
click at [477, 233] on img at bounding box center [470, 225] width 16 height 16
click at [410, 233] on img at bounding box center [402, 225] width 16 height 16
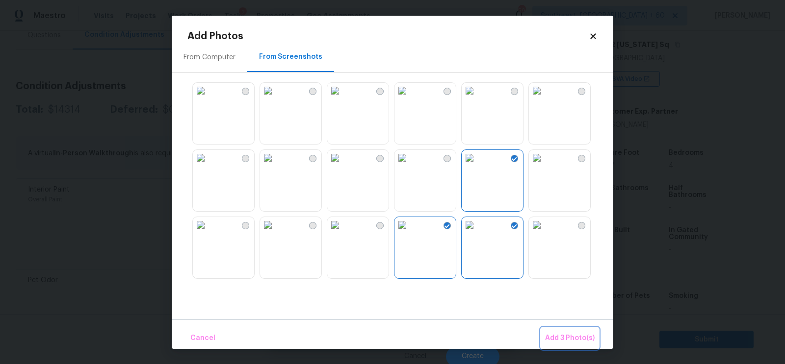
click at [567, 337] on span "Add 3 Photo(s)" at bounding box center [570, 339] width 50 height 12
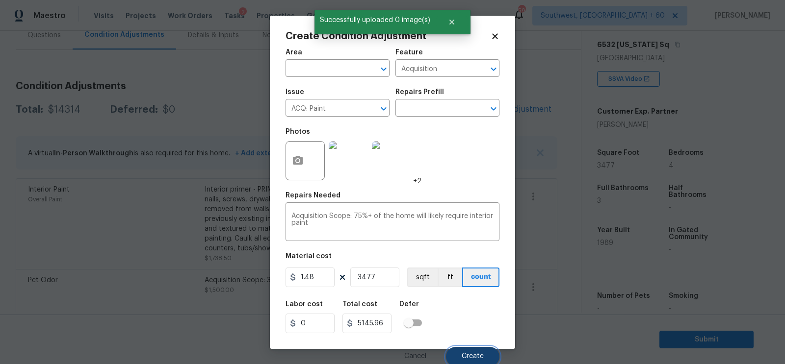
click at [486, 352] on button "Create" at bounding box center [472, 357] width 53 height 20
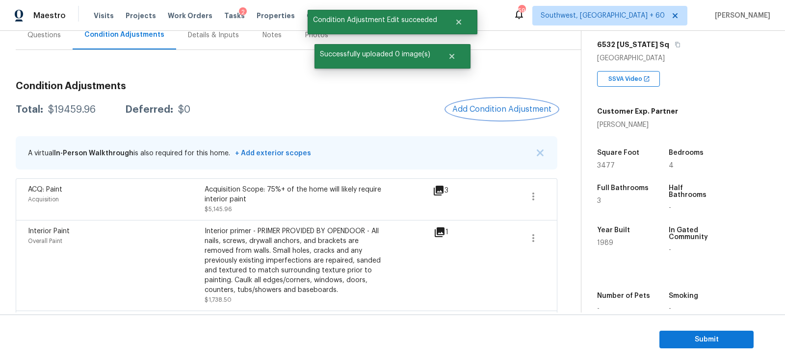
click at [492, 108] on span "Add Condition Adjustment" at bounding box center [501, 109] width 99 height 9
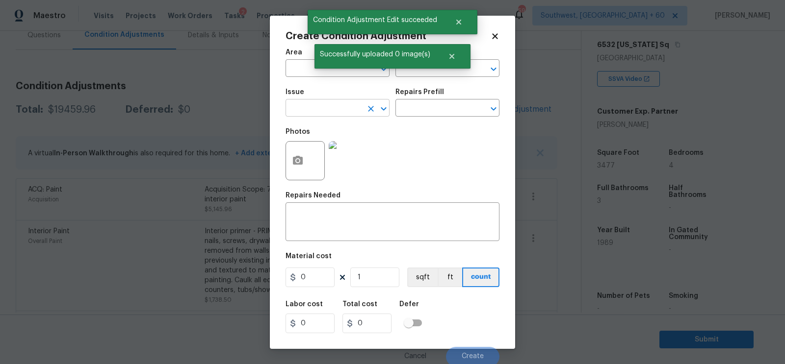
click at [337, 113] on input "text" at bounding box center [323, 109] width 77 height 15
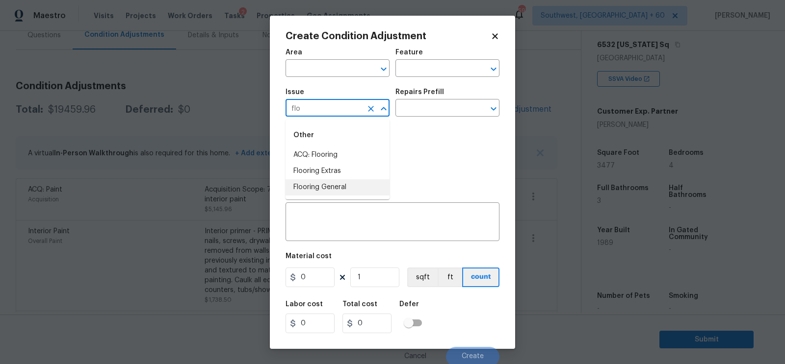
click at [330, 188] on li "Flooring General" at bounding box center [337, 188] width 104 height 16
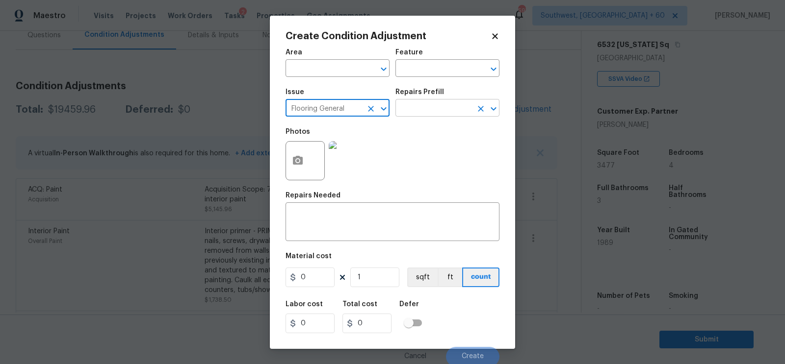
type input "Flooring General"
click at [419, 108] on input "text" at bounding box center [433, 109] width 77 height 15
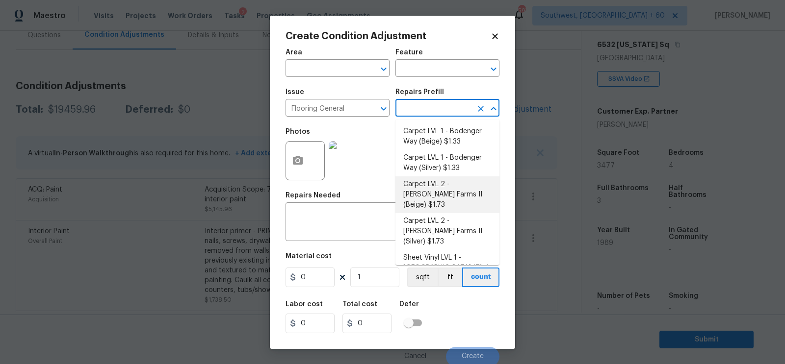
click at [428, 200] on li "Carpet LVL 2 - Abshire Farms II (Beige) $1.73" at bounding box center [447, 195] width 104 height 37
type input "Overall Flooring"
type textarea "Install new carpet ([PERSON_NAME] Farms II - 749 Stony Glade) at all previously…"
type input "1.73"
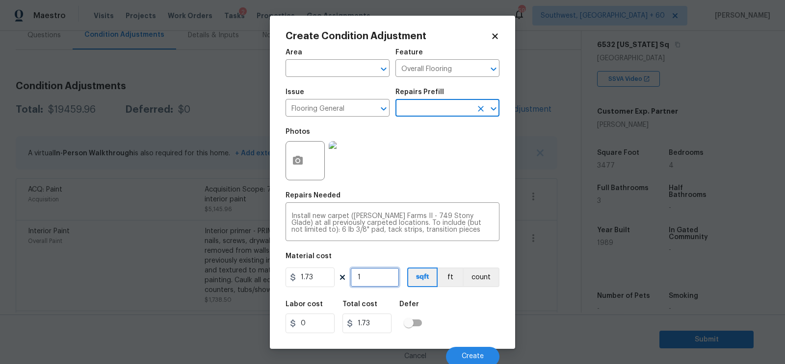
click at [371, 275] on input "1" at bounding box center [374, 278] width 49 height 20
type input "0"
type input "1"
type input "1.73"
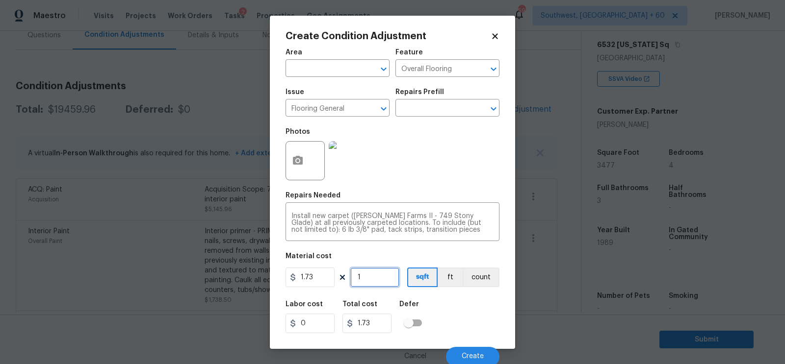
type input "13"
type input "22.49"
type input "130"
type input "224.9"
type input "1300"
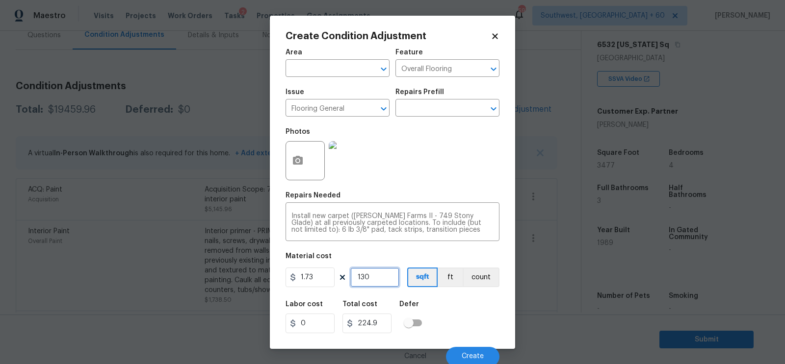
type input "2249"
type input "1300"
click at [373, 323] on input "2249" at bounding box center [366, 324] width 49 height 20
click at [472, 353] on button "Create" at bounding box center [472, 357] width 53 height 20
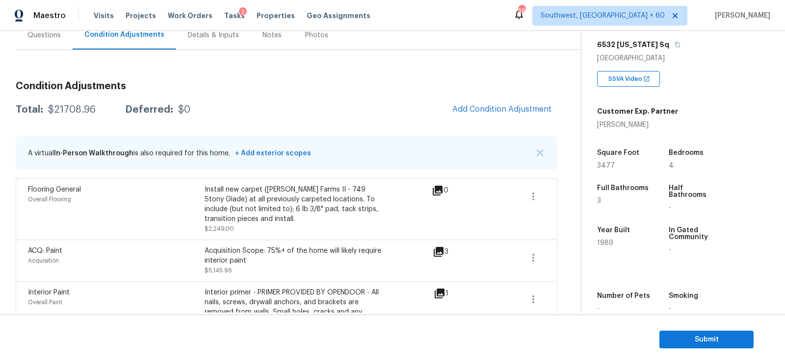
click at [495, 113] on span "Add Condition Adjustment" at bounding box center [501, 109] width 99 height 9
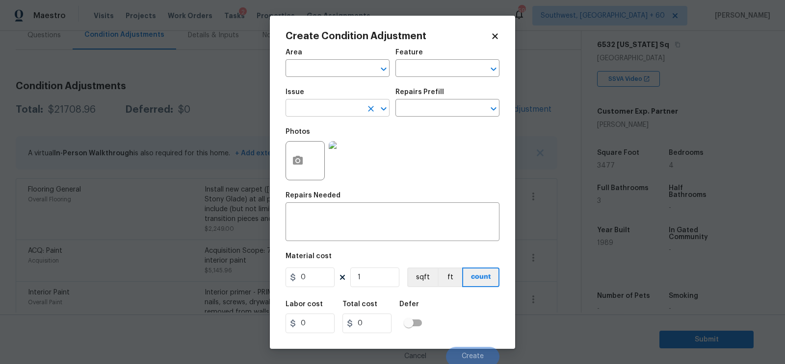
click at [326, 116] on input "text" at bounding box center [323, 109] width 77 height 15
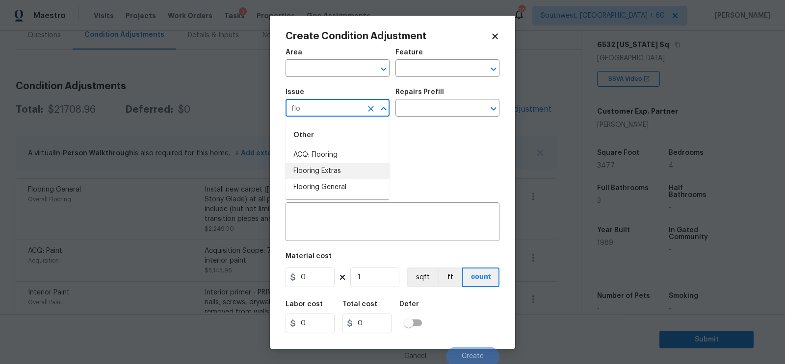
click at [331, 178] on li "Flooring Extras" at bounding box center [337, 171] width 104 height 16
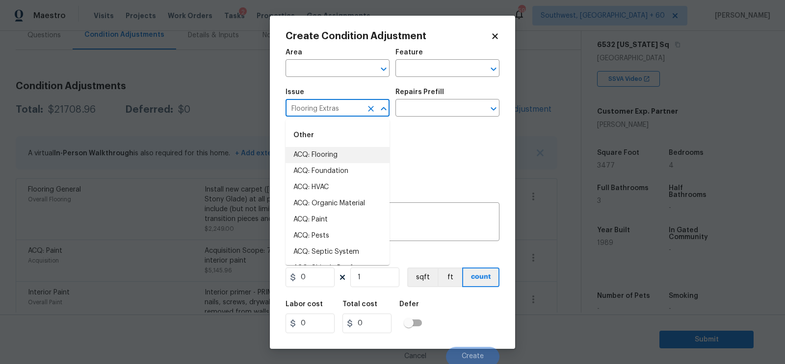
click at [343, 107] on input "Flooring Extras" at bounding box center [323, 109] width 77 height 15
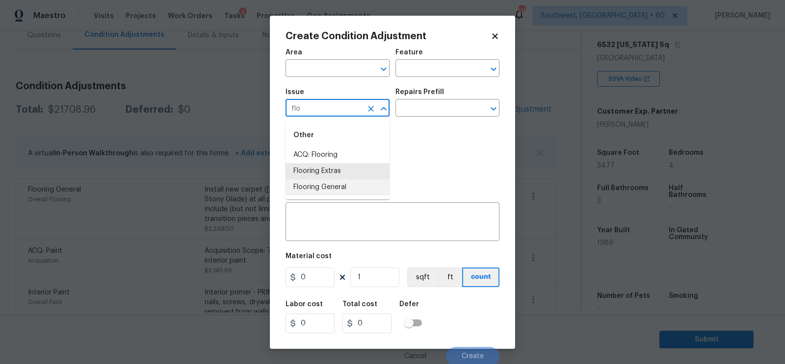
click at [347, 181] on li "Flooring General" at bounding box center [337, 188] width 104 height 16
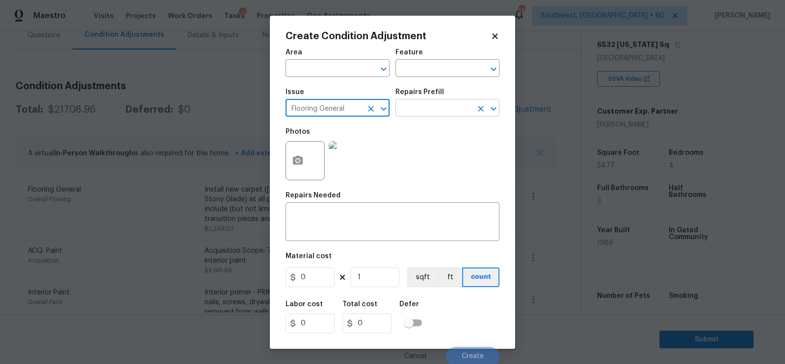
type input "Flooring General"
click at [430, 105] on input "text" at bounding box center [433, 109] width 77 height 15
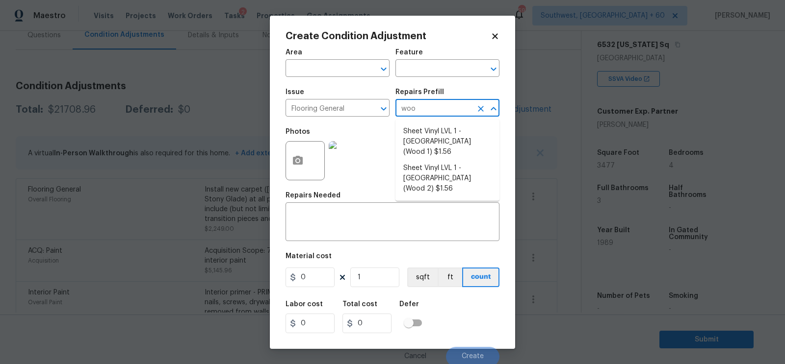
type input "wood"
click at [435, 174] on li "Sheet Vinyl LVL 1 - Sugar Valley (Wood 2) $1.56" at bounding box center [447, 178] width 104 height 37
type input "Overall Flooring"
type textarea "Install sheet vinyl flooring (Sugar Valley - Wood "Look", 549 Whiskey Barrel) i…"
type input "1.56"
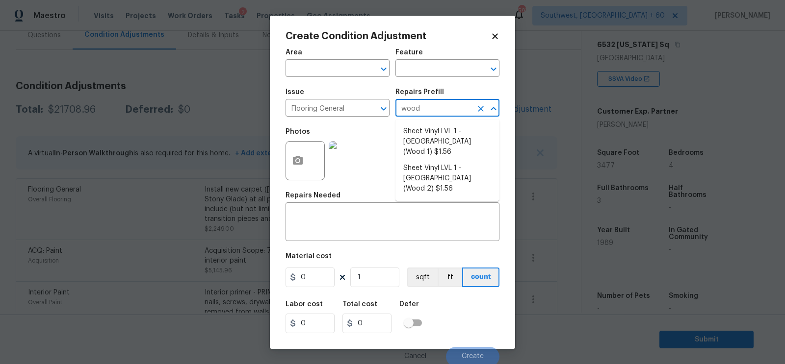
type input "1.56"
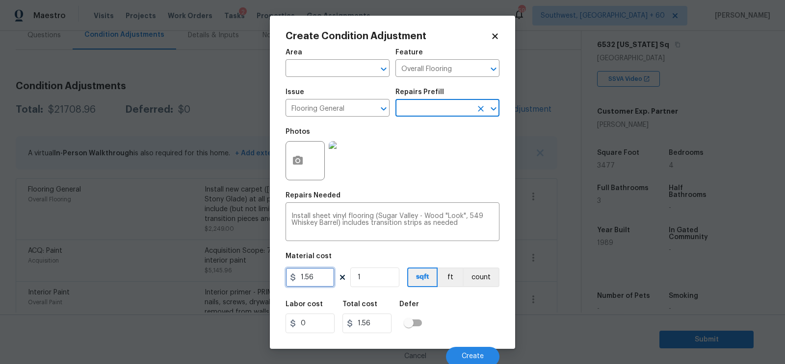
click at [308, 279] on input "1.56" at bounding box center [309, 278] width 49 height 20
type input "5"
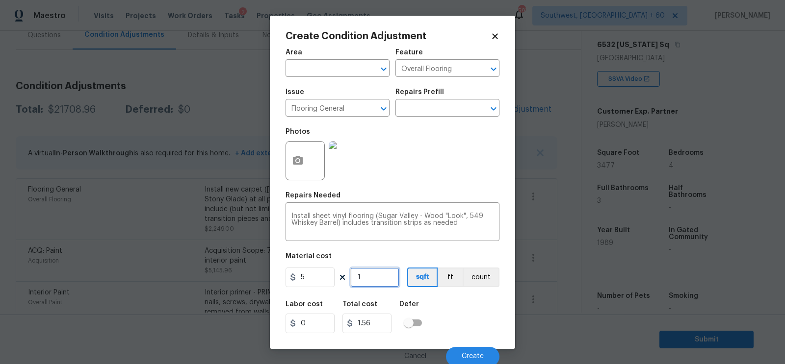
click at [362, 279] on input "1" at bounding box center [374, 278] width 49 height 20
type input "5"
type input "0"
type input "2"
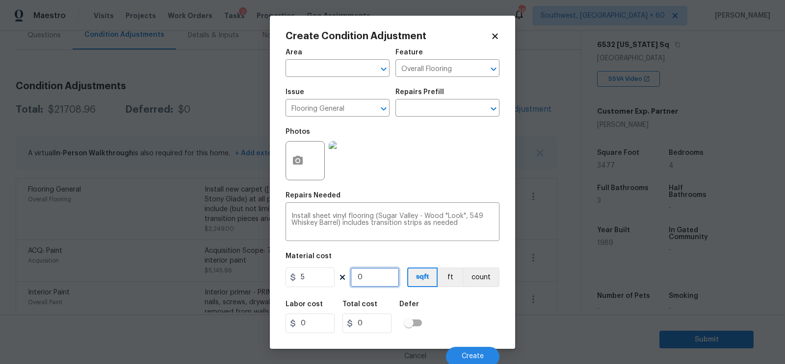
type input "10"
type input "21"
type input "105"
type input "217"
type input "1085"
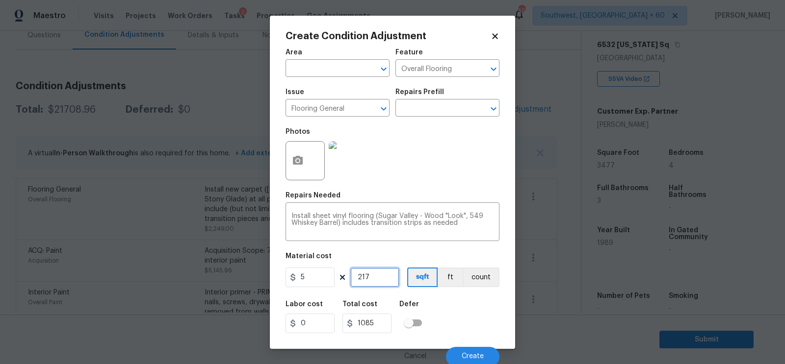
type input "2177"
type input "10885"
type input "2177"
click at [385, 331] on input "10885" at bounding box center [366, 324] width 49 height 20
click at [472, 352] on button "Create" at bounding box center [472, 357] width 53 height 20
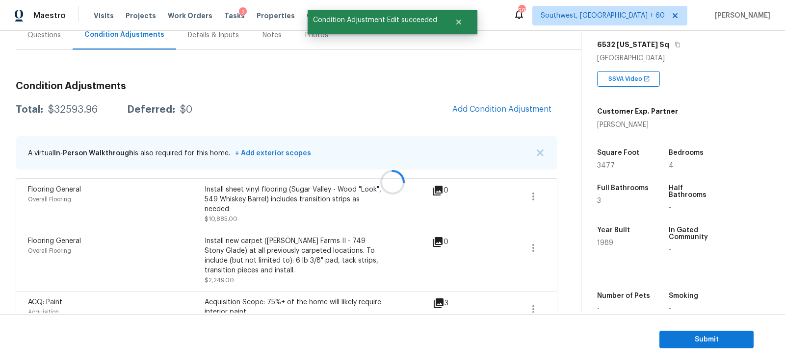
click at [489, 110] on div at bounding box center [392, 182] width 785 height 364
click at [489, 110] on span "Add Condition Adjustment" at bounding box center [501, 109] width 99 height 9
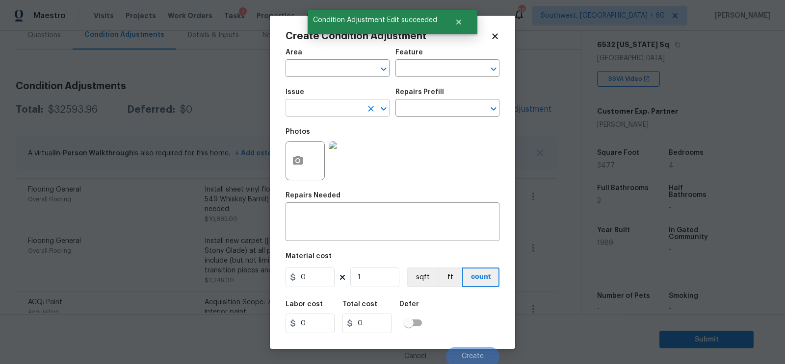
click at [324, 106] on input "text" at bounding box center [323, 109] width 77 height 15
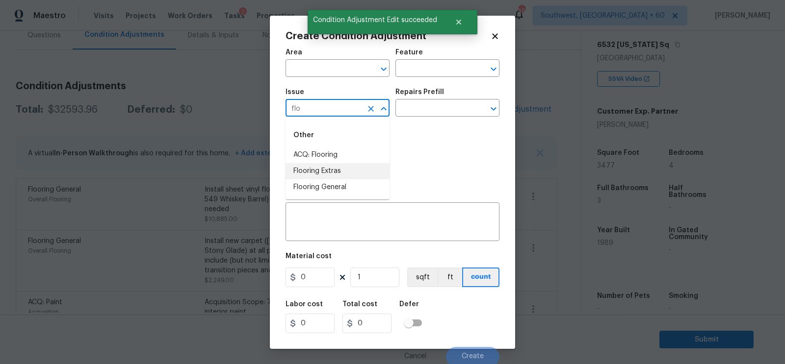
click at [325, 166] on li "Flooring Extras" at bounding box center [337, 171] width 104 height 16
type input "Flooring Extras"
click at [442, 100] on div "Repairs Prefill" at bounding box center [447, 95] width 104 height 13
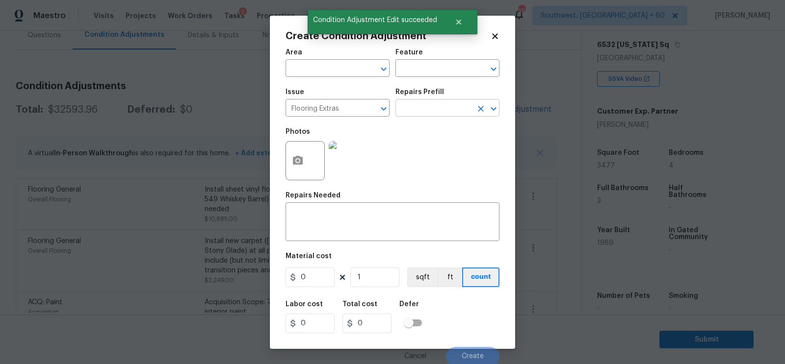
click at [437, 108] on input "text" at bounding box center [433, 109] width 77 height 15
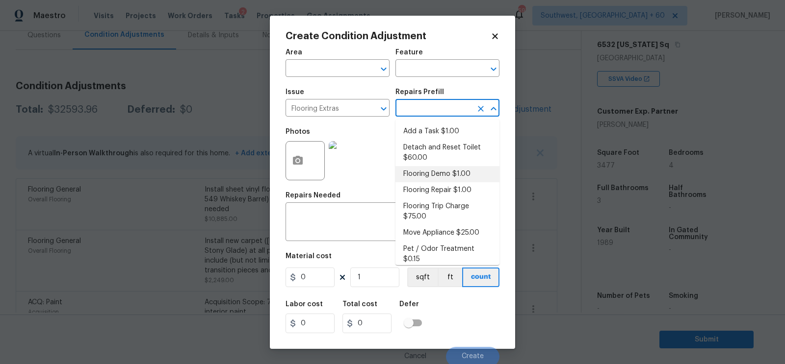
click at [437, 174] on li "Flooring Demo $1.00" at bounding box center [447, 174] width 104 height 16
type input "Overall Flooring"
type textarea "Demo existing flooring."
type input "1"
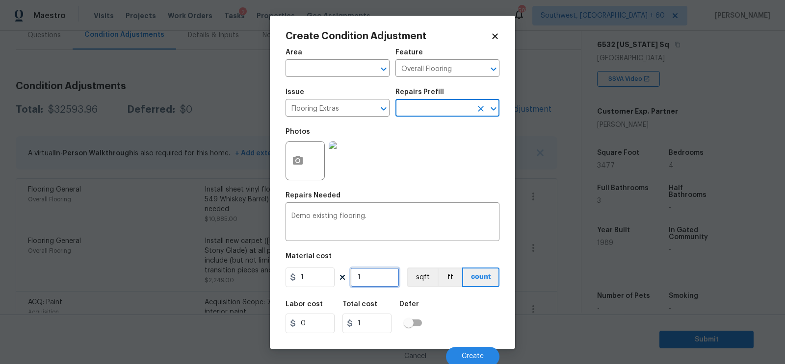
click at [372, 283] on input "1" at bounding box center [374, 278] width 49 height 20
type input "0"
type input "2"
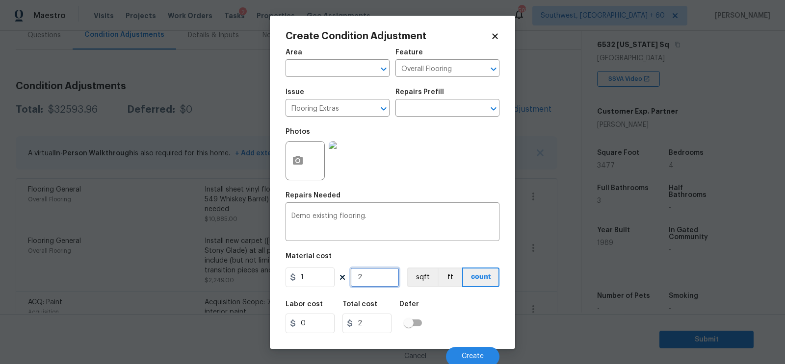
type input "21"
type input "217"
type input "2177"
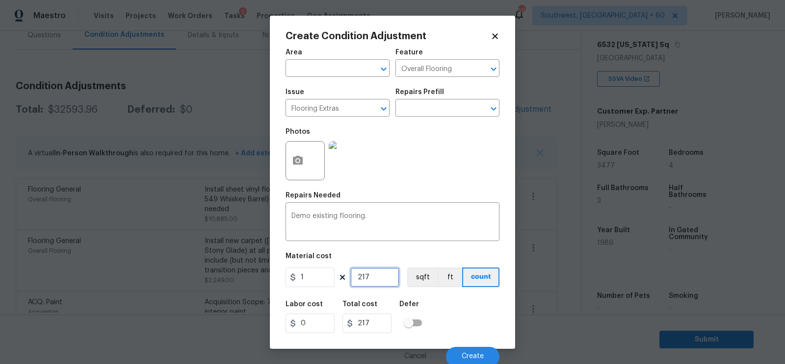
type input "2177"
click at [313, 278] on input "1" at bounding box center [309, 278] width 49 height 20
type input "2"
type input "4354"
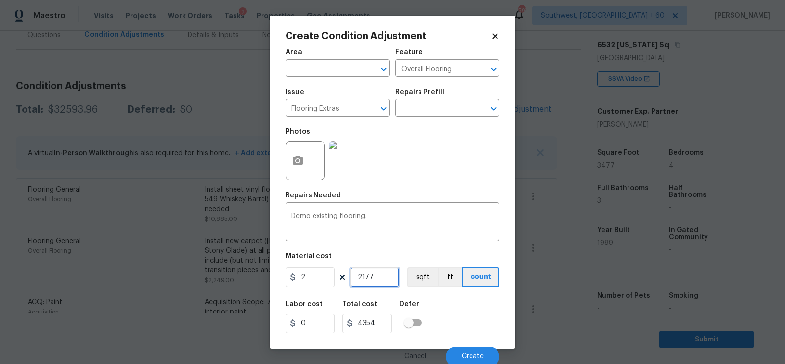
click at [382, 287] on input "2177" at bounding box center [374, 278] width 49 height 20
click at [381, 327] on input "4354" at bounding box center [366, 324] width 49 height 20
click at [472, 348] on button "Create" at bounding box center [472, 357] width 53 height 20
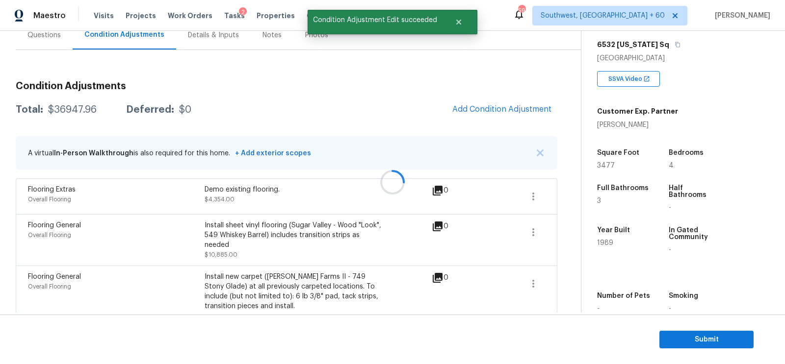
click at [502, 113] on div at bounding box center [392, 182] width 785 height 364
click at [498, 113] on span "Add Condition Adjustment" at bounding box center [501, 109] width 99 height 9
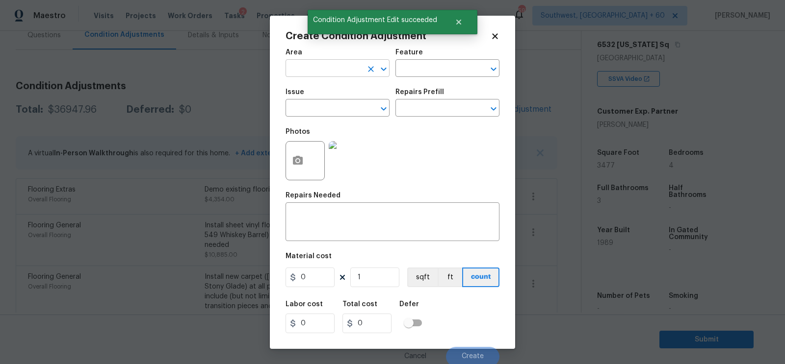
click at [320, 72] on input "text" at bounding box center [323, 69] width 77 height 15
click at [326, 103] on li "Interior Overall" at bounding box center [337, 108] width 104 height 16
type input "Interior Overall"
click at [326, 103] on input "text" at bounding box center [323, 109] width 77 height 15
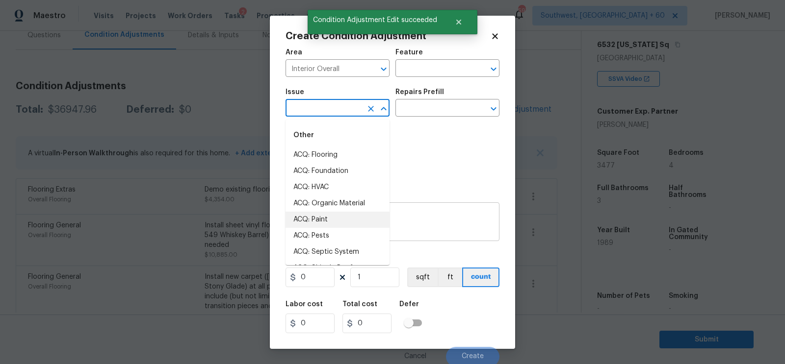
click at [409, 220] on textarea at bounding box center [392, 223] width 202 height 21
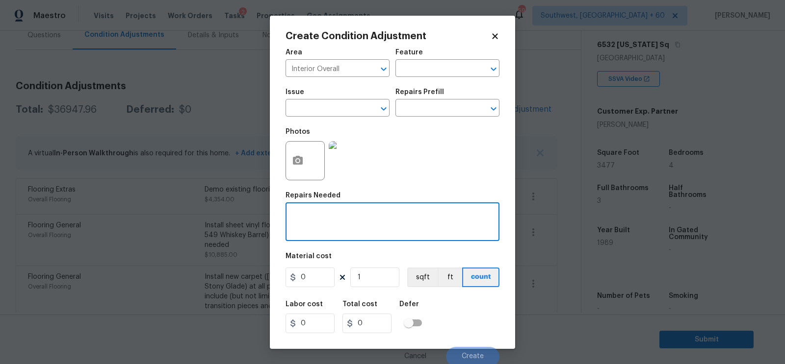
type textarea "O"
type textarea "Paint all cabinets"
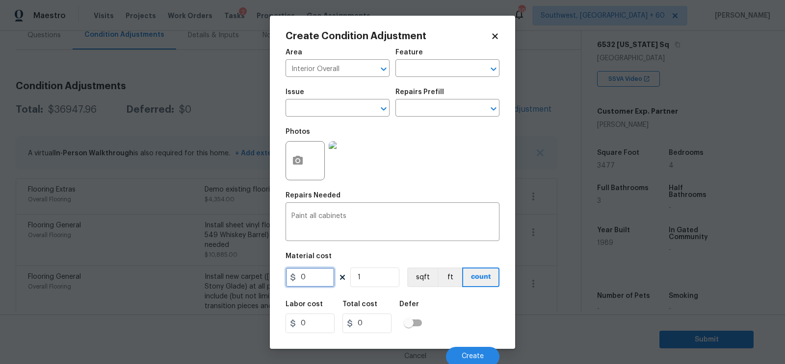
click at [321, 275] on input "0" at bounding box center [309, 278] width 49 height 20
type input "2200"
click at [370, 323] on input "2200" at bounding box center [366, 324] width 49 height 20
click at [470, 359] on span "Create" at bounding box center [473, 356] width 22 height 7
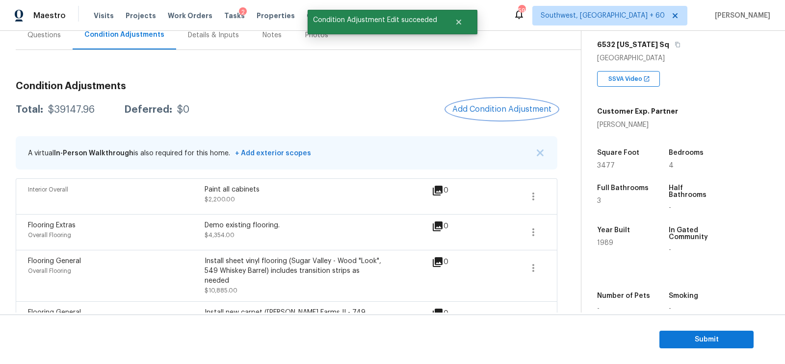
click at [494, 105] on span "Add Condition Adjustment" at bounding box center [501, 109] width 99 height 9
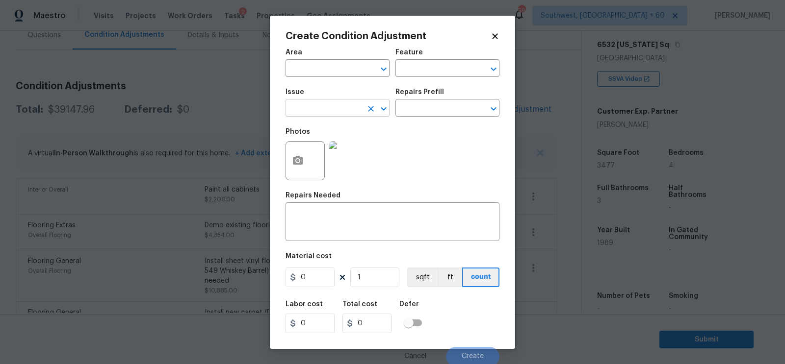
click at [340, 112] on input "text" at bounding box center [323, 109] width 77 height 15
click at [332, 157] on li "Countertops" at bounding box center [337, 155] width 104 height 16
type input "Countertops"
click at [411, 114] on input "text" at bounding box center [433, 109] width 77 height 15
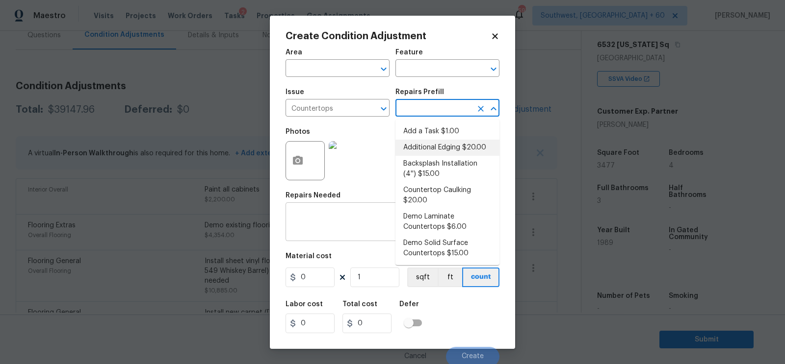
click at [336, 215] on textarea at bounding box center [392, 223] width 202 height 21
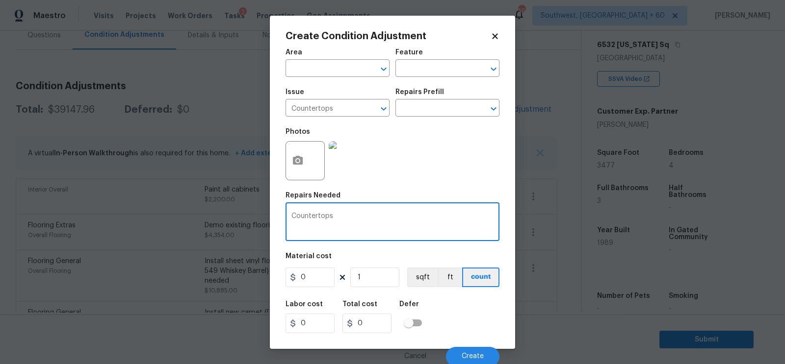
type textarea "Countertops"
click at [308, 274] on input "0" at bounding box center [309, 278] width 49 height 20
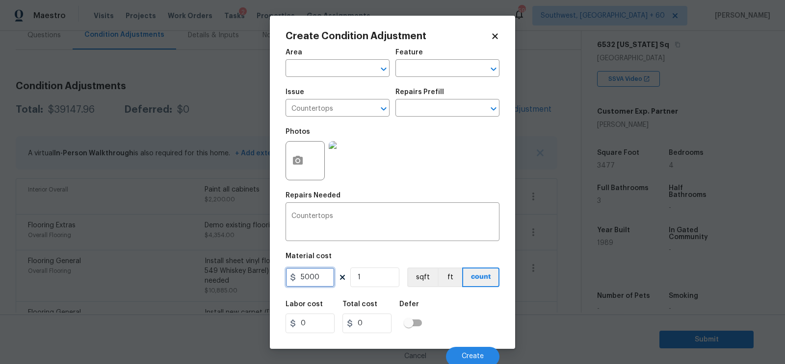
type input "5000"
click at [378, 328] on input "5000" at bounding box center [366, 324] width 49 height 20
click at [471, 360] on span "Create" at bounding box center [473, 356] width 22 height 7
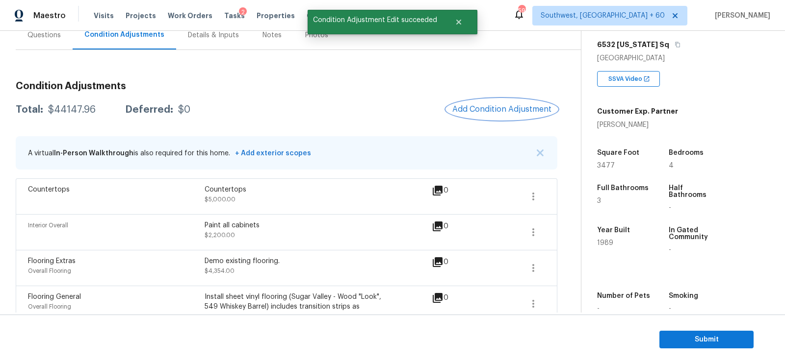
click at [502, 110] on span "Add Condition Adjustment" at bounding box center [501, 109] width 99 height 9
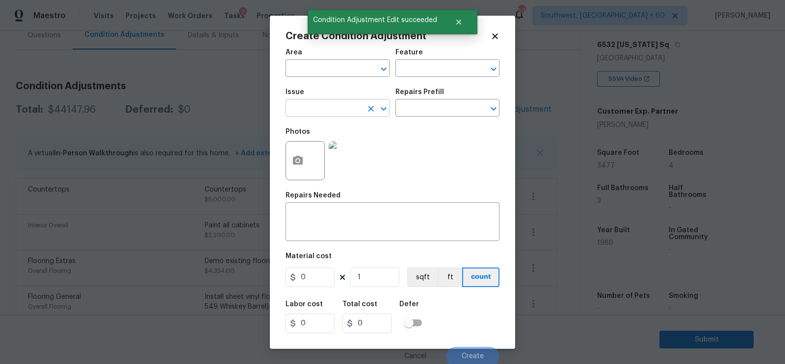
click at [326, 112] on input "text" at bounding box center [323, 109] width 77 height 15
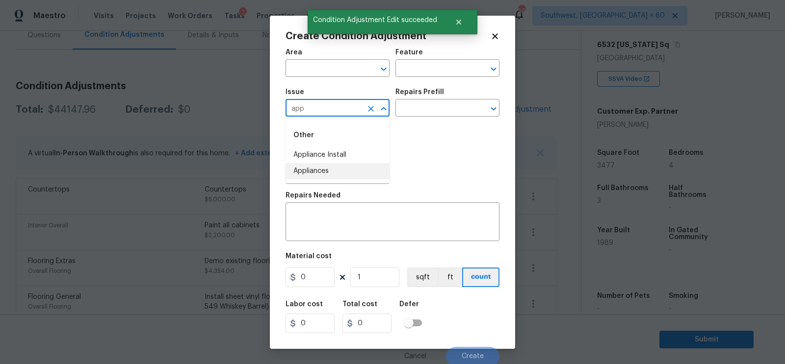
click at [335, 169] on li "Appliances" at bounding box center [337, 171] width 104 height 16
type input "Appliances"
click at [421, 119] on div "Issue Appliances ​ Repairs Prefill ​" at bounding box center [392, 103] width 214 height 40
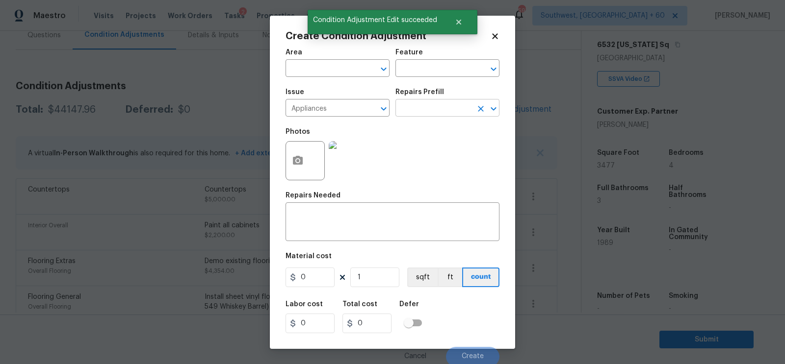
click at [425, 109] on input "text" at bounding box center [433, 109] width 77 height 15
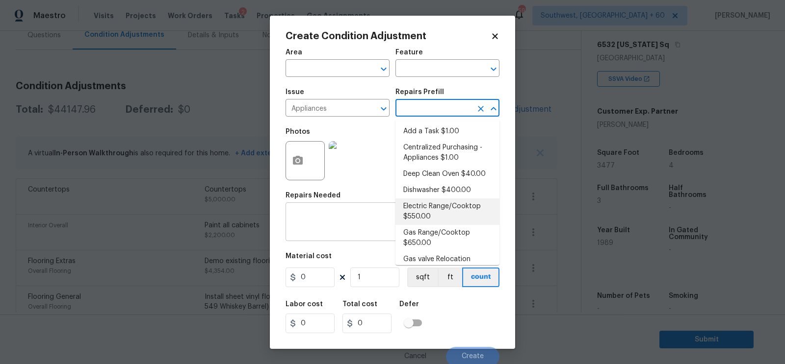
click at [335, 227] on textarea at bounding box center [392, 223] width 202 height 21
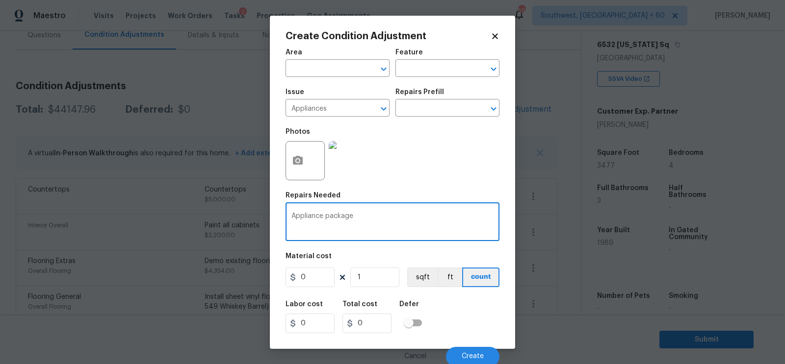
type textarea "Appliance package"
click at [314, 283] on input "0" at bounding box center [309, 278] width 49 height 20
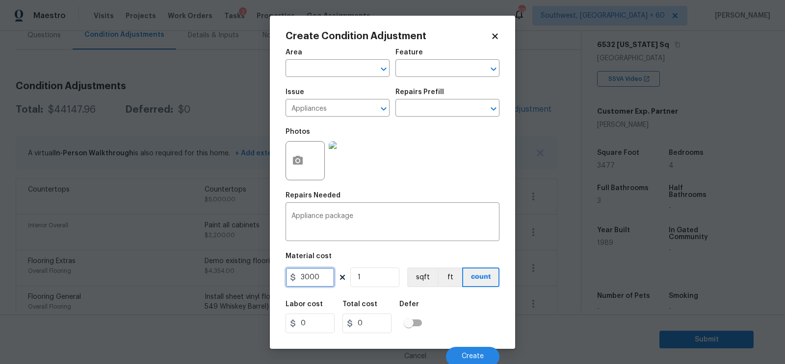
type input "3000"
click at [378, 351] on div "Cancel Create" at bounding box center [392, 352] width 214 height 27
click at [462, 351] on button "Create" at bounding box center [472, 357] width 53 height 20
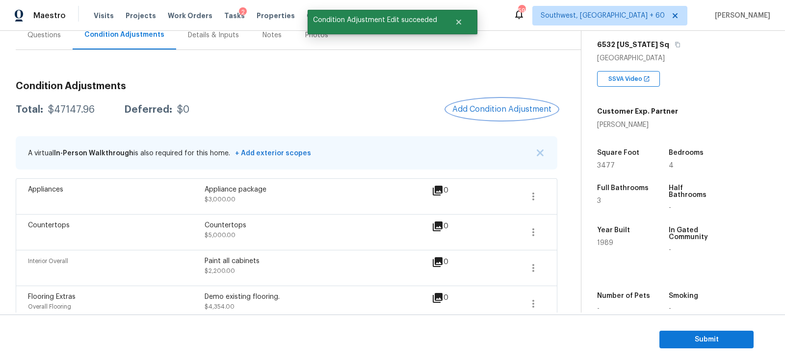
click at [481, 115] on button "Add Condition Adjustment" at bounding box center [501, 109] width 111 height 21
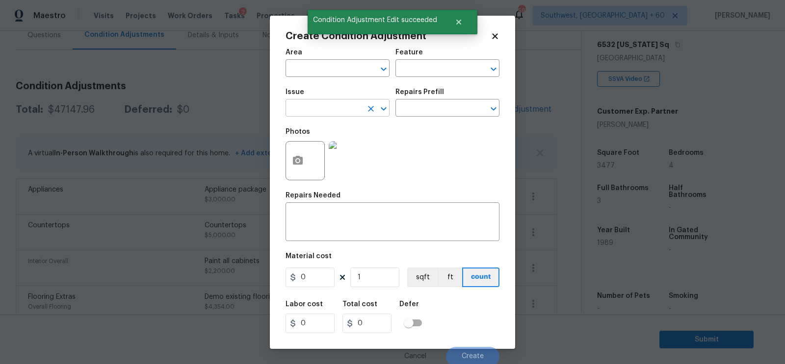
click at [312, 105] on input "text" at bounding box center [323, 109] width 77 height 15
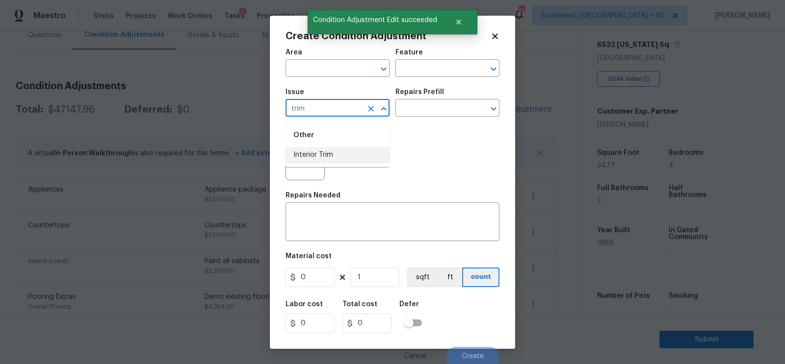
click at [318, 150] on li "Interior Trim" at bounding box center [337, 155] width 104 height 16
type input "Interior Trim"
click at [424, 113] on input "text" at bounding box center [433, 109] width 77 height 15
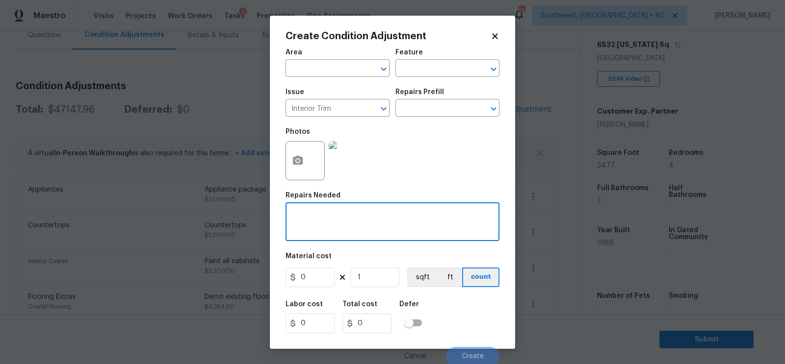
click at [335, 225] on textarea at bounding box center [392, 223] width 202 height 21
type textarea "Trim repairs needed throughout"
click at [304, 277] on input "0" at bounding box center [309, 278] width 49 height 20
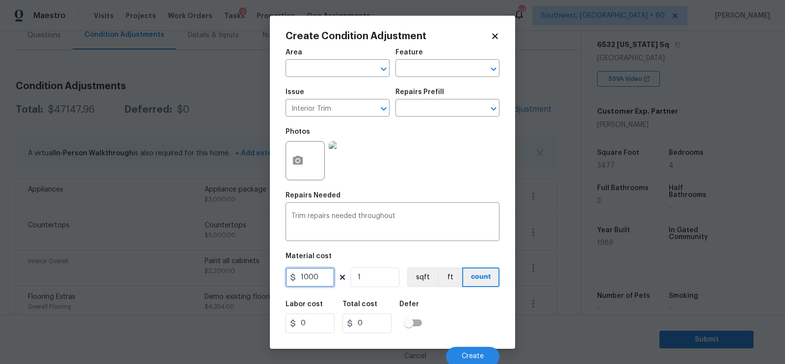
type input "1000"
click at [369, 328] on input "0" at bounding box center [366, 324] width 49 height 20
type input "1000"
click at [470, 359] on span "Create" at bounding box center [473, 356] width 22 height 7
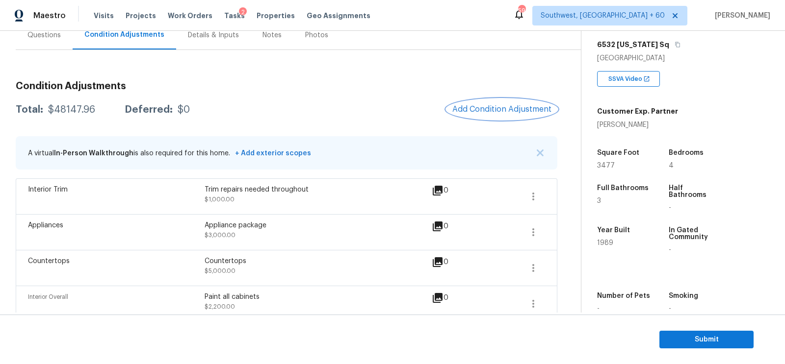
click at [523, 103] on button "Add Condition Adjustment" at bounding box center [501, 109] width 111 height 21
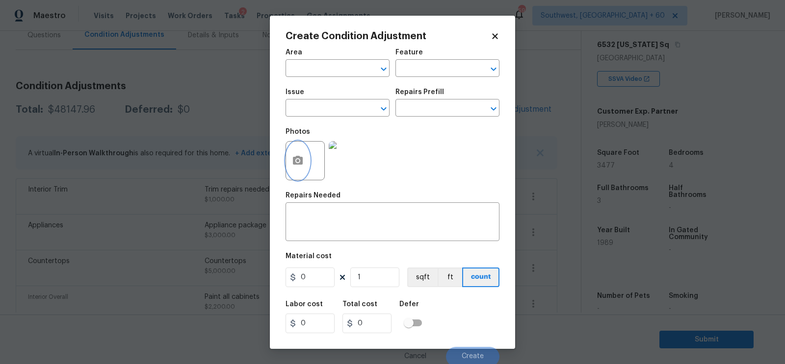
click at [301, 160] on icon "button" at bounding box center [298, 160] width 10 height 9
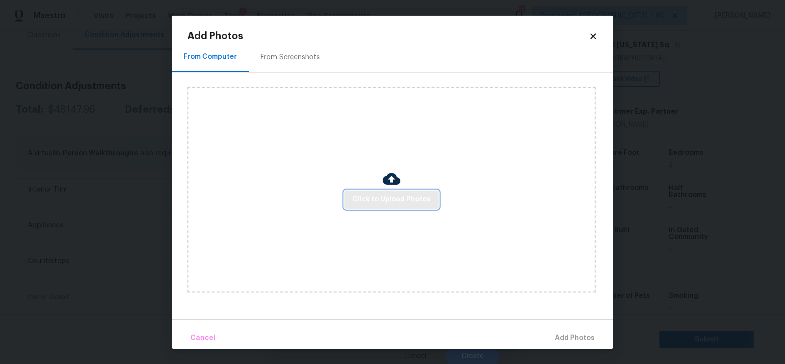
click at [376, 208] on button "Click to Upload Photos" at bounding box center [391, 200] width 94 height 18
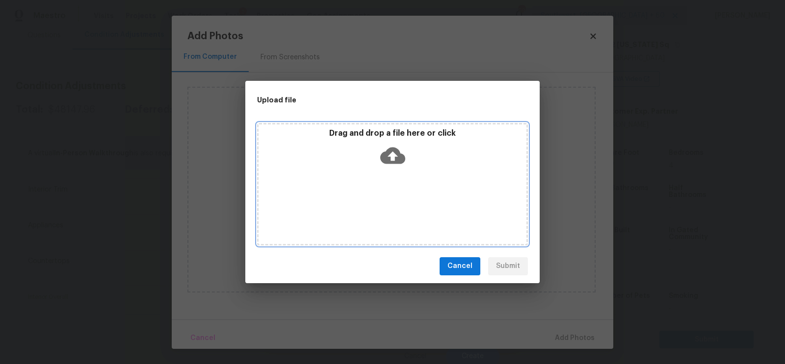
click at [384, 156] on icon at bounding box center [392, 155] width 25 height 17
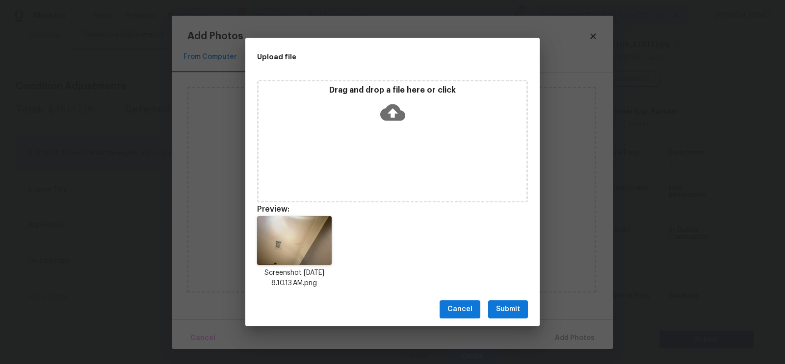
click at [501, 310] on span "Submit" at bounding box center [508, 310] width 24 height 12
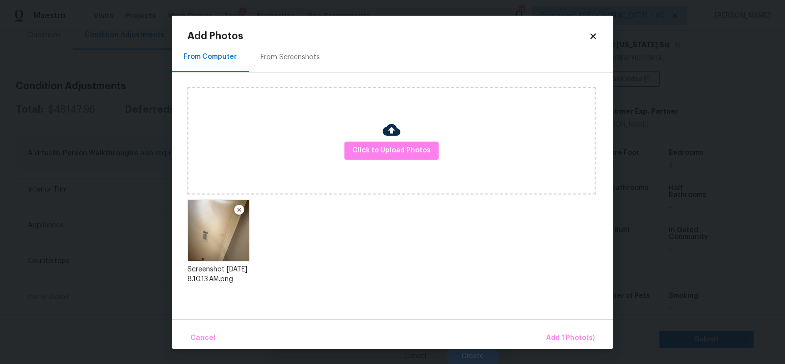
click at [541, 326] on div "Cancel Add 1 Photo(s)" at bounding box center [392, 334] width 441 height 29
click at [553, 331] on button "Add 1 Photo(s)" at bounding box center [570, 338] width 56 height 21
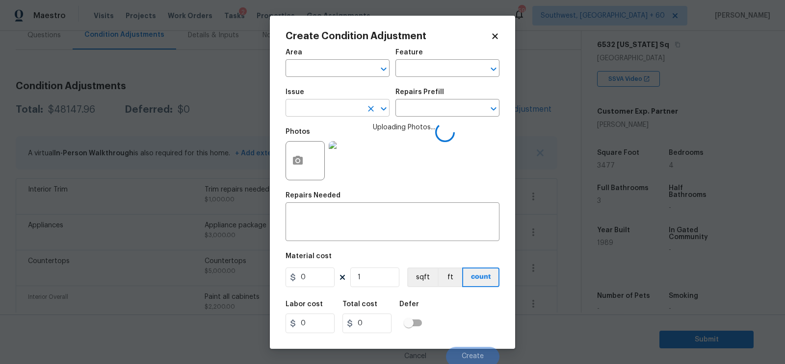
click at [318, 116] on input "text" at bounding box center [323, 109] width 77 height 15
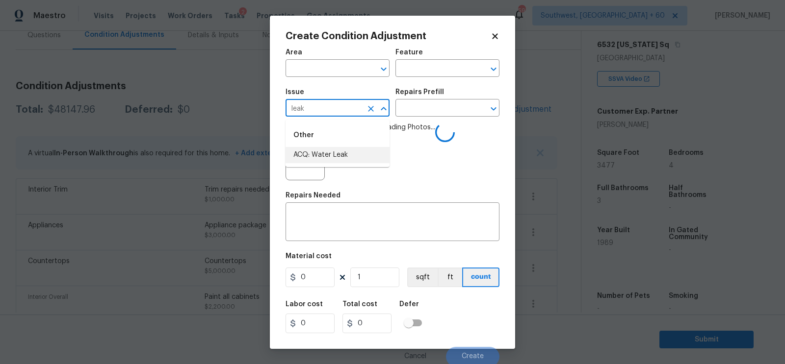
click at [317, 158] on li "ACQ: Water Leak" at bounding box center [337, 155] width 104 height 16
type input "ACQ: Water Leak"
click at [407, 124] on span "Uploading Photos..." at bounding box center [404, 155] width 62 height 64
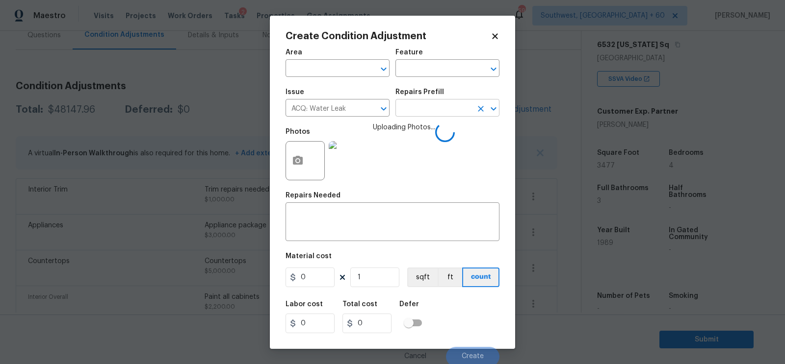
click at [415, 114] on input "text" at bounding box center [433, 109] width 77 height 15
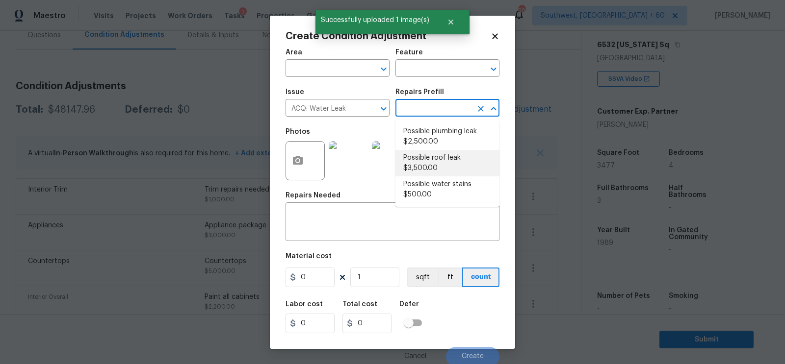
click at [425, 167] on li "Possible roof leak $3,500.00" at bounding box center [447, 163] width 104 height 26
type input "Acquisition"
type textarea "Acquisition Scope: Possible roof leak"
type input "3500"
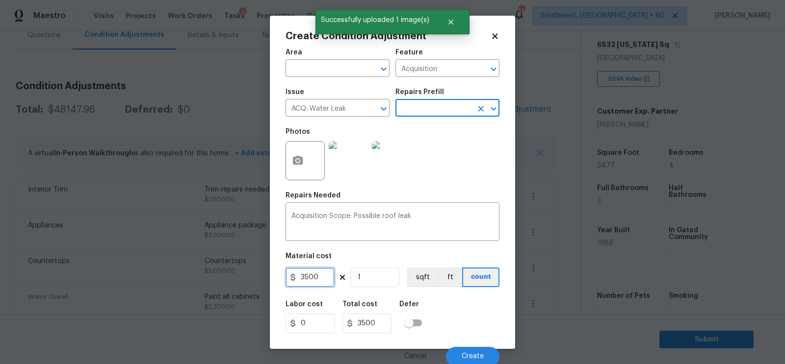
click at [307, 280] on input "3500" at bounding box center [309, 278] width 49 height 20
type input "2500"
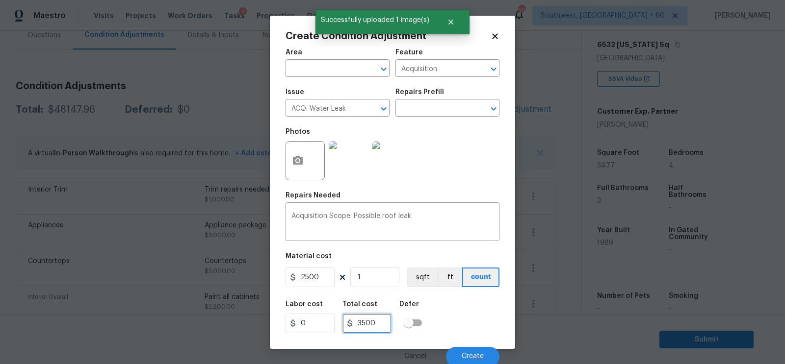
type input "2500"
click at [385, 325] on input "2500" at bounding box center [366, 324] width 49 height 20
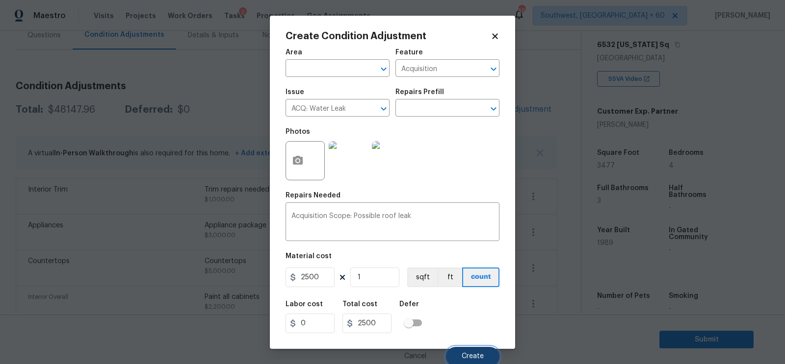
click at [468, 358] on span "Create" at bounding box center [473, 356] width 22 height 7
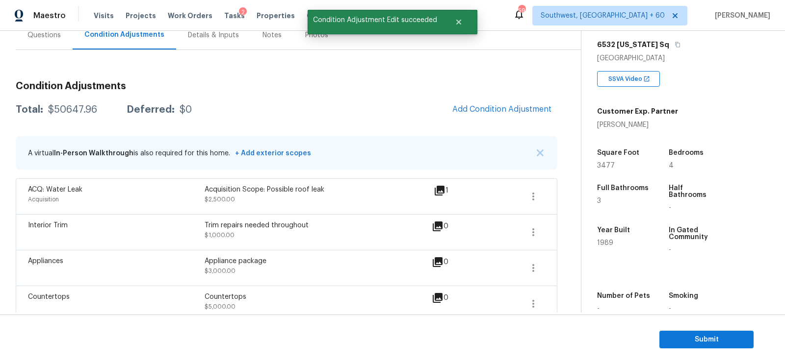
click at [443, 189] on icon at bounding box center [440, 191] width 10 height 10
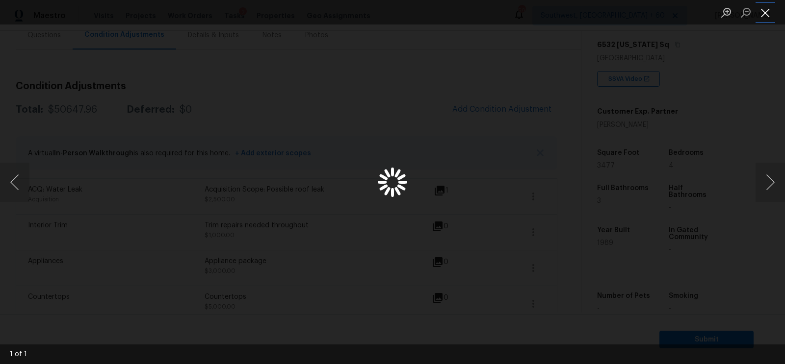
click at [762, 15] on button "Close lightbox" at bounding box center [765, 12] width 20 height 17
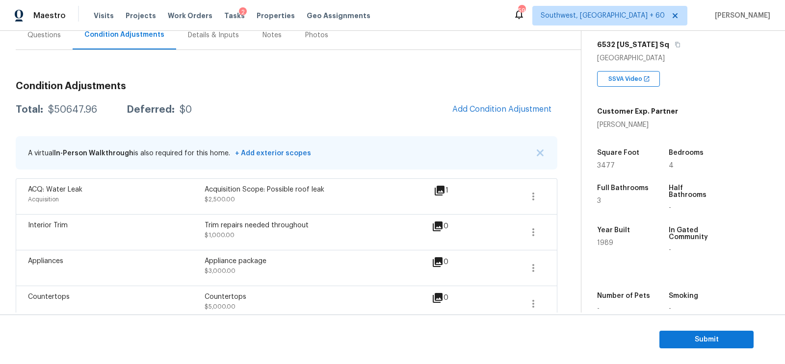
click at [445, 186] on div "1" at bounding box center [457, 191] width 46 height 12
click at [442, 189] on icon at bounding box center [440, 191] width 10 height 10
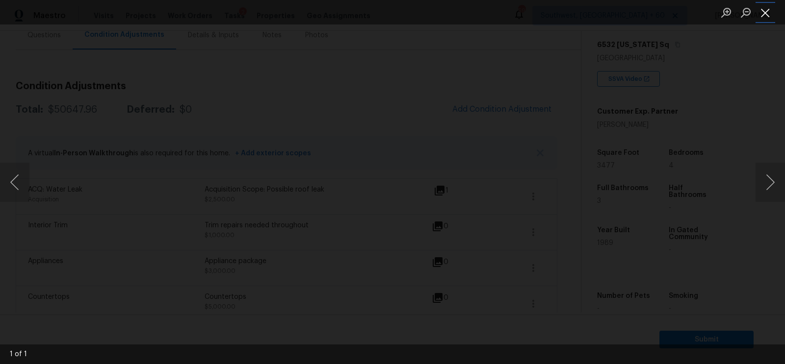
click at [763, 12] on button "Close lightbox" at bounding box center [765, 12] width 20 height 17
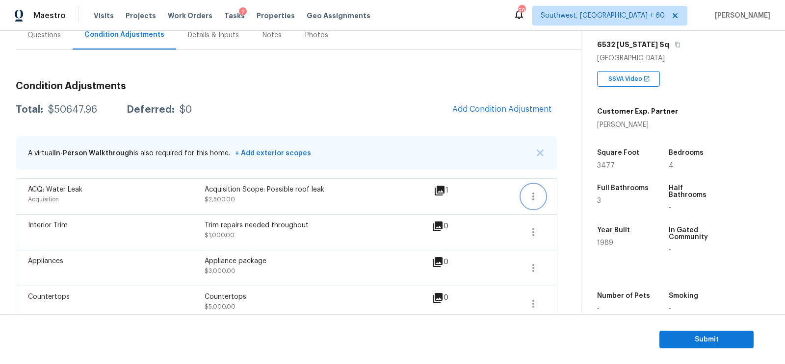
click at [531, 192] on icon "button" at bounding box center [533, 197] width 12 height 12
click at [565, 190] on div "Edit" at bounding box center [589, 194] width 77 height 10
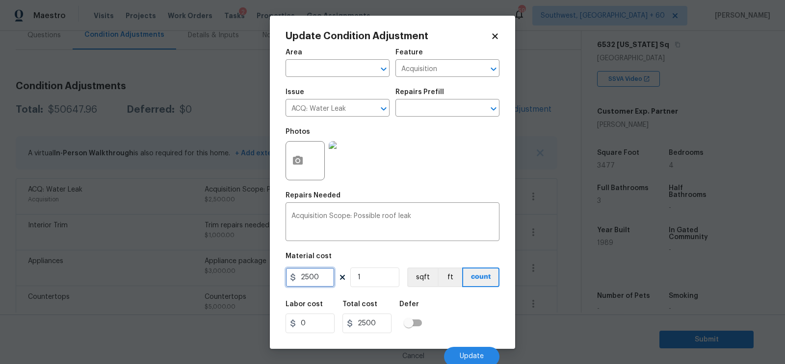
click at [323, 282] on input "2500" at bounding box center [309, 278] width 49 height 20
type input "0"
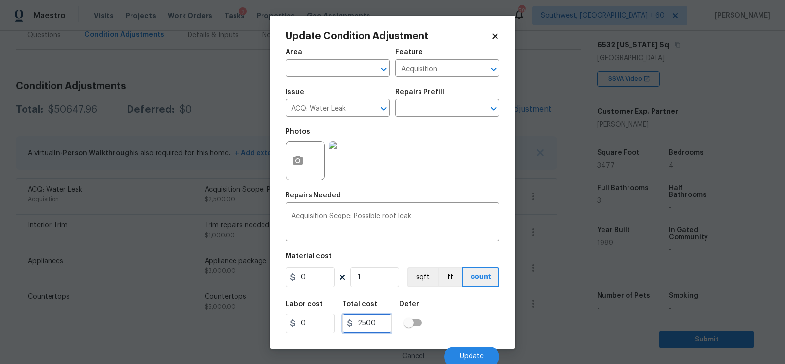
type input "0"
click at [381, 323] on input "0" at bounding box center [366, 324] width 49 height 20
click at [459, 349] on button "Update" at bounding box center [471, 357] width 55 height 20
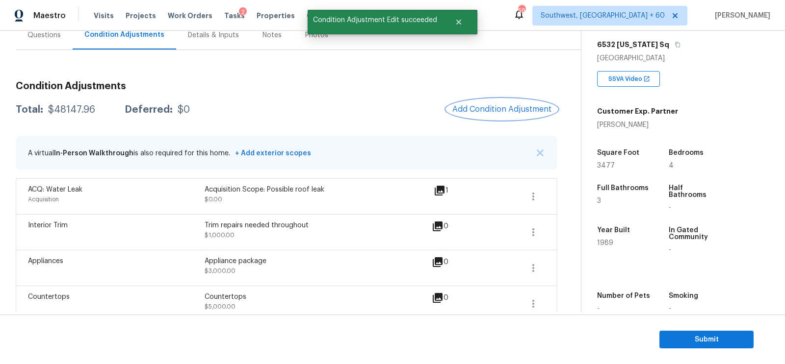
click at [517, 105] on span "Add Condition Adjustment" at bounding box center [501, 109] width 99 height 9
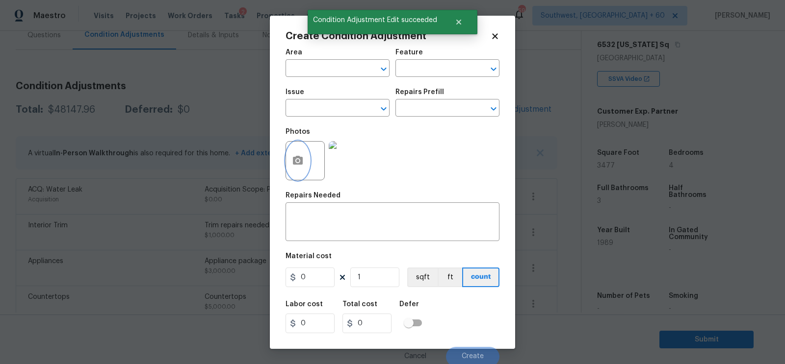
click at [300, 166] on icon "button" at bounding box center [298, 161] width 12 height 12
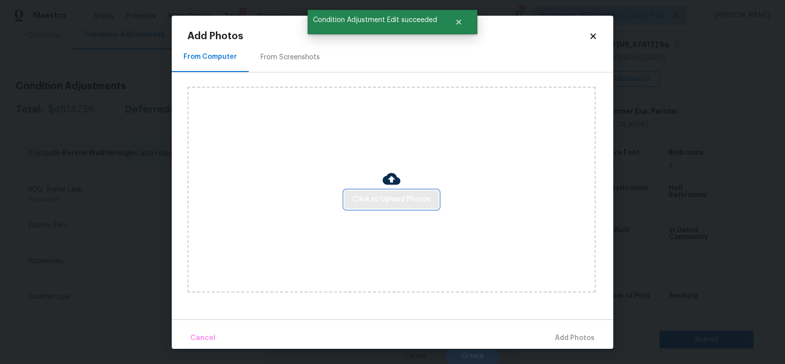
click at [381, 197] on span "Click to Upload Photos" at bounding box center [391, 200] width 78 height 12
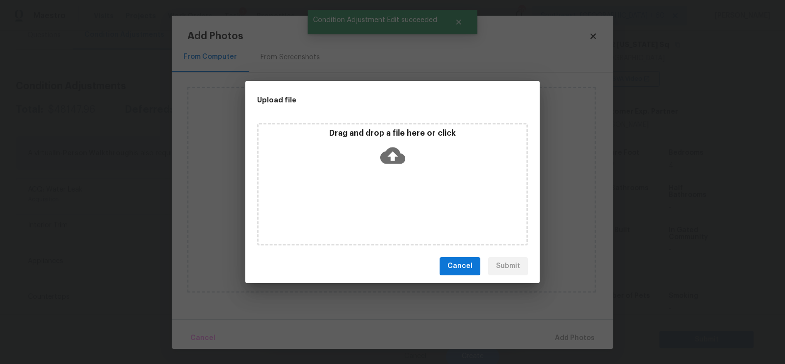
click at [397, 151] on icon at bounding box center [392, 155] width 25 height 17
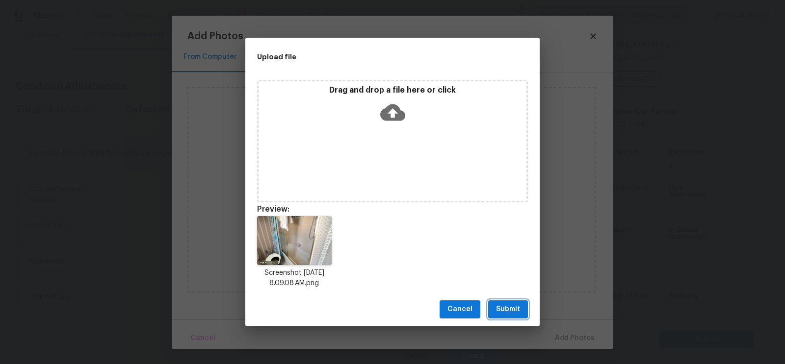
click at [506, 302] on button "Submit" at bounding box center [508, 310] width 40 height 18
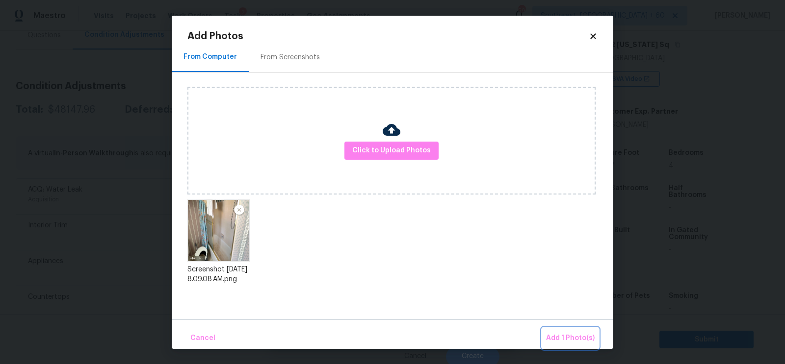
click at [575, 336] on span "Add 1 Photo(s)" at bounding box center [570, 339] width 49 height 12
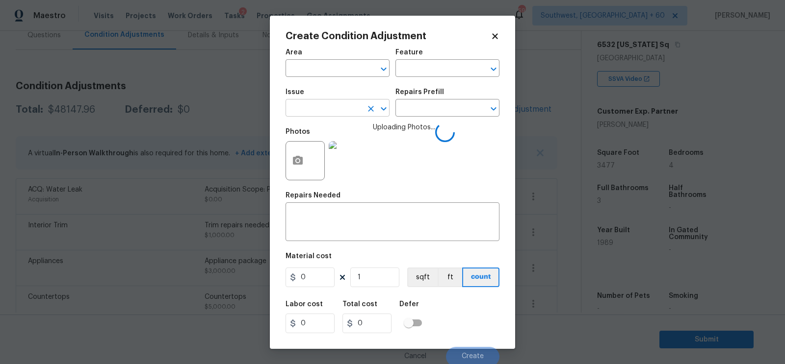
click at [329, 110] on input "text" at bounding box center [323, 109] width 77 height 15
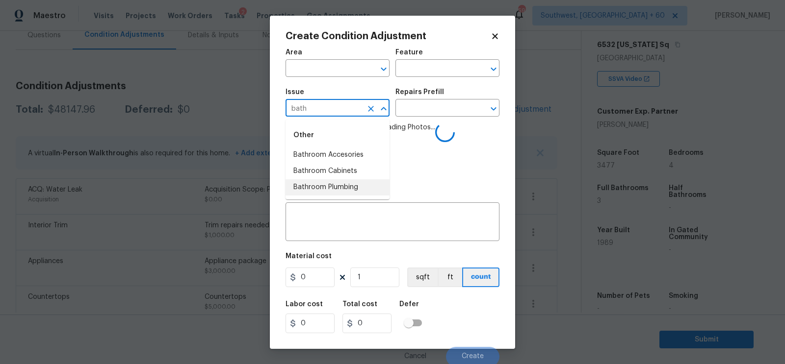
click at [340, 184] on li "Bathroom Plumbing" at bounding box center [337, 188] width 104 height 16
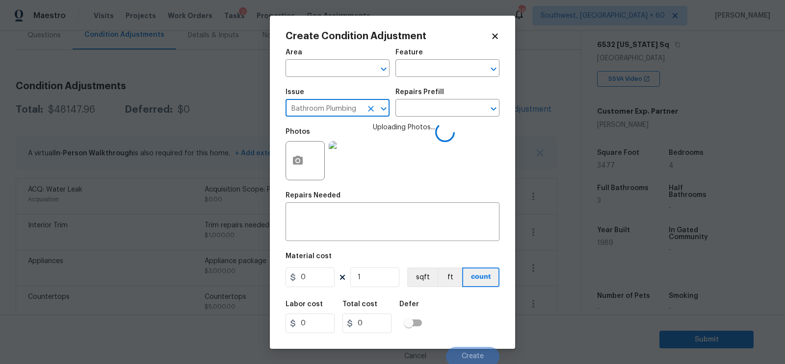
type input "Bathroom Plumbing"
click at [412, 119] on div "Issue Bathroom Plumbing ​ Repairs Prefill ​" at bounding box center [392, 103] width 214 height 40
click at [423, 109] on input "text" at bounding box center [433, 109] width 77 height 15
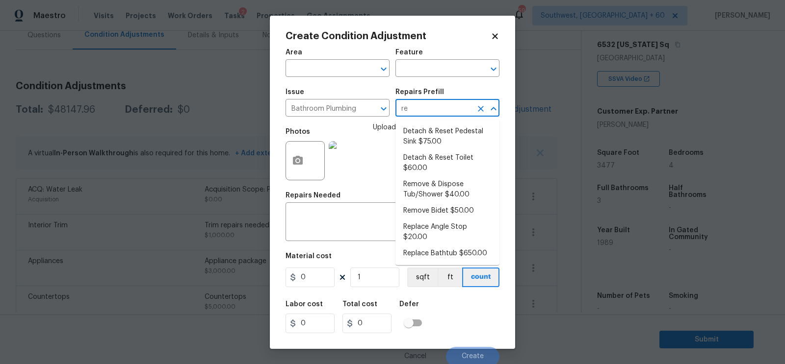
type input "ref"
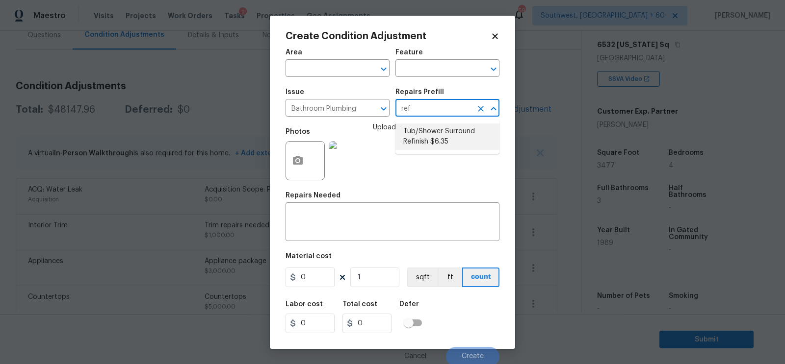
click at [427, 127] on li "Tub/Shower Surround Refinish $6.35" at bounding box center [447, 137] width 104 height 26
type input "Plumbing"
type textarea "Prep, mask, clean and refinish the tub/shower tile surround both all sides ensu…"
type input "6.35"
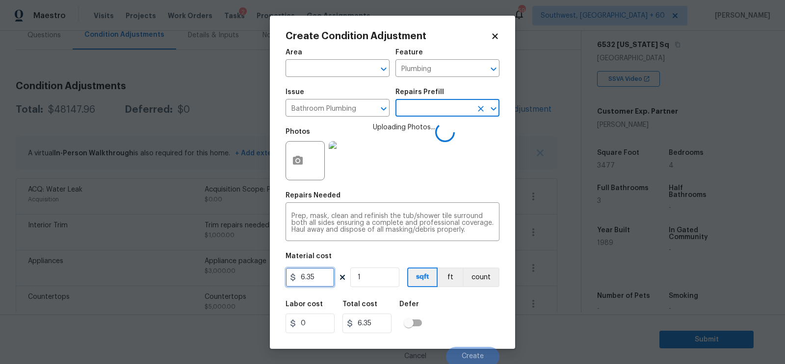
click at [316, 276] on input "6.35" at bounding box center [309, 278] width 49 height 20
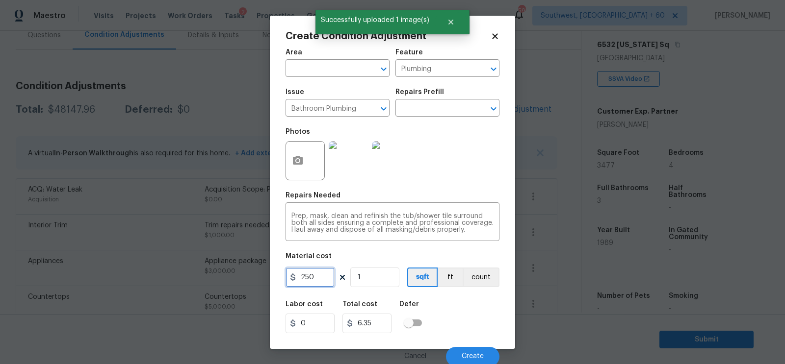
type input "250"
click at [374, 316] on input "250" at bounding box center [366, 324] width 49 height 20
click at [463, 348] on button "Create" at bounding box center [472, 357] width 53 height 20
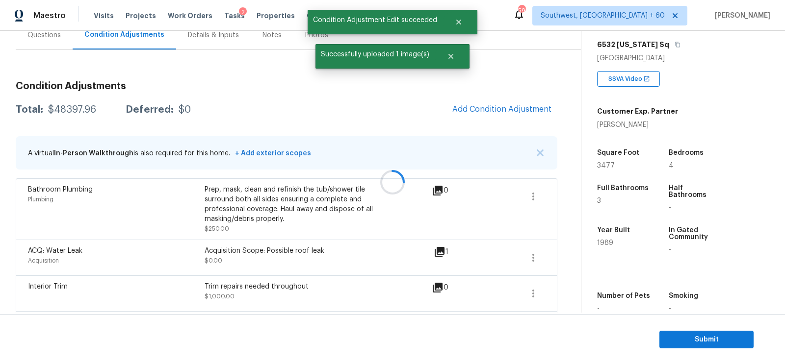
click at [539, 107] on div at bounding box center [392, 182] width 785 height 364
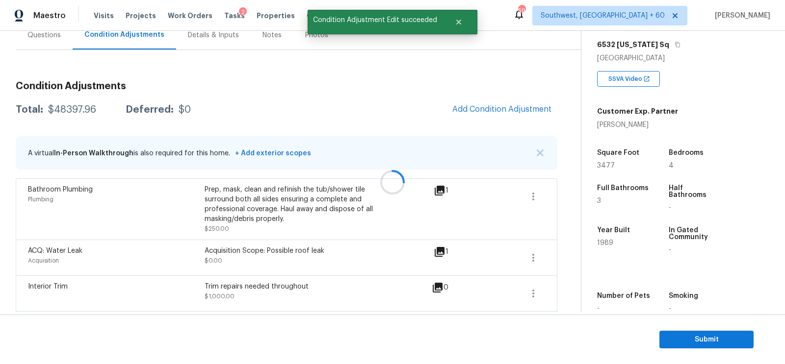
click at [488, 104] on div at bounding box center [392, 182] width 785 height 364
click at [488, 106] on div at bounding box center [392, 182] width 785 height 364
click at [488, 106] on span "Add Condition Adjustment" at bounding box center [501, 109] width 99 height 9
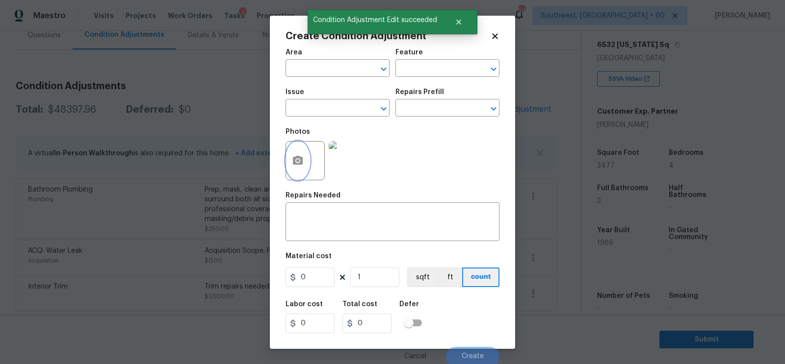
click at [303, 157] on icon "button" at bounding box center [298, 161] width 12 height 12
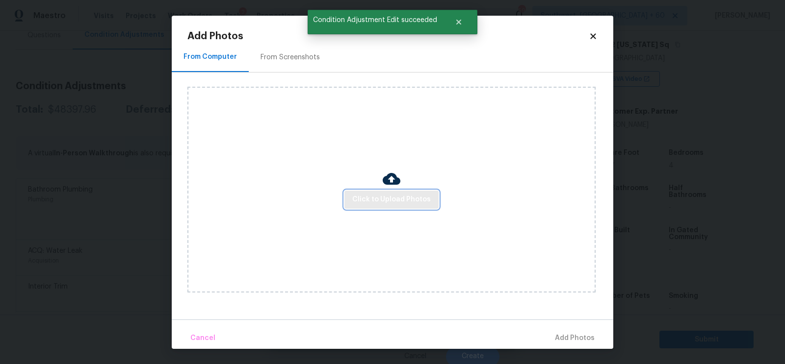
click at [376, 196] on span "Click to Upload Photos" at bounding box center [391, 200] width 78 height 12
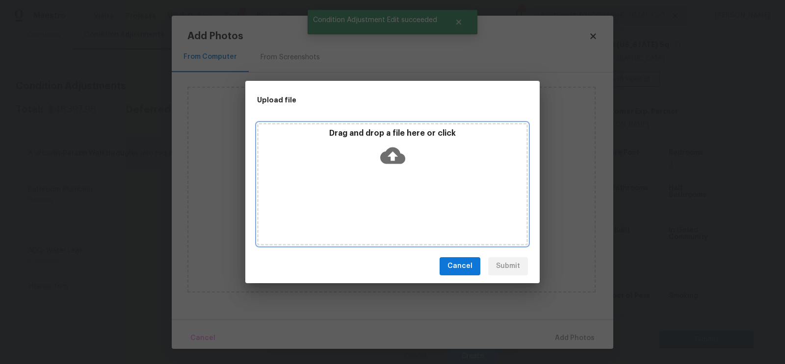
click at [395, 161] on icon at bounding box center [392, 155] width 25 height 17
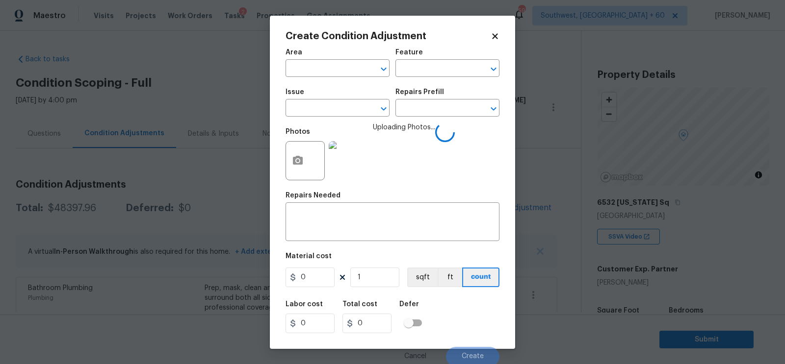
scroll to position [158, 0]
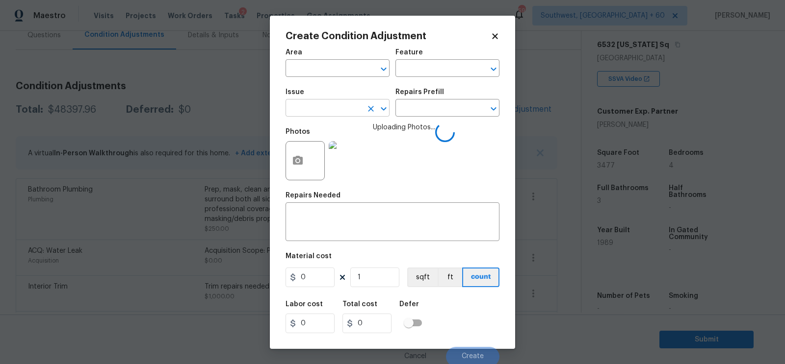
click at [321, 110] on input "text" at bounding box center [323, 109] width 77 height 15
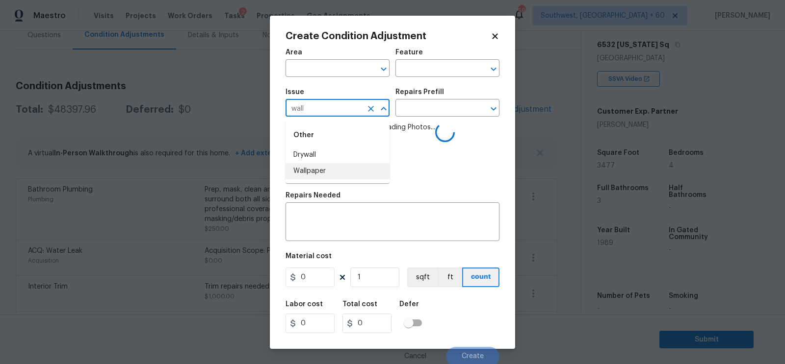
click at [323, 169] on li "Wallpaper" at bounding box center [337, 171] width 104 height 16
type input "Wallpaper"
click at [428, 98] on div "Repairs Prefill" at bounding box center [447, 95] width 104 height 13
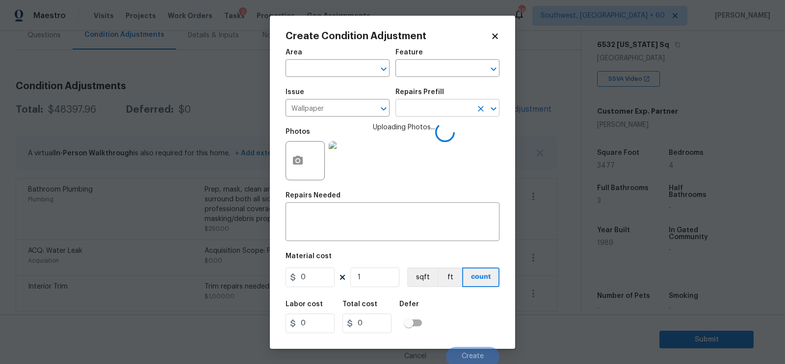
click at [427, 107] on input "text" at bounding box center [433, 109] width 77 height 15
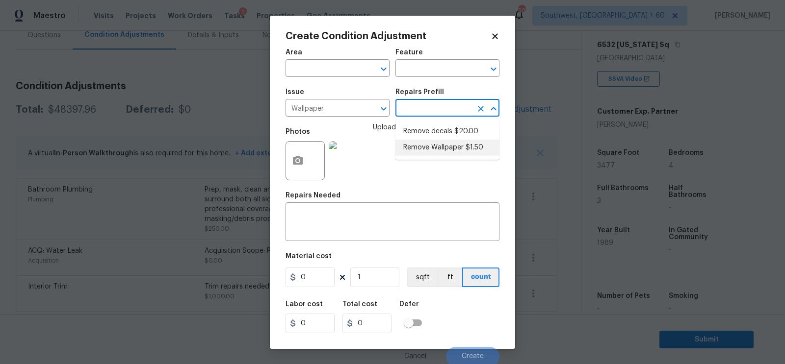
click at [426, 148] on li "Remove Wallpaper $1.50" at bounding box center [447, 148] width 104 height 16
type input "Walls and Ceiling"
type input "1.5"
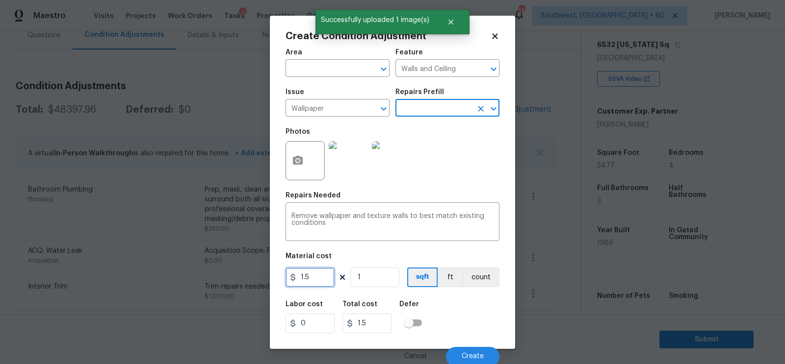
click at [321, 272] on input "1.5" at bounding box center [309, 278] width 49 height 20
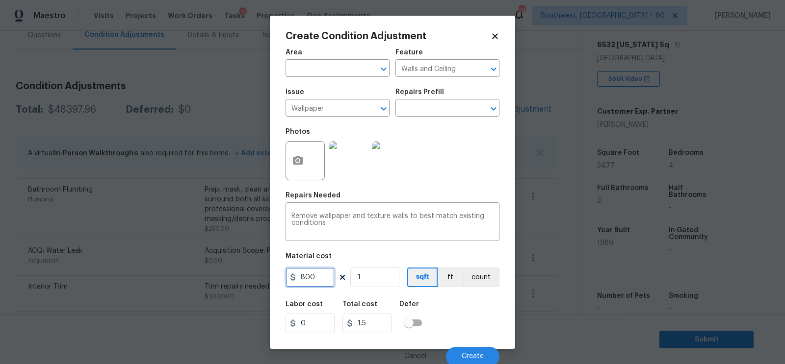
type input "800"
click at [376, 328] on input "800" at bounding box center [366, 324] width 49 height 20
click at [317, 285] on input "800" at bounding box center [309, 278] width 49 height 20
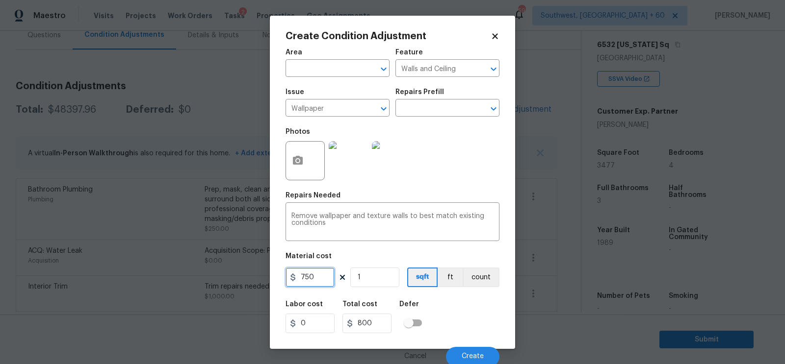
type input "750"
click at [381, 318] on input "750" at bounding box center [366, 324] width 49 height 20
click at [466, 354] on span "Create" at bounding box center [473, 356] width 22 height 7
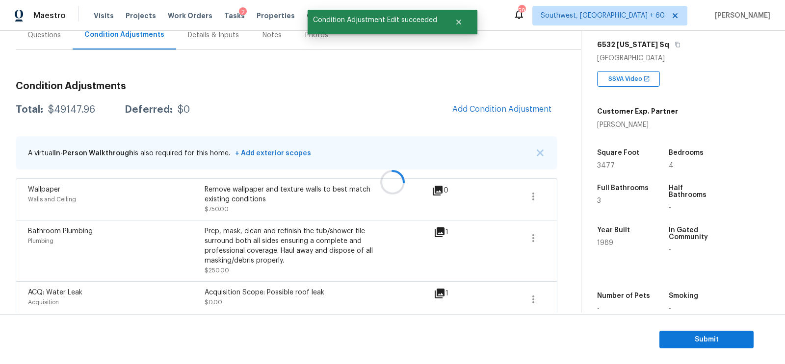
click at [533, 110] on div at bounding box center [392, 182] width 785 height 364
click at [512, 108] on div at bounding box center [392, 182] width 785 height 364
click at [488, 110] on span "Add Condition Adjustment" at bounding box center [501, 109] width 99 height 9
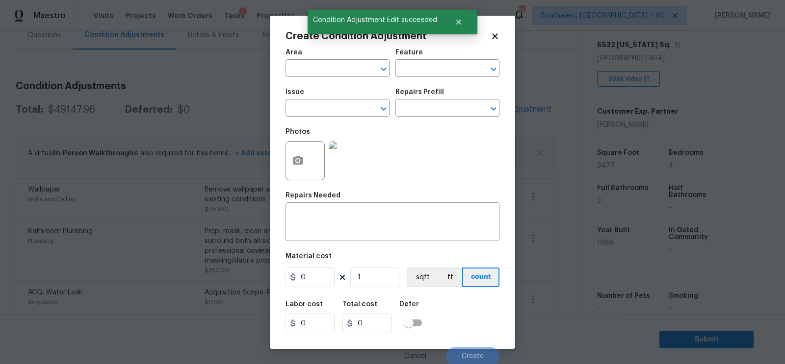
click at [284, 169] on div "Create Condition Adjustment Area ​ Feature ​ Issue ​ Repairs Prefill ​ Photos R…" at bounding box center [392, 182] width 245 height 333
click at [300, 163] on icon "button" at bounding box center [298, 160] width 10 height 9
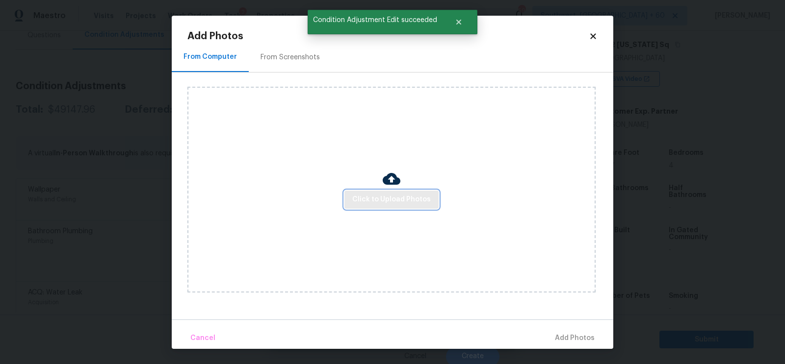
click at [386, 205] on span "Click to Upload Photos" at bounding box center [391, 200] width 78 height 12
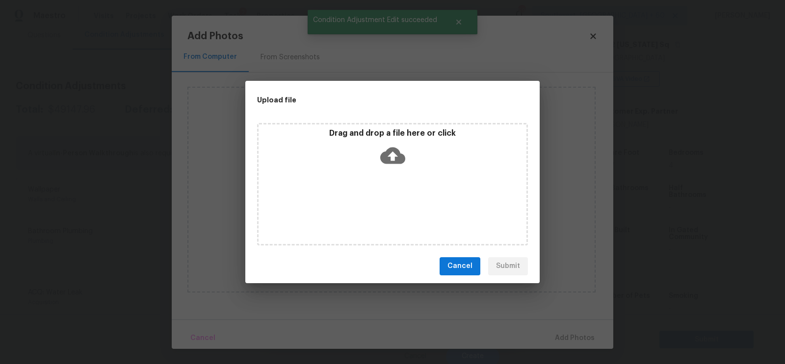
click at [401, 161] on icon at bounding box center [392, 155] width 25 height 17
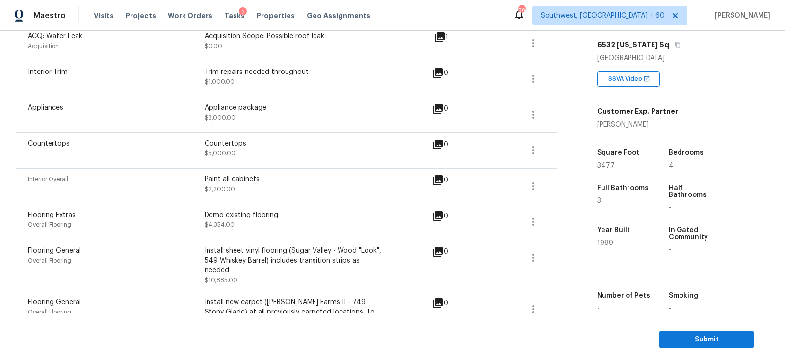
scroll to position [0, 0]
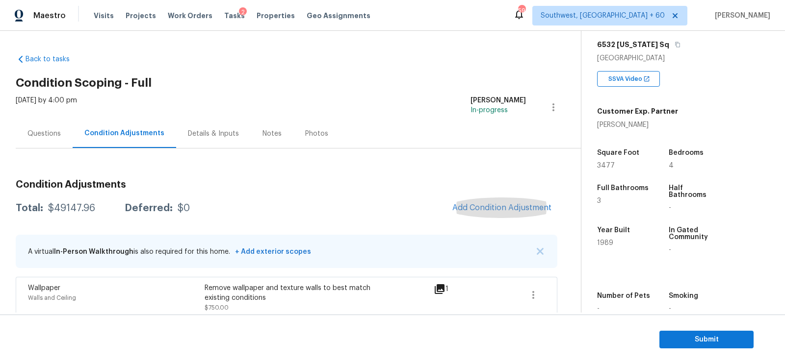
click at [44, 123] on div "Questions" at bounding box center [44, 133] width 57 height 29
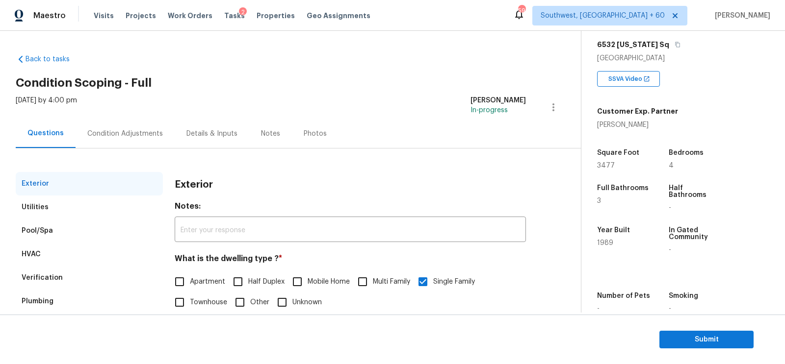
click at [63, 277] on div "Verification" at bounding box center [89, 278] width 147 height 24
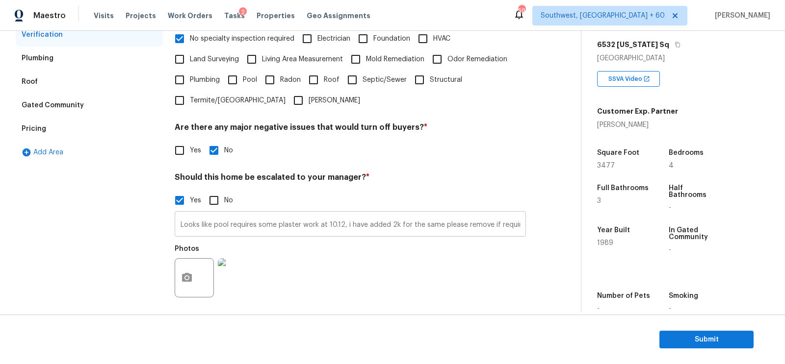
scroll to position [0, 5]
click at [520, 226] on input "Looks like pool requires some plaster work at 10.12, i have added 2k for the sa…" at bounding box center [350, 225] width 351 height 23
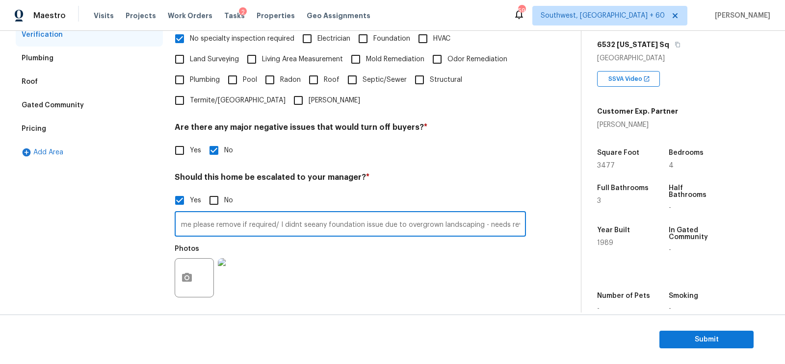
scroll to position [0, 256]
click at [466, 229] on input "Looks like pool requires some plaster work at 10.12, i have added 2k for the sa…" at bounding box center [350, 225] width 351 height 23
type input "Looks like pool requires some plaster work at 10.12, i have added 2k for the sa…"
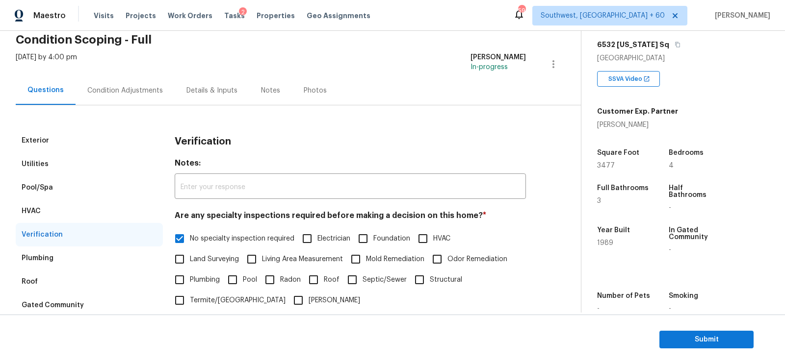
scroll to position [20, 0]
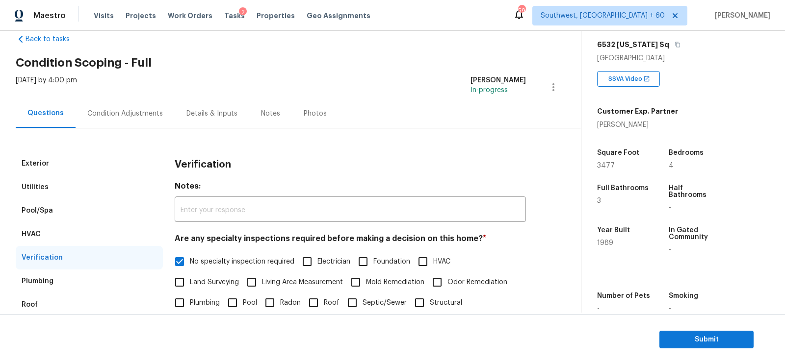
click at [140, 114] on div "Condition Adjustments" at bounding box center [125, 114] width 76 height 10
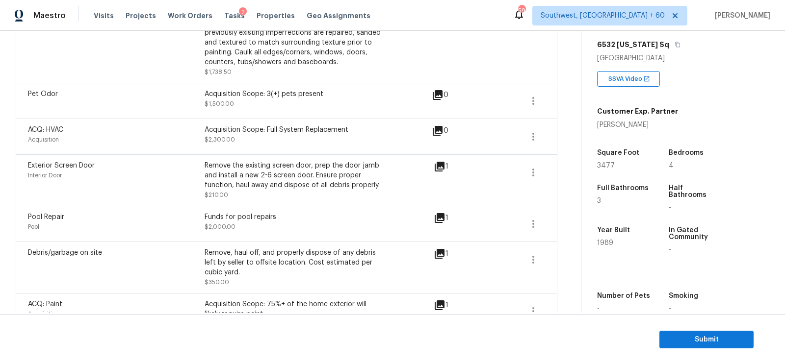
scroll to position [743, 0]
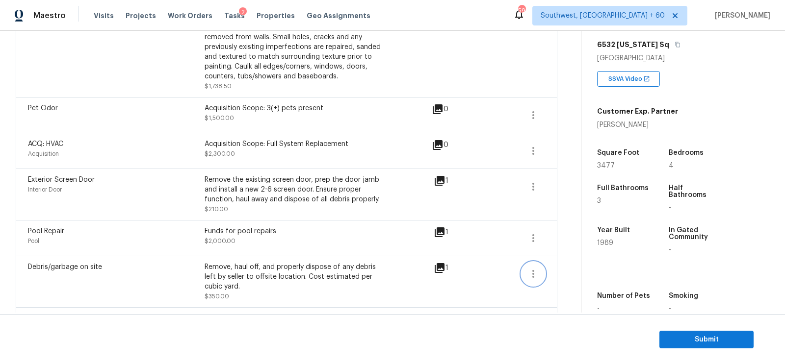
click at [534, 270] on icon "button" at bounding box center [533, 274] width 12 height 12
click at [563, 269] on div "Edit" at bounding box center [589, 270] width 77 height 10
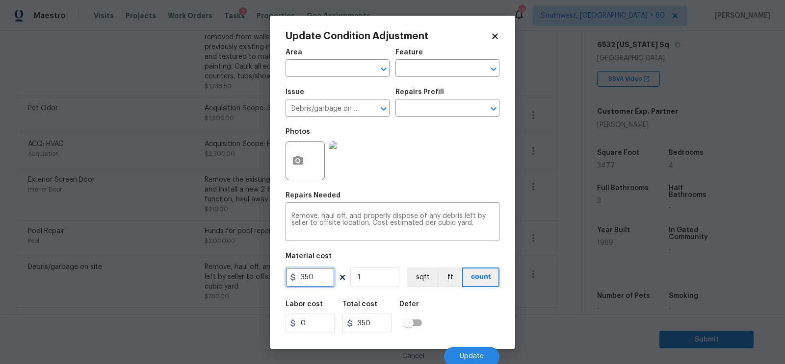
click at [301, 280] on input "350" at bounding box center [309, 278] width 49 height 20
type input "400"
click at [374, 319] on input "350" at bounding box center [366, 324] width 49 height 20
type input "400"
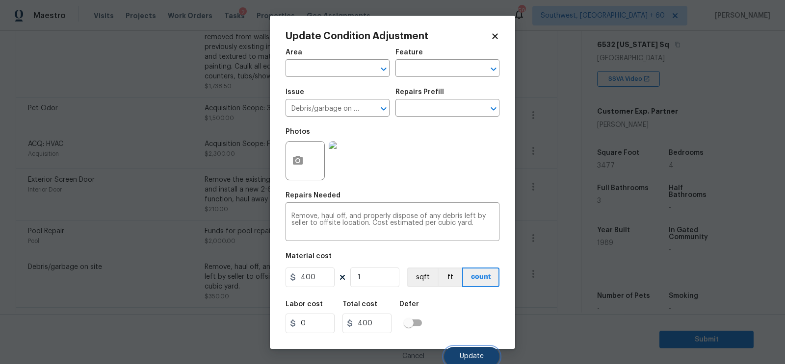
click at [463, 352] on button "Update" at bounding box center [471, 357] width 55 height 20
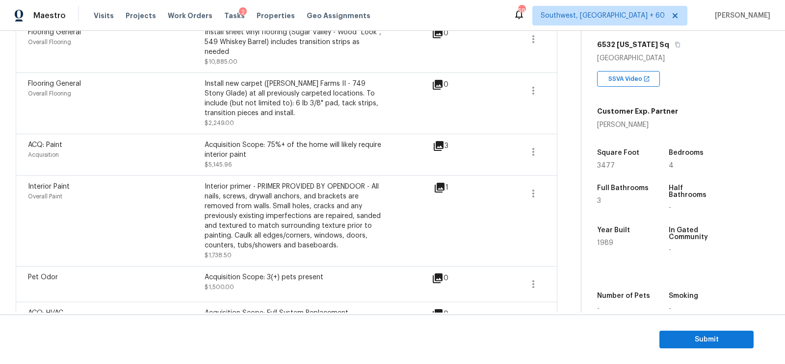
scroll to position [592, 0]
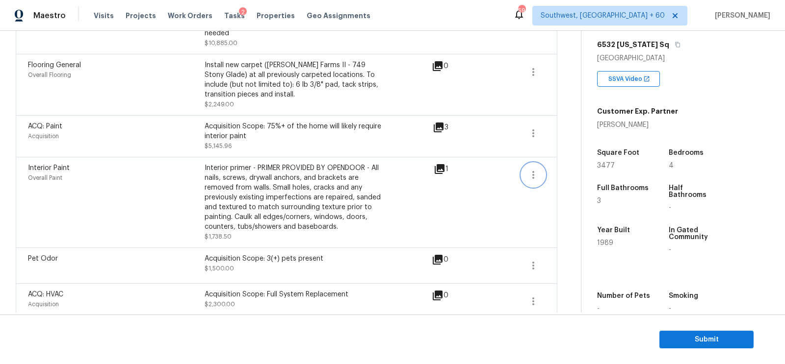
click at [533, 171] on icon "button" at bounding box center [533, 175] width 12 height 12
click at [577, 167] on div "Edit" at bounding box center [589, 171] width 77 height 10
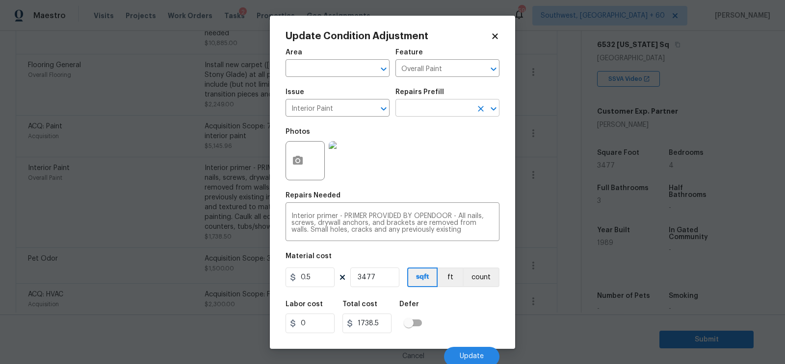
click at [441, 114] on input "text" at bounding box center [433, 109] width 77 height 15
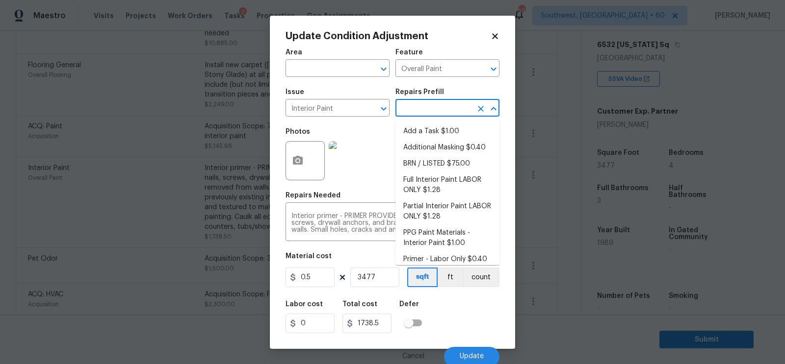
type input "L"
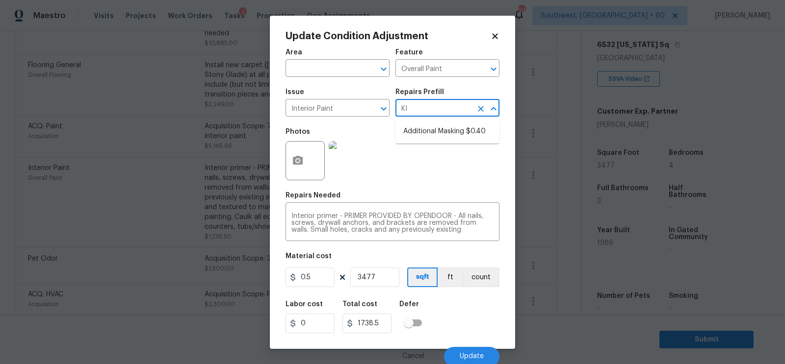
type input "K"
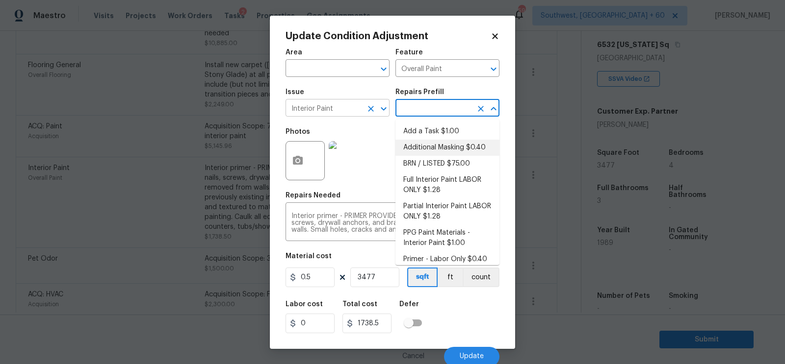
click at [330, 108] on input "Interior Paint" at bounding box center [323, 109] width 77 height 15
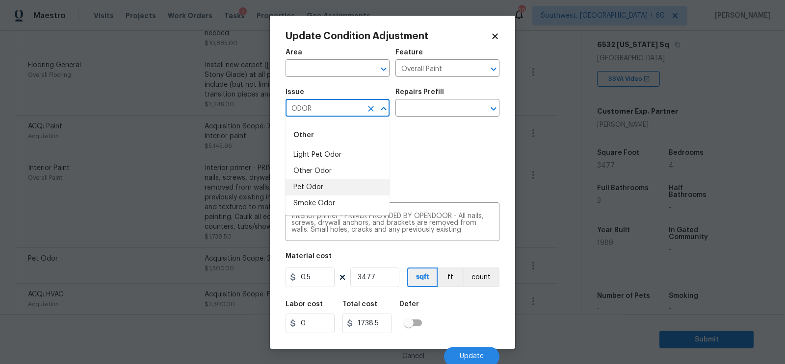
click at [316, 187] on li "Pet Odor" at bounding box center [337, 188] width 104 height 16
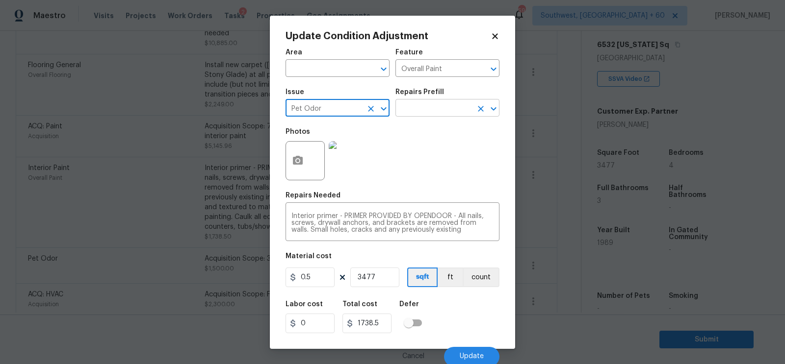
type input "Pet Odor"
click at [433, 109] on input "text" at bounding box center [433, 109] width 77 height 15
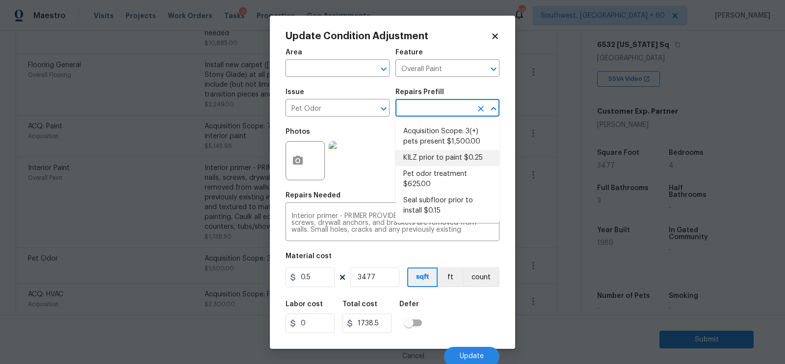
click at [431, 155] on li "KILZ prior to paint $0.25" at bounding box center [447, 158] width 104 height 16
type textarea "Apply odor blocking kilz primer prior to paint for odor in home."
type input "0.25"
type input "869.25"
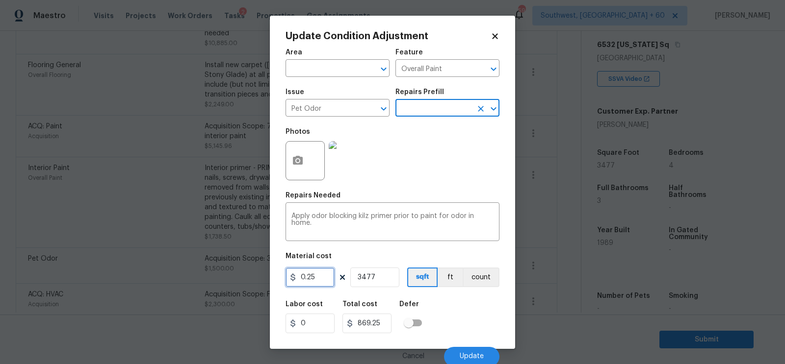
click at [317, 283] on input "0.25" at bounding box center [309, 278] width 49 height 20
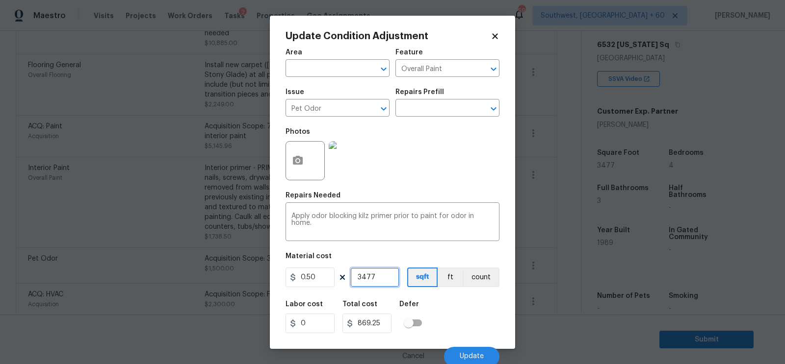
click at [385, 276] on input "3477" at bounding box center [374, 278] width 49 height 20
type input "0.5"
type input "1738.5"
click at [386, 327] on input "1738.5" at bounding box center [366, 324] width 49 height 20
click at [471, 354] on span "Update" at bounding box center [472, 356] width 24 height 7
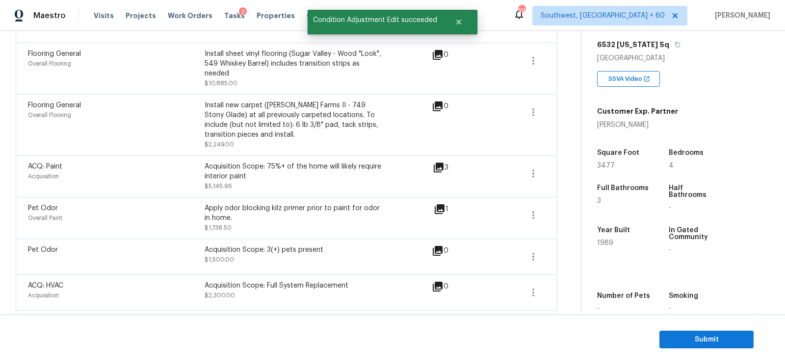
scroll to position [510, 0]
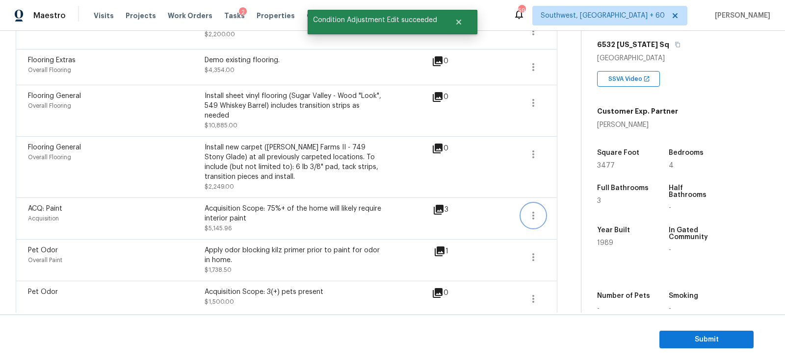
click at [527, 214] on icon "button" at bounding box center [533, 216] width 12 height 12
click at [558, 212] on div "Edit" at bounding box center [589, 212] width 77 height 10
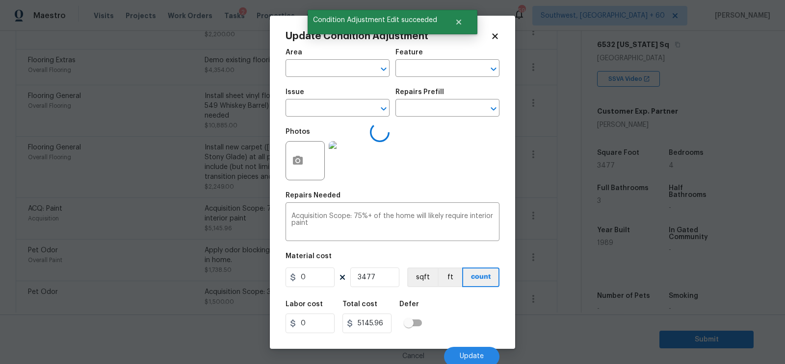
type input "Acquisition"
type input "ACQ: Paint"
type input "1.48"
click at [563, 249] on body "Maestro Visits Projects Work Orders Tasks 2 Properties Geo Assignments 591 Sout…" at bounding box center [392, 182] width 785 height 364
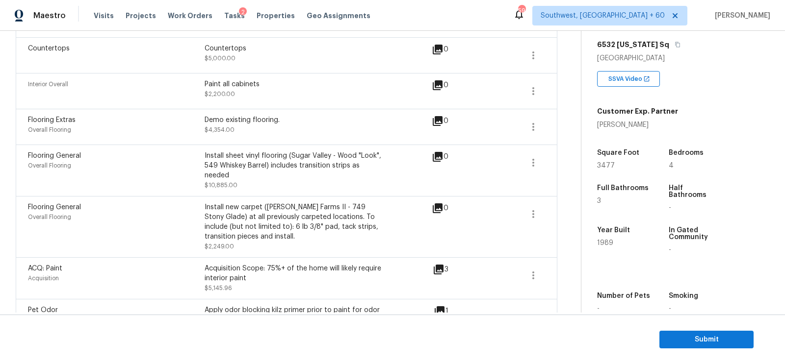
scroll to position [446, 0]
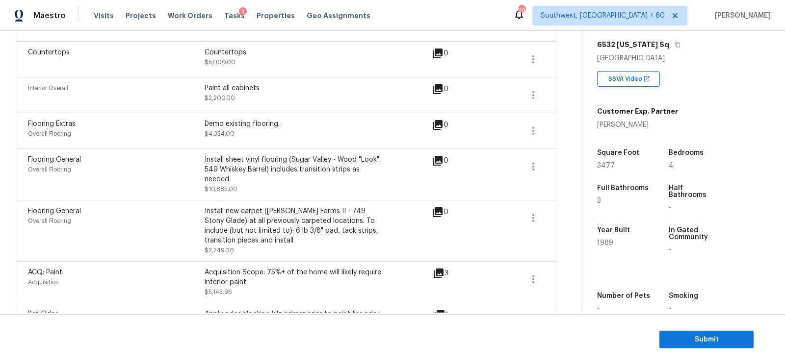
click at [545, 214] on div "Flooring General Overall Flooring Install new carpet ([PERSON_NAME] Farms II - …" at bounding box center [286, 230] width 541 height 61
click at [538, 221] on icon "button" at bounding box center [533, 218] width 12 height 12
click at [561, 215] on div "Edit" at bounding box center [589, 215] width 77 height 10
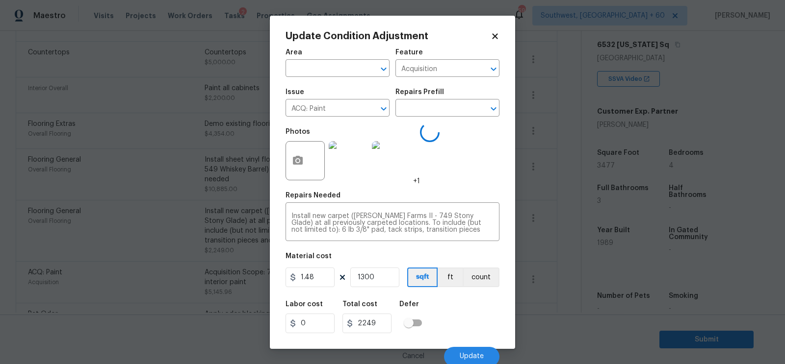
type input "Overall Flooring"
type input "Flooring General"
type input "1.73"
click at [562, 238] on body "Maestro Visits Projects Work Orders Tasks 2 Properties Geo Assignments 591 Sout…" at bounding box center [392, 182] width 785 height 364
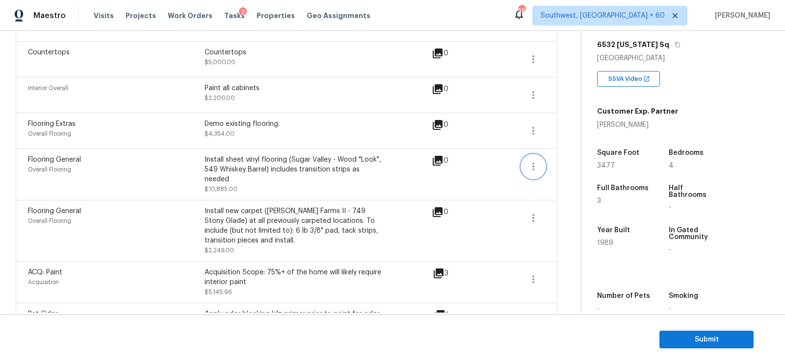
click at [530, 165] on icon "button" at bounding box center [533, 167] width 12 height 12
click at [553, 165] on div "Edit" at bounding box center [589, 163] width 77 height 10
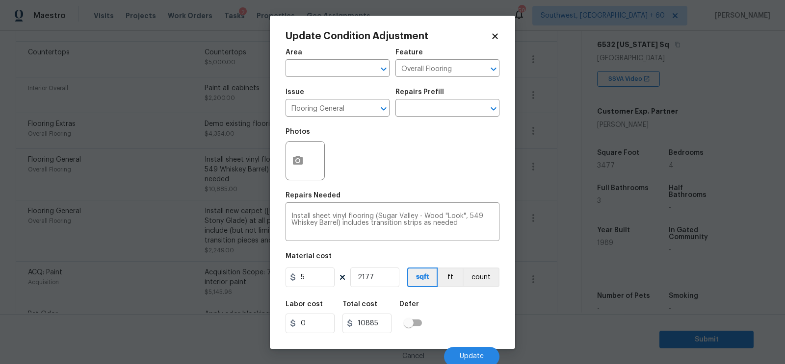
click at [559, 212] on body "Maestro Visits Projects Work Orders Tasks 2 Properties Geo Assignments 591 Sout…" at bounding box center [392, 182] width 785 height 364
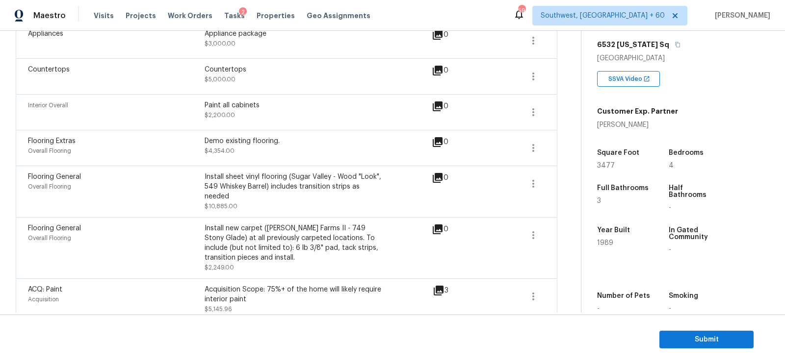
scroll to position [420, 0]
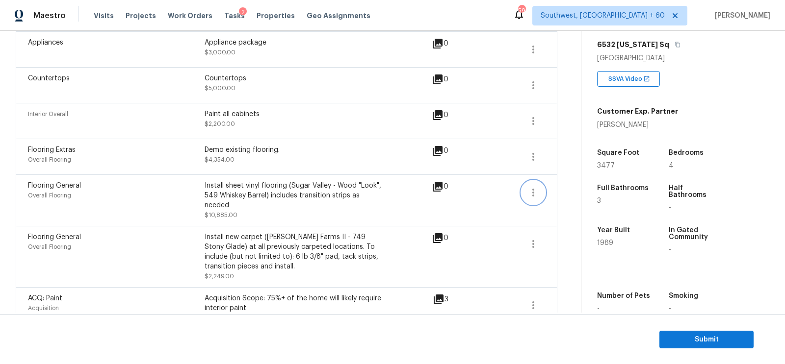
click at [529, 187] on icon "button" at bounding box center [533, 193] width 12 height 12
click at [571, 184] on div "Edit" at bounding box center [589, 189] width 77 height 10
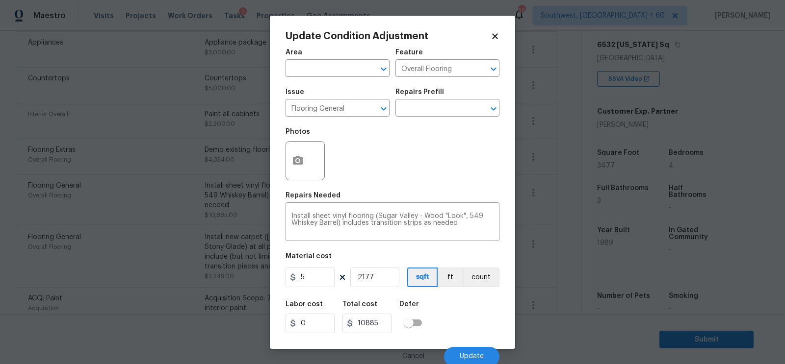
click at [566, 222] on body "Maestro Visits Projects Work Orders Tasks 2 Properties Geo Assignments 591 Sout…" at bounding box center [392, 182] width 785 height 364
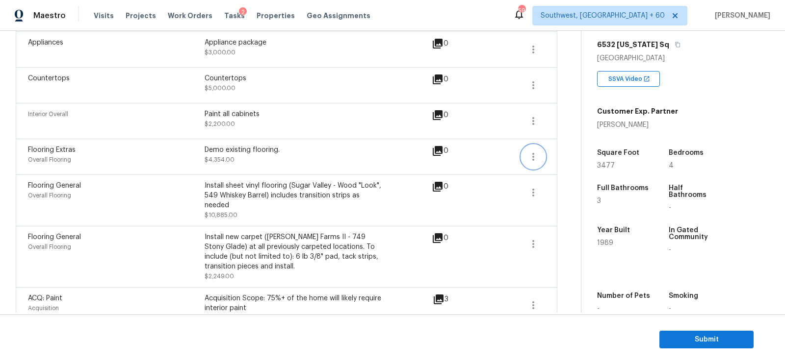
click at [535, 147] on button "button" at bounding box center [533, 157] width 24 height 24
click at [572, 157] on div "Edit" at bounding box center [589, 153] width 77 height 10
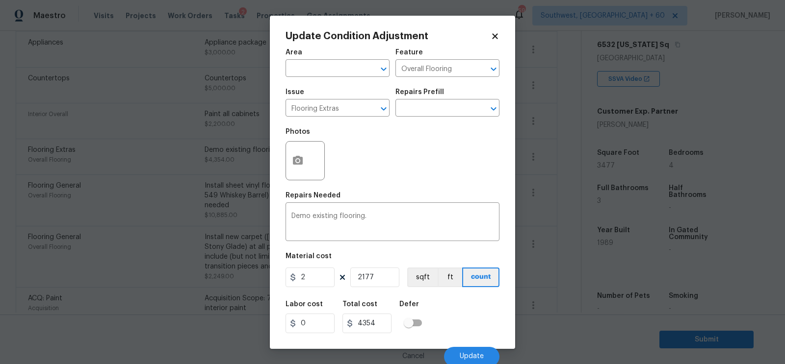
click at [560, 208] on body "Maestro Visits Projects Work Orders Tasks 2 Properties Geo Assignments 591 Sout…" at bounding box center [392, 182] width 785 height 364
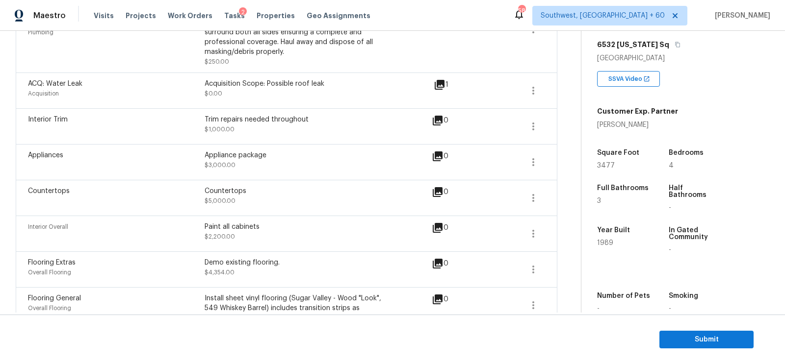
scroll to position [304, 0]
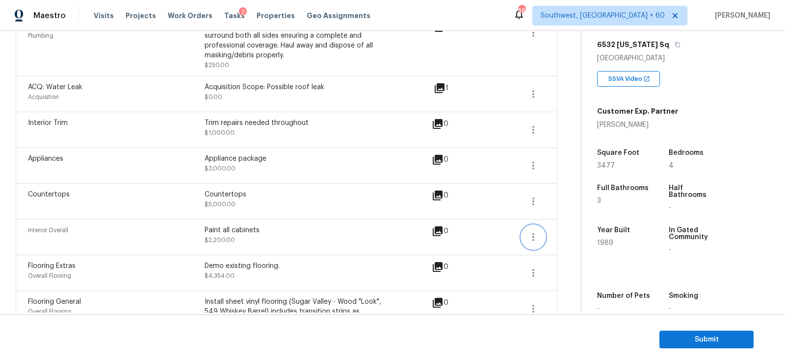
click at [529, 233] on icon "button" at bounding box center [533, 237] width 12 height 12
click at [559, 237] on div "Edit" at bounding box center [589, 234] width 77 height 10
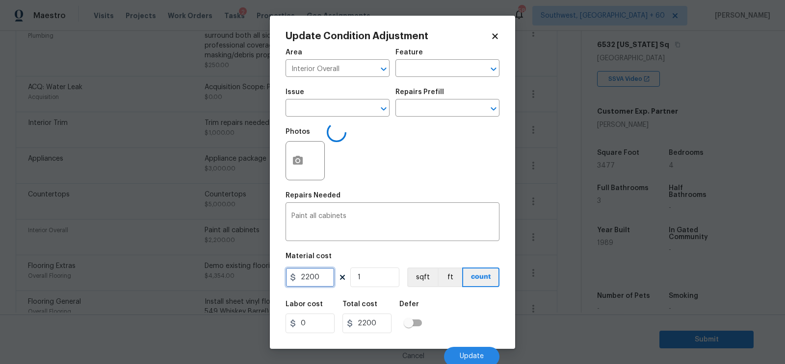
click at [325, 282] on input "2200" at bounding box center [309, 278] width 49 height 20
type input "2000"
click at [381, 330] on input "2000" at bounding box center [366, 324] width 49 height 20
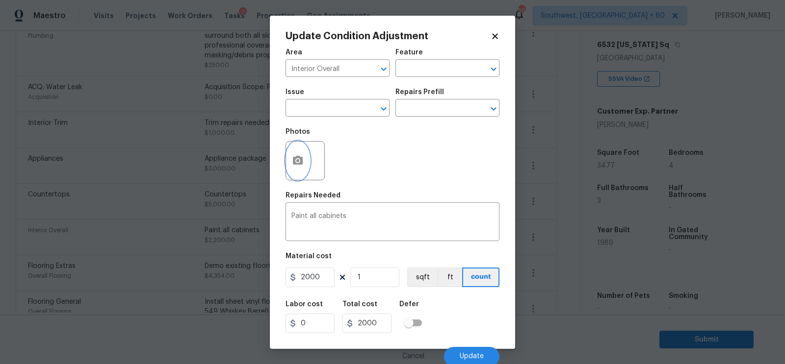
click at [290, 146] on button "button" at bounding box center [298, 161] width 24 height 38
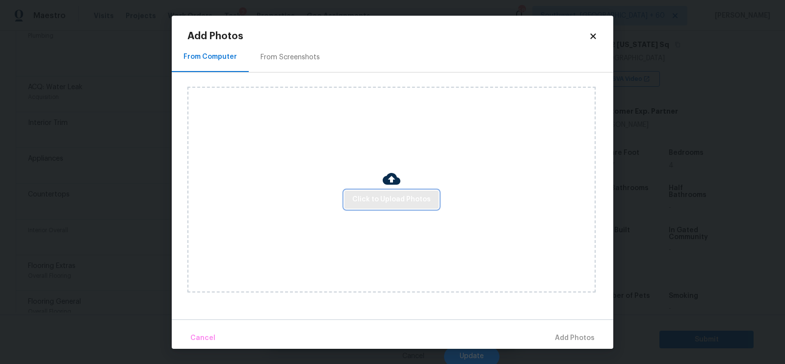
click at [374, 196] on span "Click to Upload Photos" at bounding box center [391, 200] width 78 height 12
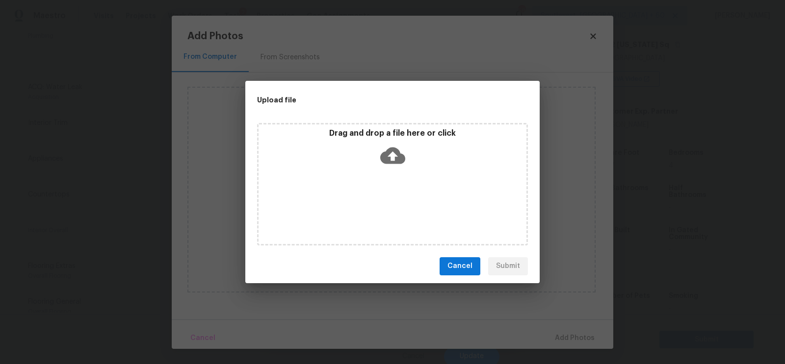
click at [394, 152] on icon at bounding box center [392, 155] width 25 height 17
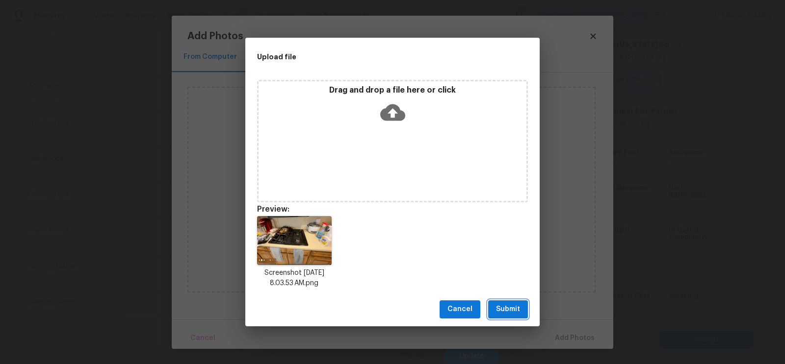
click at [491, 303] on button "Submit" at bounding box center [508, 310] width 40 height 18
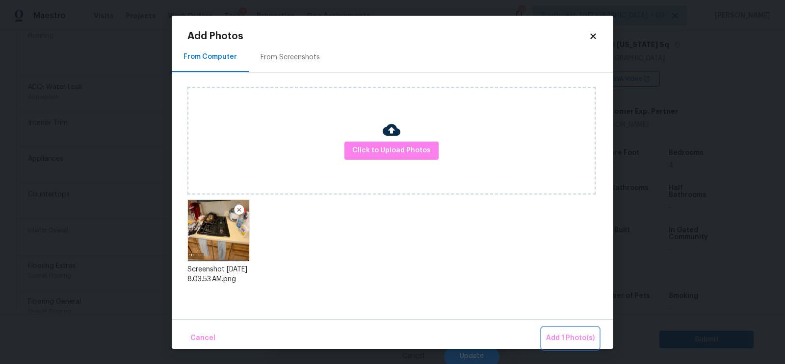
click at [565, 336] on span "Add 1 Photo(s)" at bounding box center [570, 339] width 49 height 12
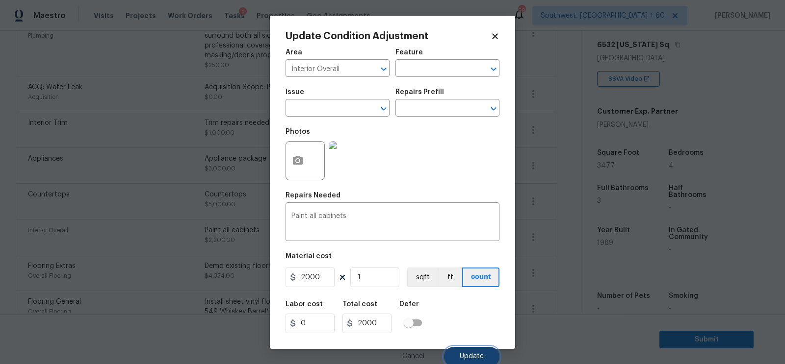
click at [468, 351] on button "Update" at bounding box center [471, 357] width 55 height 20
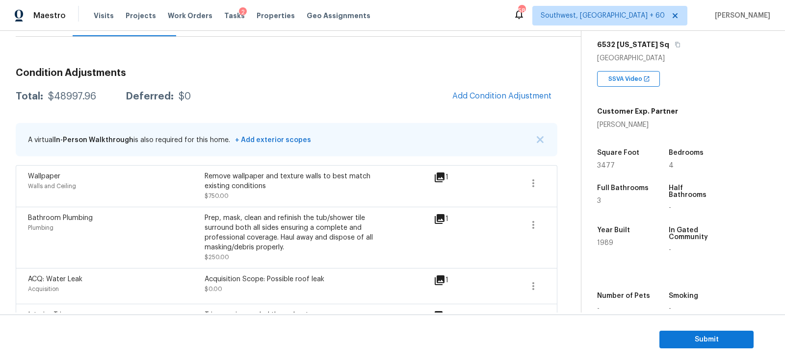
scroll to position [109, 0]
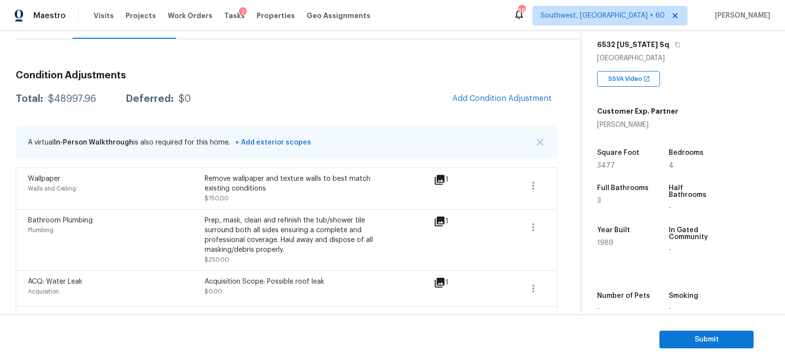
click at [513, 96] on span "Add Condition Adjustment" at bounding box center [501, 98] width 99 height 9
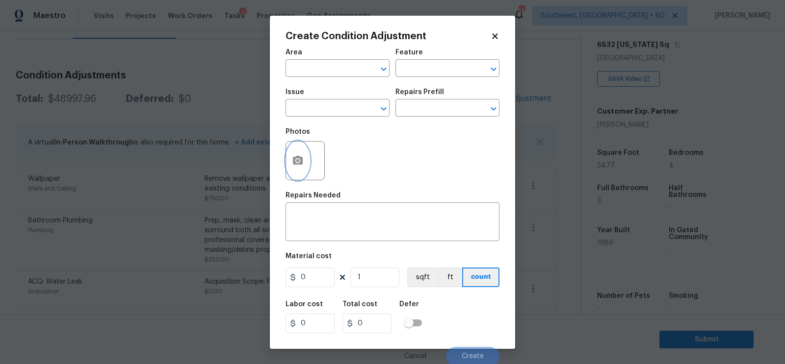
click at [286, 168] on button "button" at bounding box center [298, 161] width 24 height 38
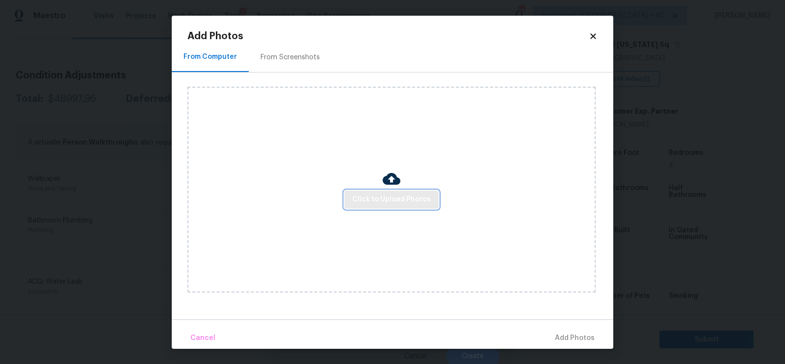
click at [368, 207] on button "Click to Upload Photos" at bounding box center [391, 200] width 94 height 18
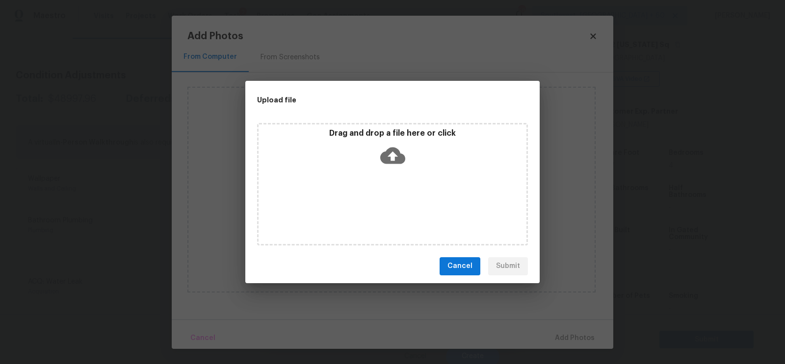
click at [385, 174] on div "Drag and drop a file here or click" at bounding box center [392, 184] width 271 height 123
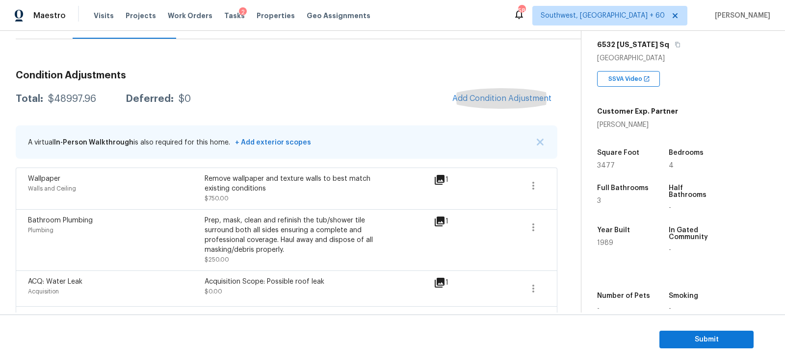
click at [532, 173] on div "Wallpaper Walls and Ceiling Remove wallpaper and texture walls to best match ex…" at bounding box center [286, 189] width 541 height 42
click at [538, 184] on icon "button" at bounding box center [533, 186] width 12 height 12
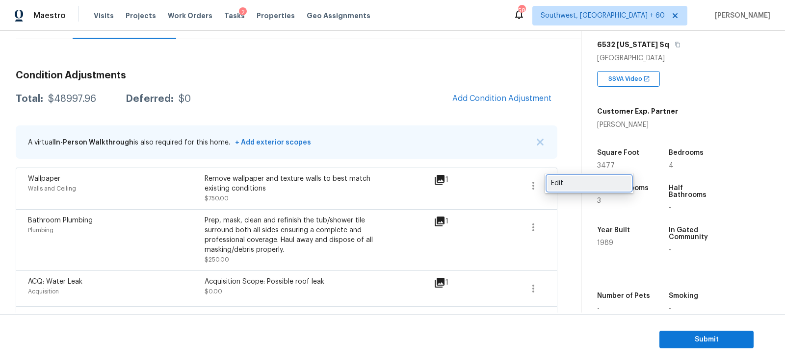
click at [568, 184] on div "Edit" at bounding box center [589, 184] width 77 height 10
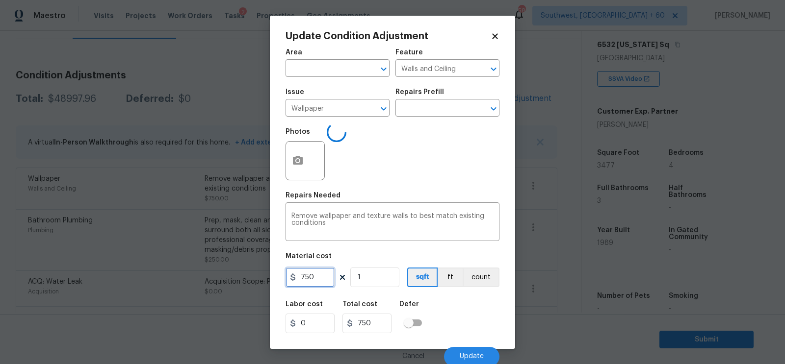
click at [313, 281] on input "750" at bounding box center [309, 278] width 49 height 20
type input "600"
click at [385, 329] on input "600" at bounding box center [366, 324] width 49 height 20
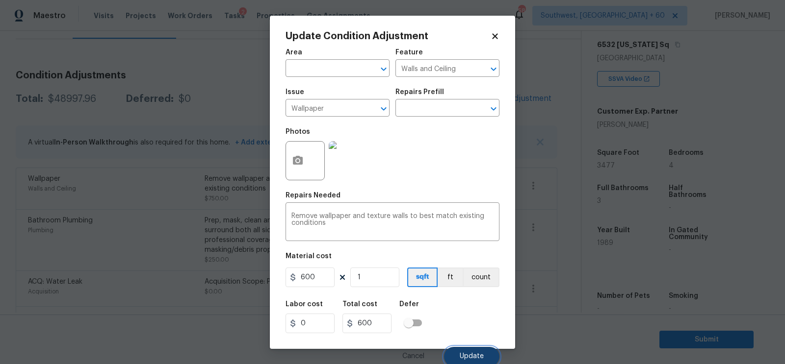
click at [471, 357] on span "Update" at bounding box center [472, 356] width 24 height 7
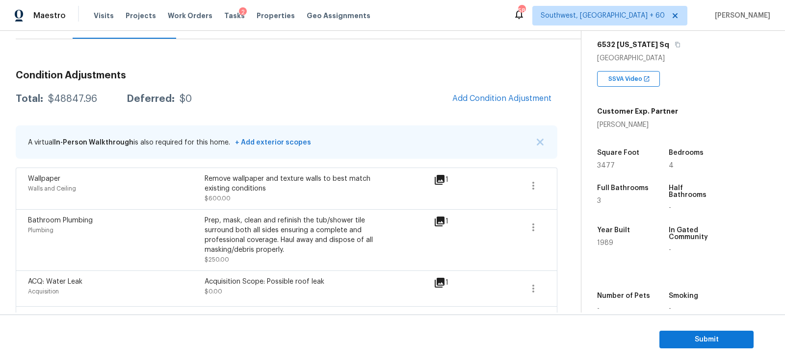
click at [511, 109] on span "Add Condition Adjustment" at bounding box center [501, 99] width 111 height 22
click at [506, 98] on span "Add Condition Adjustment" at bounding box center [501, 98] width 99 height 9
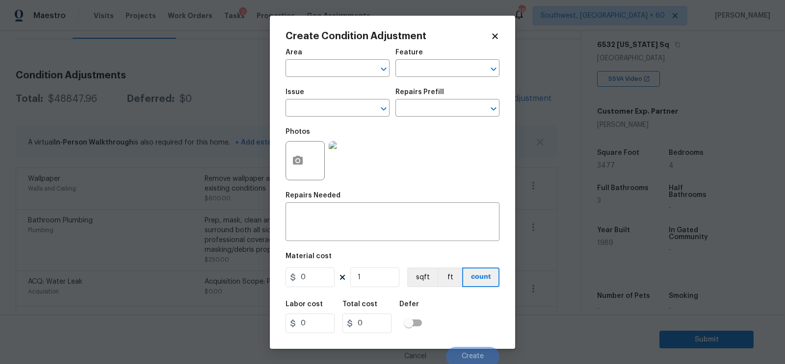
click at [333, 98] on div "Issue" at bounding box center [337, 95] width 104 height 13
click at [323, 112] on input "text" at bounding box center [323, 109] width 77 height 15
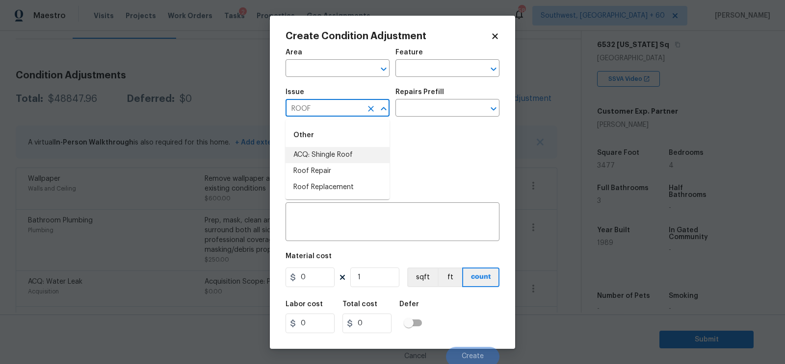
click at [320, 152] on li "ACQ: Shingle Roof" at bounding box center [337, 155] width 104 height 16
type input "ACQ: Shingle Roof"
click at [332, 218] on textarea at bounding box center [392, 223] width 202 height 21
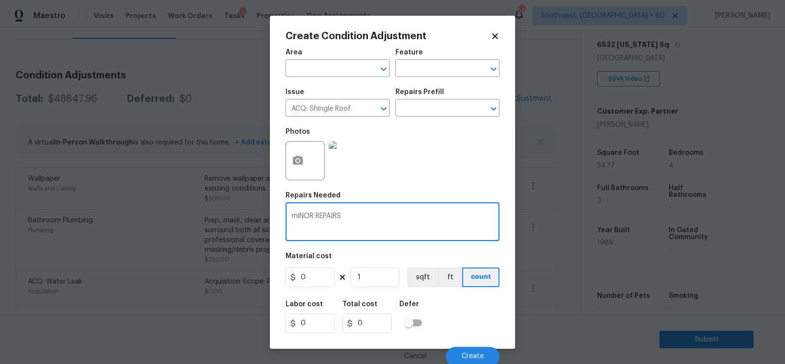
type textarea "miNOR REPAIRS"
click at [324, 211] on div "miNOR REPAIRS x ​" at bounding box center [392, 223] width 214 height 36
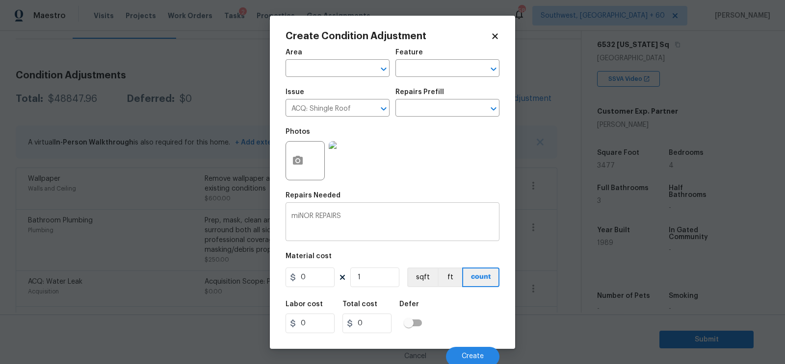
click at [324, 211] on div "miNOR REPAIRS x ​" at bounding box center [392, 223] width 214 height 36
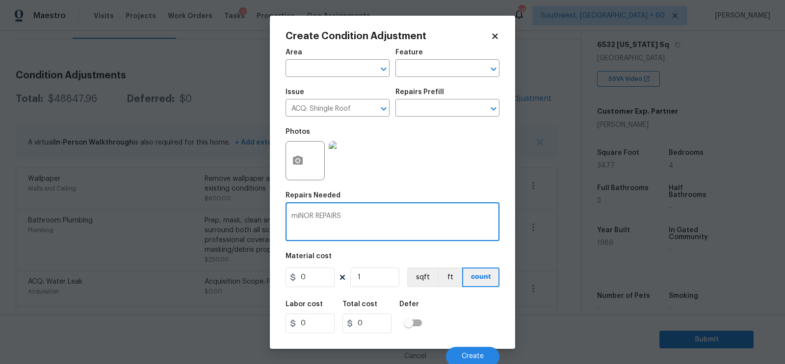
click at [322, 227] on textarea "miNOR REPAIRS" at bounding box center [392, 223] width 202 height 21
type textarea "Minor repairs"
click at [311, 275] on input "0" at bounding box center [309, 278] width 49 height 20
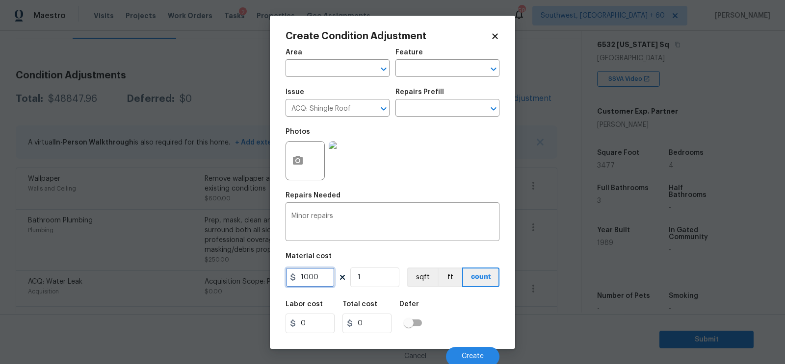
type input "1000"
click at [372, 322] on input "0" at bounding box center [366, 324] width 49 height 20
type input "1000"
click at [326, 282] on input "1000" at bounding box center [309, 278] width 49 height 20
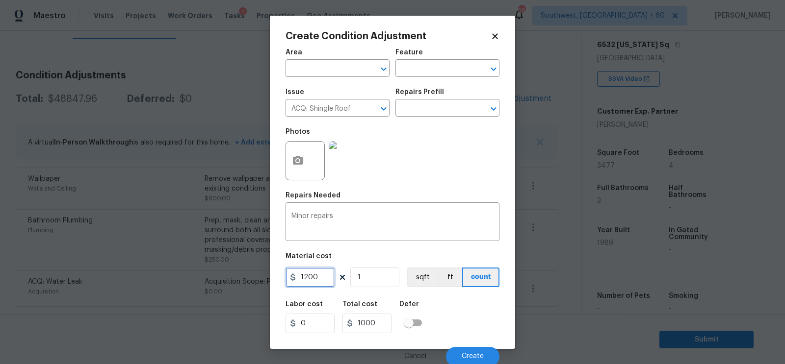
type input "1200"
click at [379, 322] on input "1000" at bounding box center [366, 324] width 49 height 20
type input "1200"
click at [460, 349] on button "Create" at bounding box center [472, 357] width 53 height 20
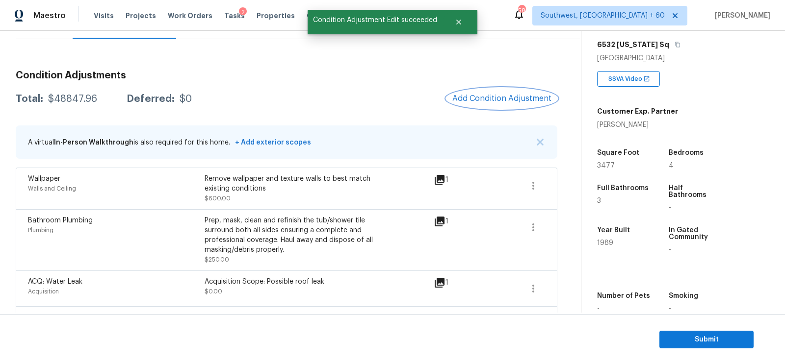
click at [497, 98] on span "Add Condition Adjustment" at bounding box center [501, 98] width 99 height 9
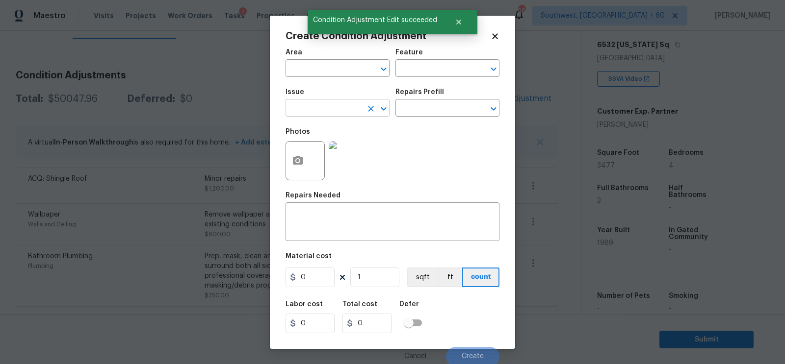
click at [320, 113] on input "text" at bounding box center [323, 109] width 77 height 15
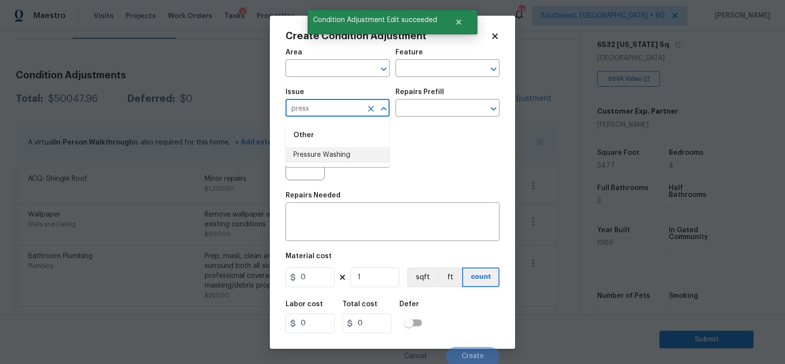
click at [328, 152] on li "Pressure Washing" at bounding box center [337, 155] width 104 height 16
type input "Pressure Washing"
click at [421, 106] on input "text" at bounding box center [433, 109] width 77 height 15
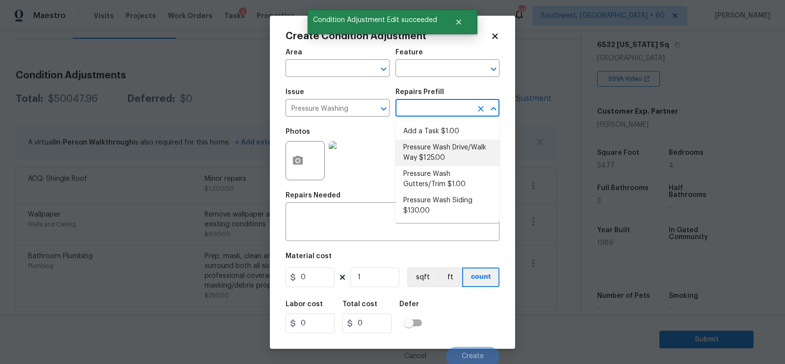
click at [436, 149] on li "Pressure Wash Drive/Walk Way $125.00" at bounding box center [447, 153] width 104 height 26
type input "Siding"
type textarea "Pressure wash the driveways/walkways as directed by the PM. Ensure that all deb…"
type input "125"
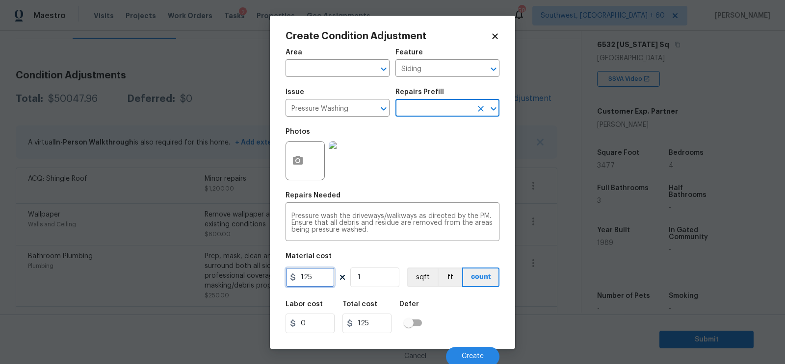
click at [321, 280] on input "125" at bounding box center [309, 278] width 49 height 20
type input "200"
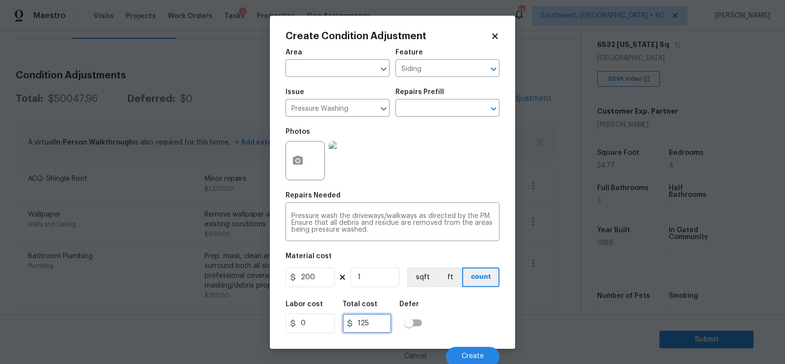
type input "200"
click at [365, 315] on input "200" at bounding box center [366, 324] width 49 height 20
click at [460, 358] on button "Create" at bounding box center [472, 357] width 53 height 20
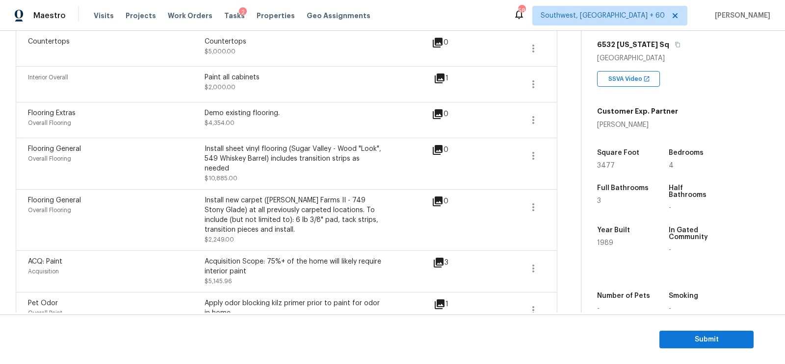
scroll to position [545, 0]
click at [528, 205] on icon "button" at bounding box center [533, 207] width 12 height 12
click at [567, 198] on div "Edit" at bounding box center [589, 203] width 77 height 10
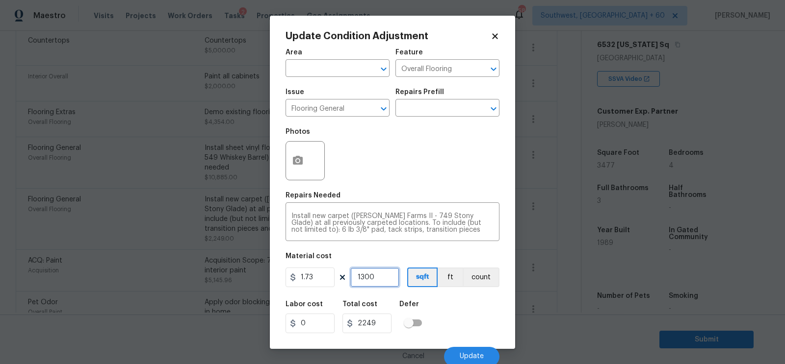
click at [373, 282] on input "1300" at bounding box center [374, 278] width 49 height 20
type input "1"
type input "1.73"
type input "10"
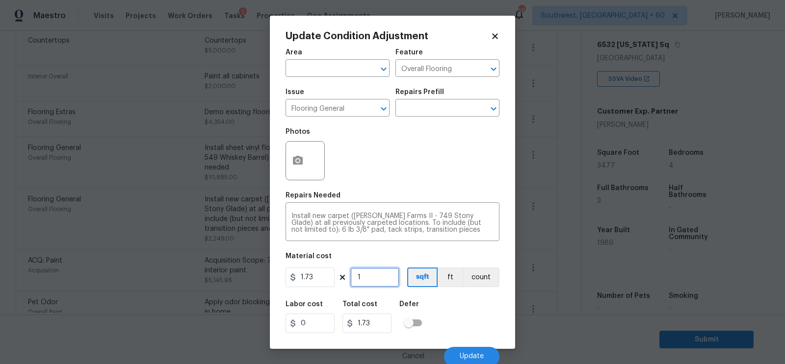
type input "17.3"
type input "100"
type input "173"
type input "1000"
type input "1730"
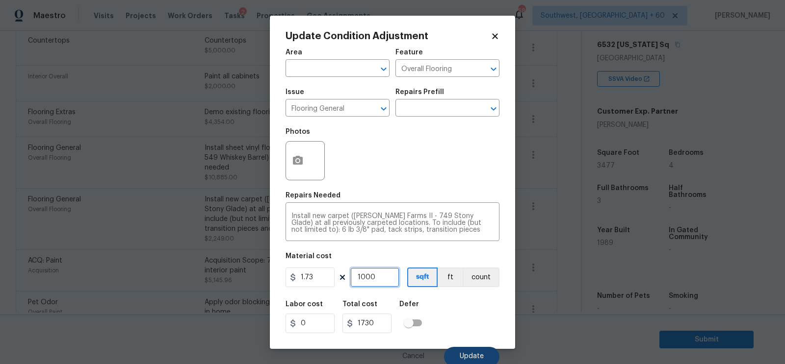
type input "1000"
click at [473, 356] on span "Update" at bounding box center [472, 356] width 24 height 7
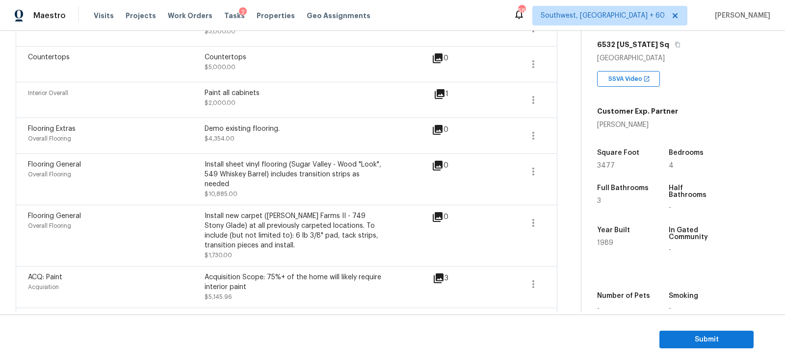
scroll to position [527, 0]
click at [528, 172] on icon "button" at bounding box center [533, 173] width 12 height 12
click at [565, 168] on div "Edit" at bounding box center [589, 169] width 77 height 10
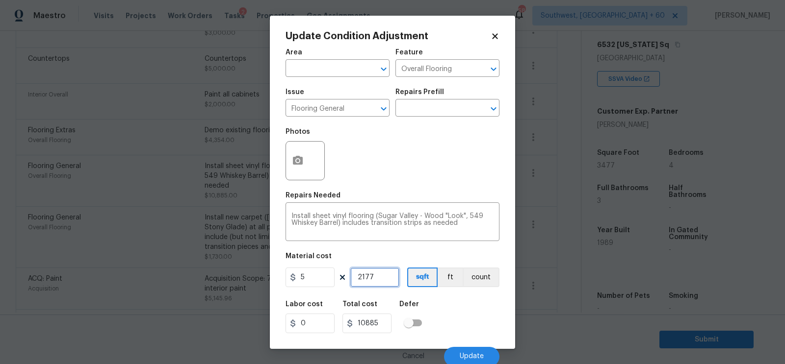
click at [382, 283] on input "2177" at bounding box center [374, 278] width 49 height 20
type input "2"
type input "10"
type input "24"
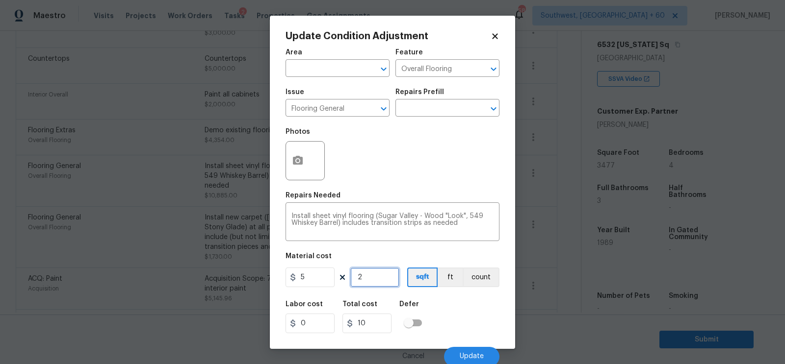
type input "120"
type input "247"
type input "1235"
type input "2477"
type input "12385"
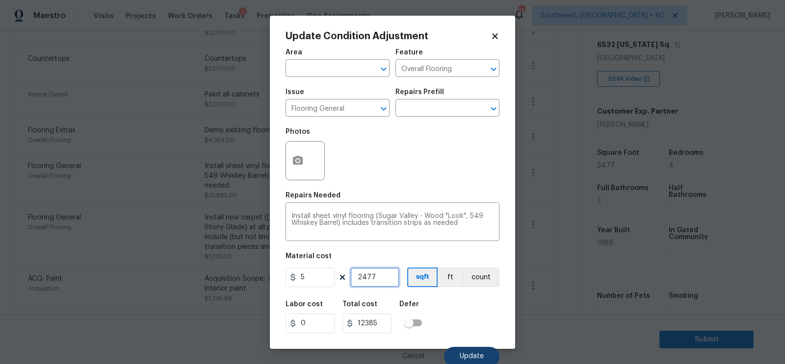
type input "2477"
click at [467, 352] on button "Update" at bounding box center [471, 357] width 55 height 20
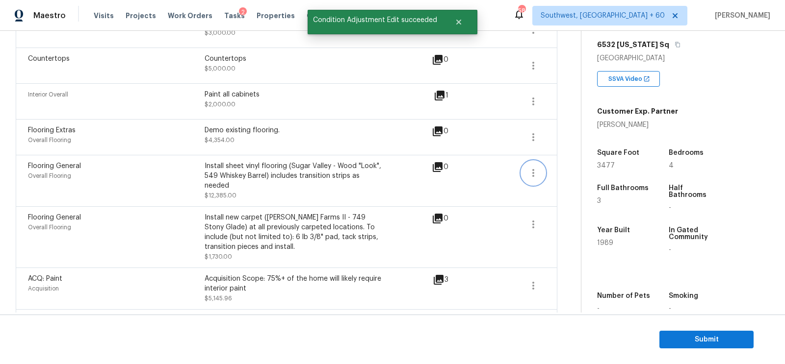
click at [537, 168] on icon "button" at bounding box center [533, 173] width 12 height 12
click at [568, 167] on div "Edit" at bounding box center [589, 169] width 77 height 10
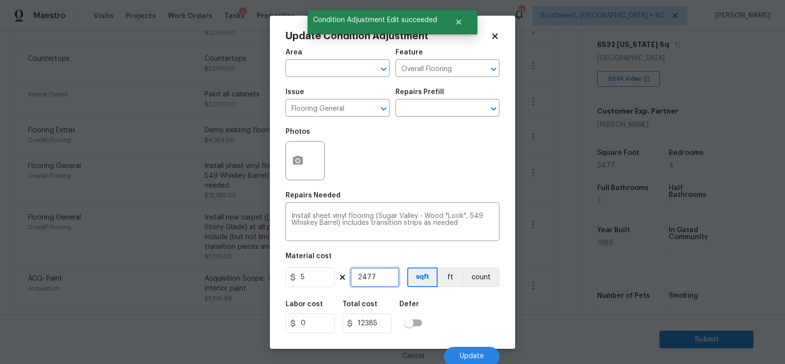
click at [378, 280] on input "2477" at bounding box center [374, 278] width 49 height 20
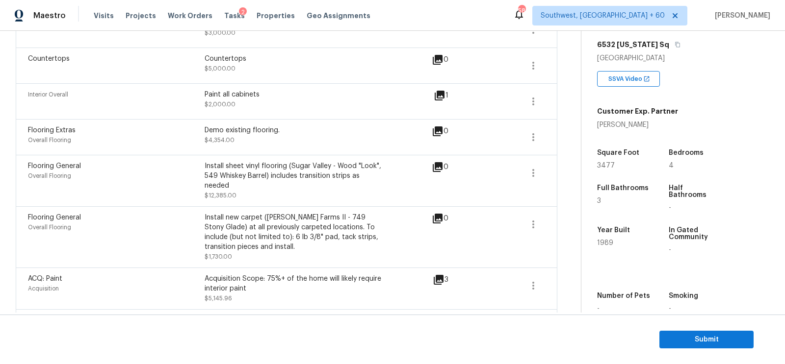
click at [520, 135] on div "Flooring Extras Overall Flooring Demo existing flooring. $4,354.00 0" at bounding box center [286, 138] width 517 height 24
click at [532, 132] on icon "button" at bounding box center [533, 137] width 12 height 12
click at [559, 131] on div "Edit" at bounding box center [589, 133] width 77 height 10
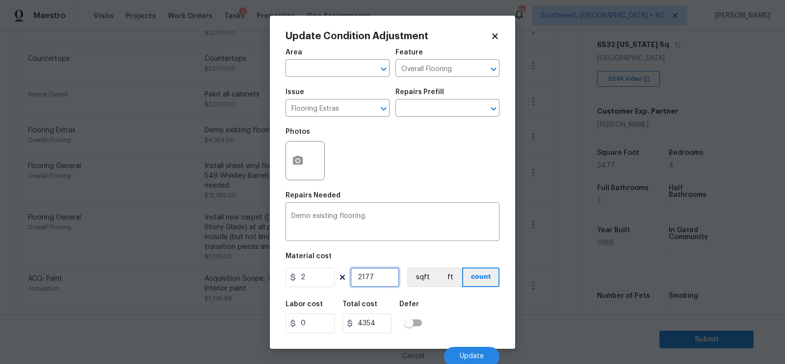
click at [384, 280] on input "2177" at bounding box center [374, 278] width 49 height 20
type input "2"
type input "4"
type input "24"
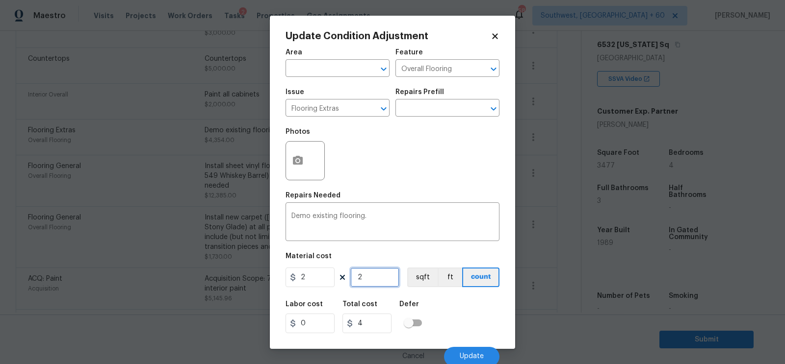
type input "48"
type input "247"
type input "494"
type input "2477"
type input "4954"
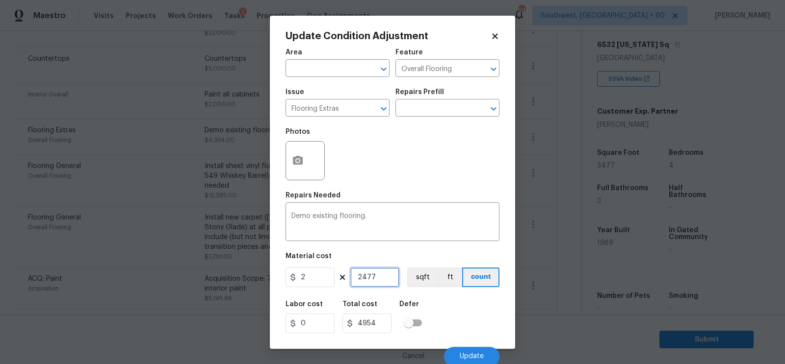
type input "2477"
click at [385, 326] on input "4954" at bounding box center [366, 324] width 49 height 20
click at [476, 354] on span "Update" at bounding box center [472, 356] width 24 height 7
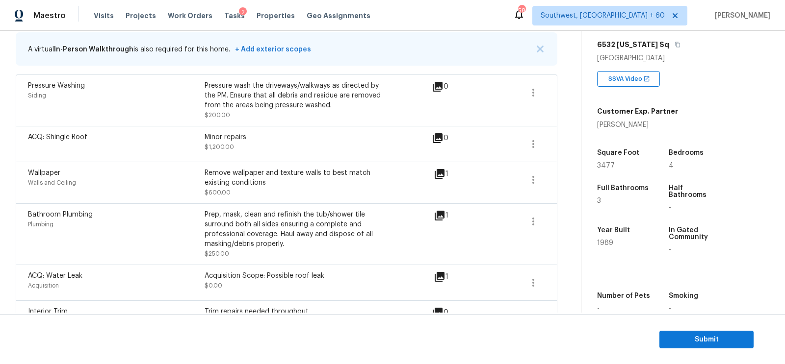
scroll to position [142, 0]
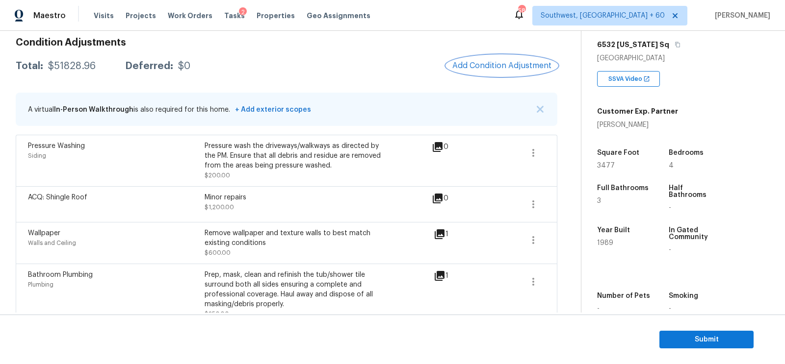
click at [496, 68] on span "Add Condition Adjustment" at bounding box center [501, 65] width 99 height 9
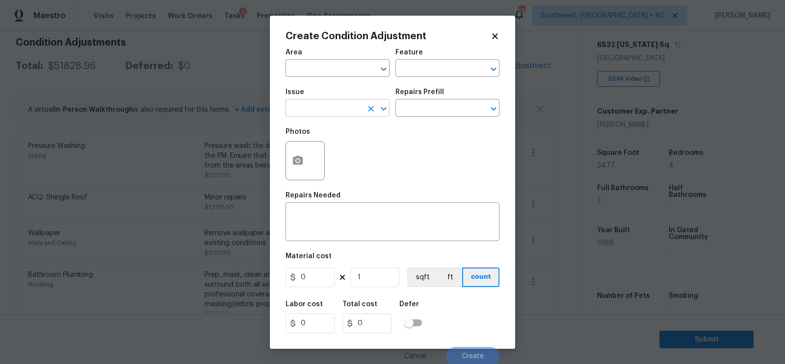
click at [327, 112] on input "text" at bounding box center [323, 109] width 77 height 15
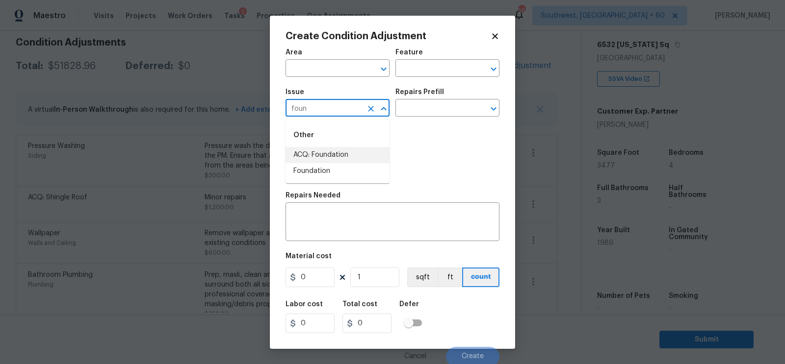
click at [329, 158] on li "ACQ: Foundation" at bounding box center [337, 155] width 104 height 16
type input "ACQ: Foundation"
click at [423, 111] on input "text" at bounding box center [433, 109] width 77 height 15
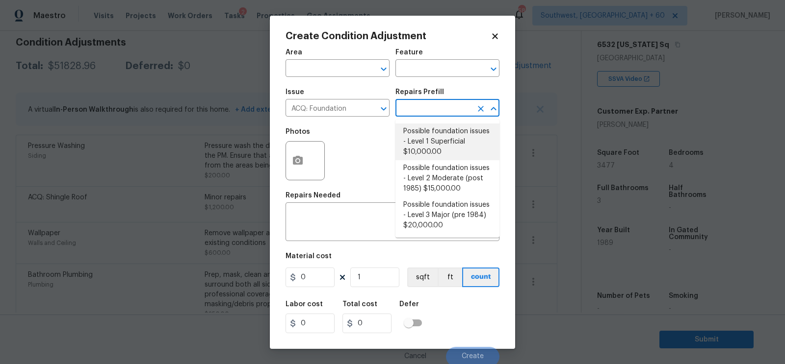
click at [420, 130] on li "Possible foundation issues - Level 1 Superficial $10,000.00" at bounding box center [447, 142] width 104 height 37
type input "Acquisition"
type textarea "Possible foundation issues - Level 1 - Superficial. Disclaimer: This is NOT a t…"
type input "10000"
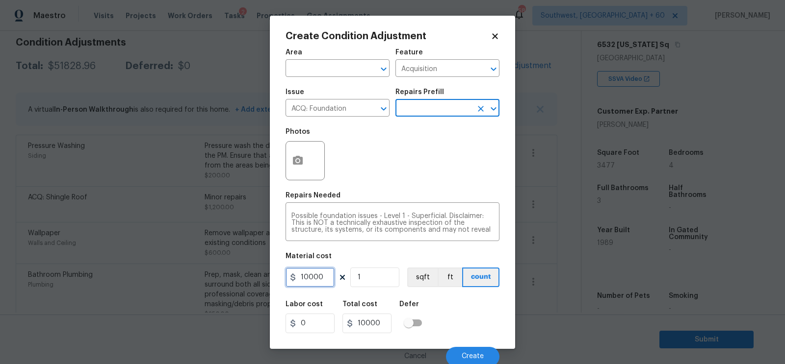
click at [300, 286] on input "10000" at bounding box center [309, 278] width 49 height 20
type input "0"
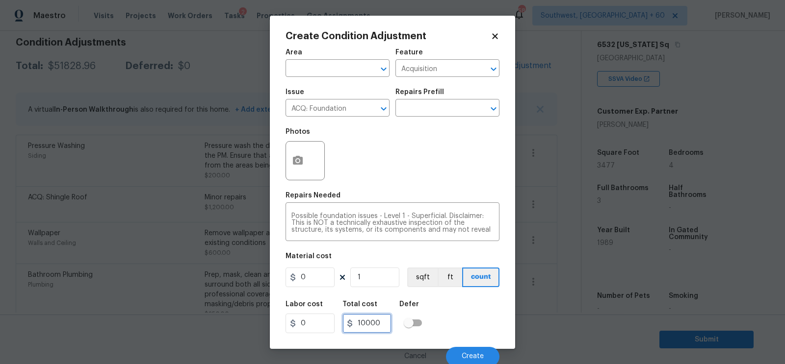
type input "0"
click at [380, 324] on input "0" at bounding box center [366, 324] width 49 height 20
click at [297, 169] on button "button" at bounding box center [298, 161] width 24 height 38
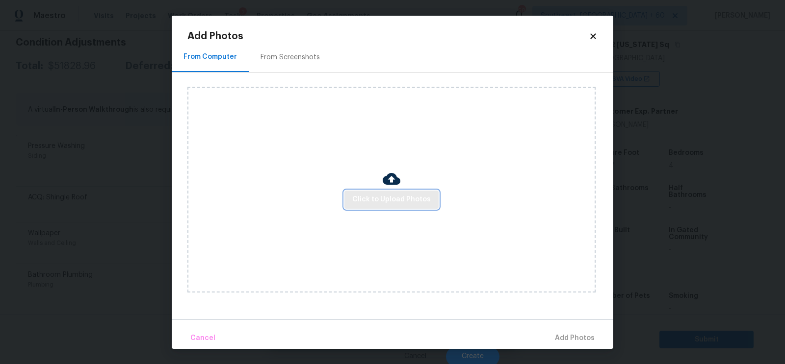
click at [379, 193] on button "Click to Upload Photos" at bounding box center [391, 200] width 94 height 18
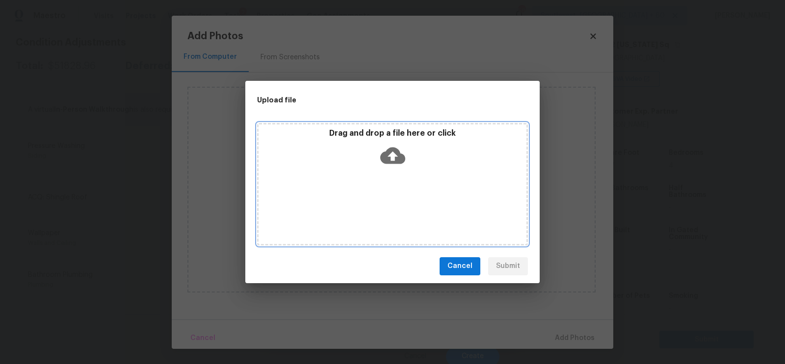
click at [387, 172] on div "Drag and drop a file here or click" at bounding box center [392, 184] width 271 height 123
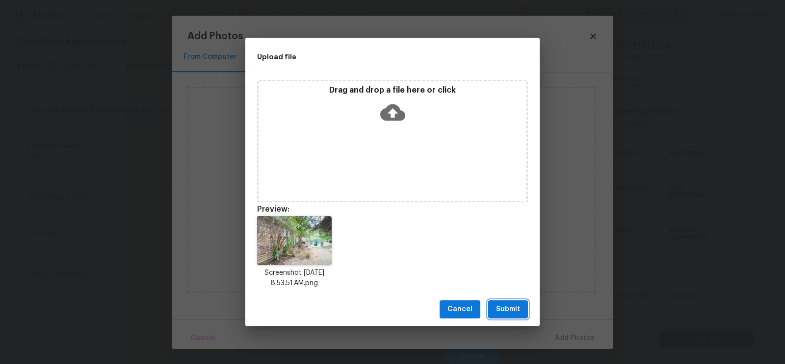
click at [498, 309] on span "Submit" at bounding box center [508, 310] width 24 height 12
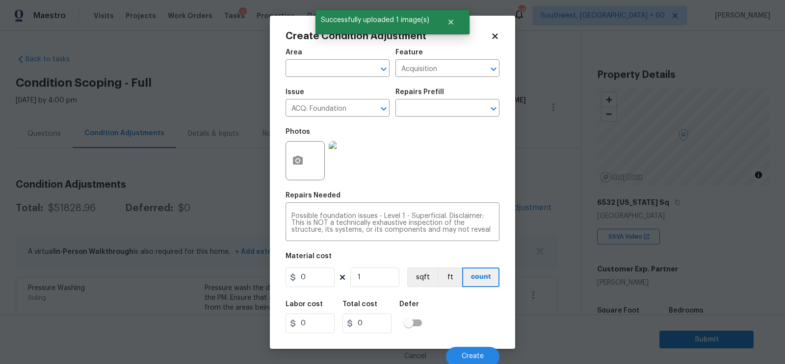
scroll to position [158, 0]
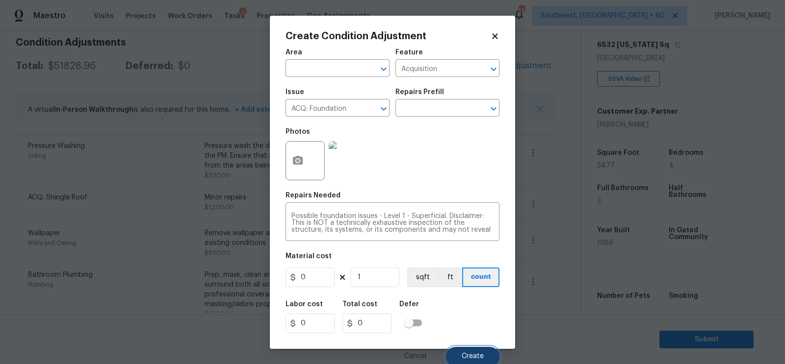
click at [472, 355] on span "Create" at bounding box center [473, 356] width 22 height 7
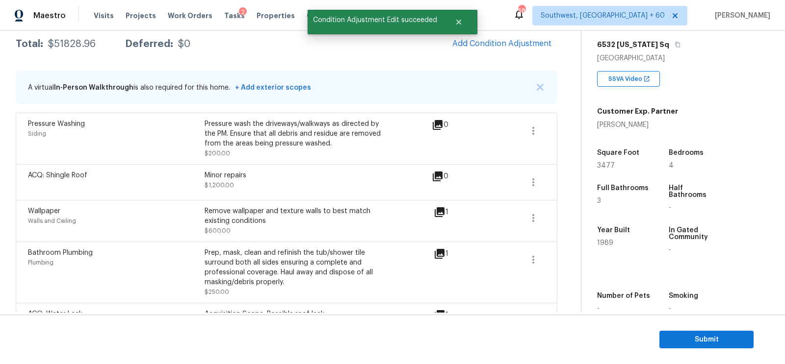
scroll to position [142, 0]
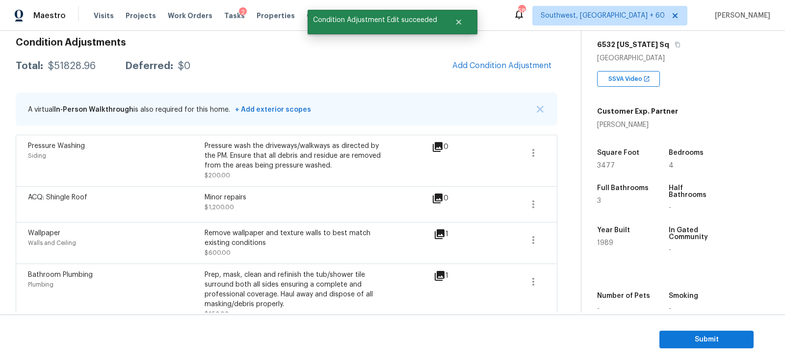
click at [61, 66] on div "$51828.96" at bounding box center [72, 66] width 48 height 10
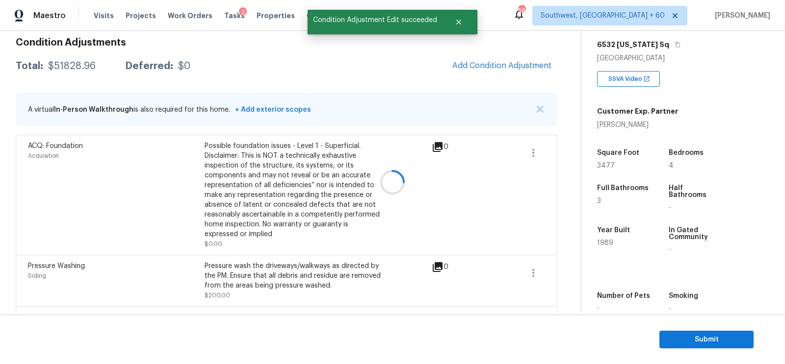
click at [61, 66] on div at bounding box center [392, 182] width 785 height 364
click at [61, 66] on div "$51828.96" at bounding box center [72, 66] width 48 height 10
copy div "$51828.96"
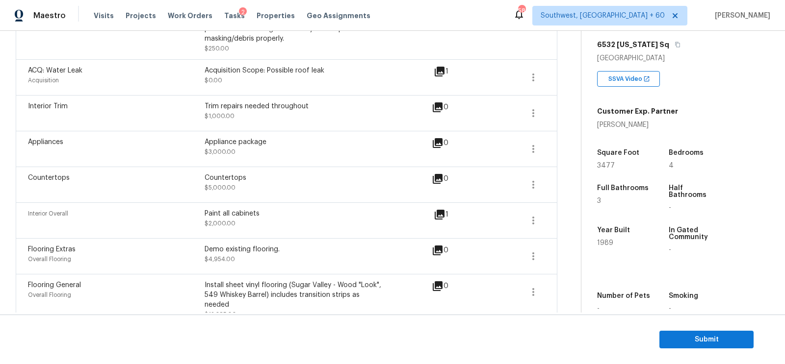
scroll to position [535, 0]
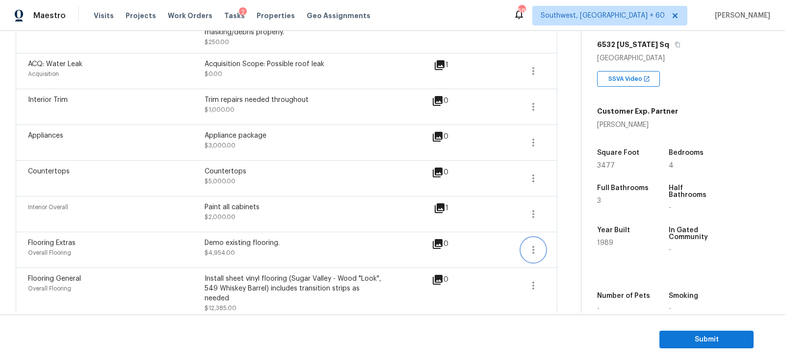
click at [531, 248] on icon "button" at bounding box center [533, 250] width 12 height 12
click at [560, 247] on div "Edit" at bounding box center [589, 246] width 77 height 10
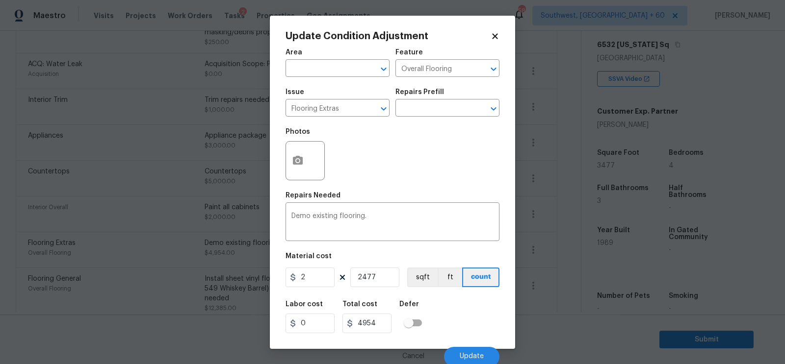
click at [555, 269] on body "Maestro Visits Projects Work Orders Tasks 2 Properties Geo Assignments 580 Sout…" at bounding box center [392, 182] width 785 height 364
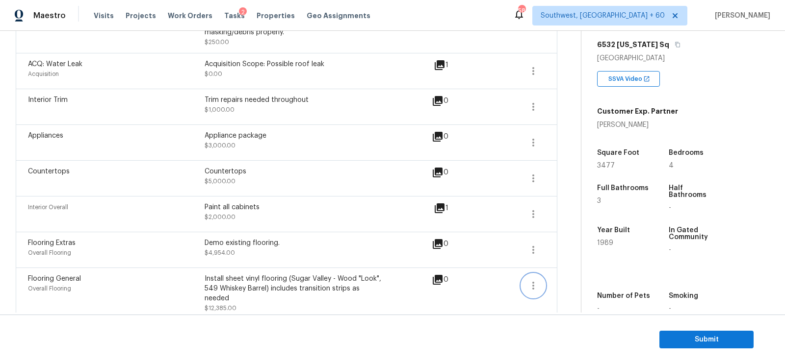
click at [531, 281] on icon "button" at bounding box center [533, 286] width 12 height 12
click at [569, 277] on div "Edit" at bounding box center [589, 282] width 77 height 10
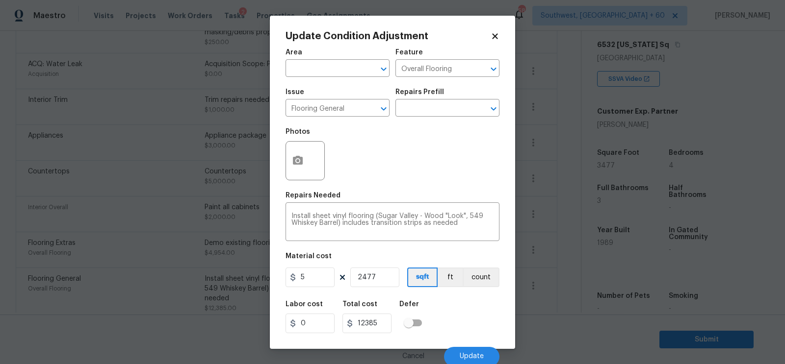
click at [564, 302] on body "Maestro Visits Projects Work Orders Tasks 2 Properties Geo Assignments 580 Sout…" at bounding box center [392, 182] width 785 height 364
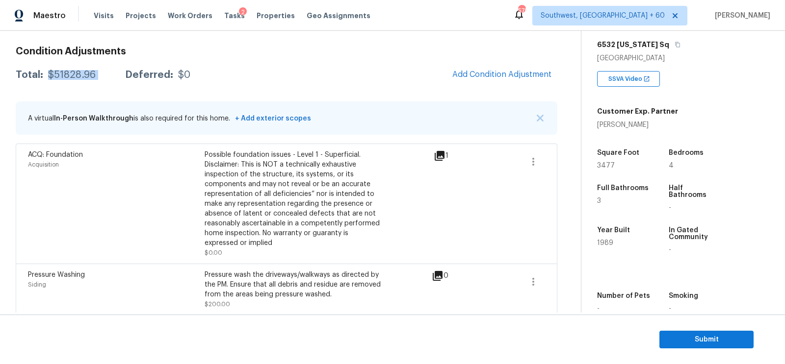
scroll to position [84, 0]
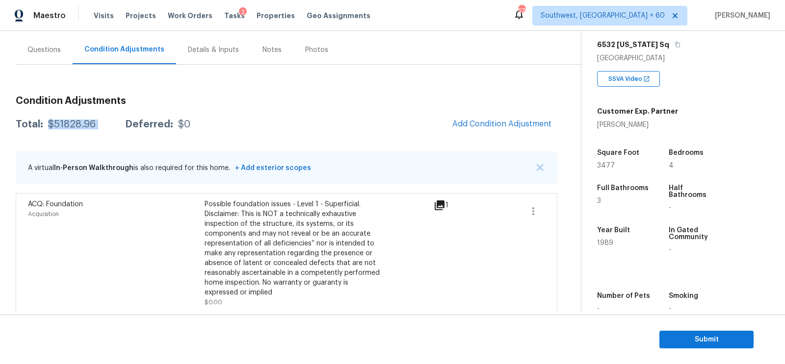
click at [53, 46] on div "Questions" at bounding box center [43, 50] width 33 height 10
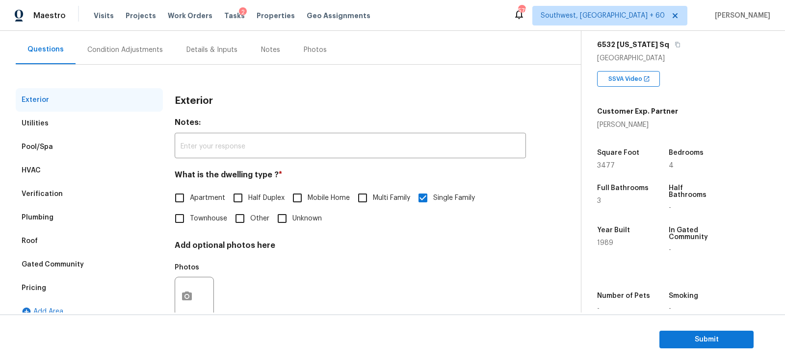
click at [56, 287] on div "Pricing" at bounding box center [89, 289] width 147 height 24
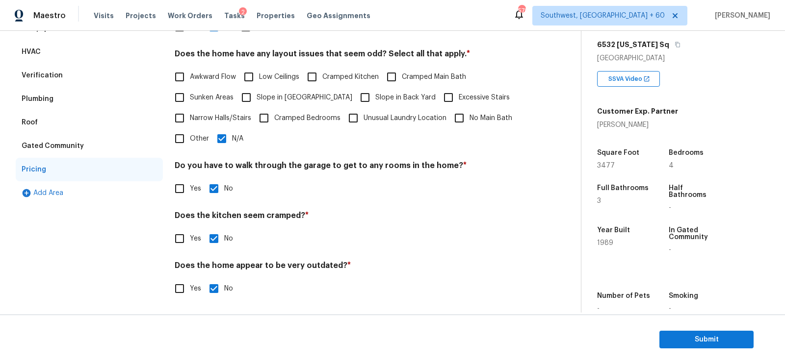
scroll to position [21, 0]
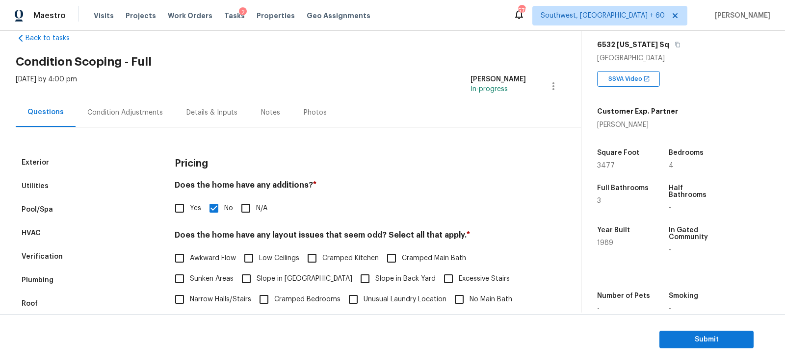
click at [90, 116] on div "Condition Adjustments" at bounding box center [125, 113] width 76 height 10
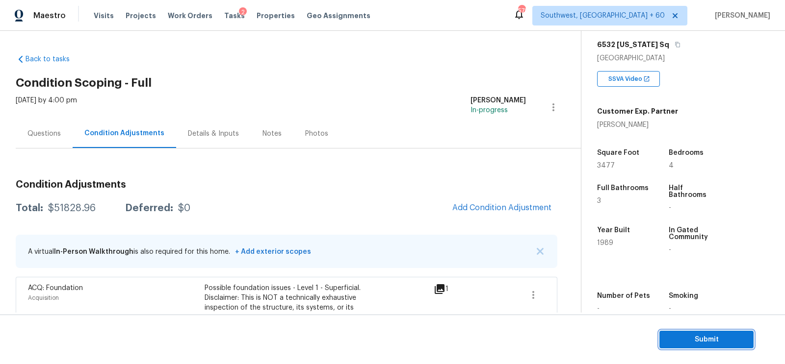
click at [691, 339] on span "Submit" at bounding box center [706, 340] width 78 height 12
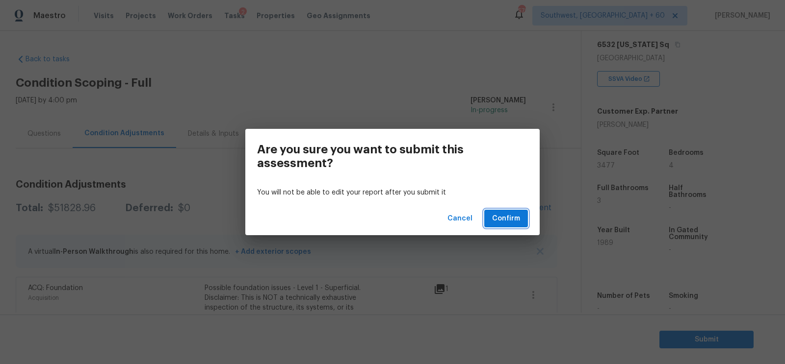
click at [507, 221] on span "Confirm" at bounding box center [506, 219] width 28 height 12
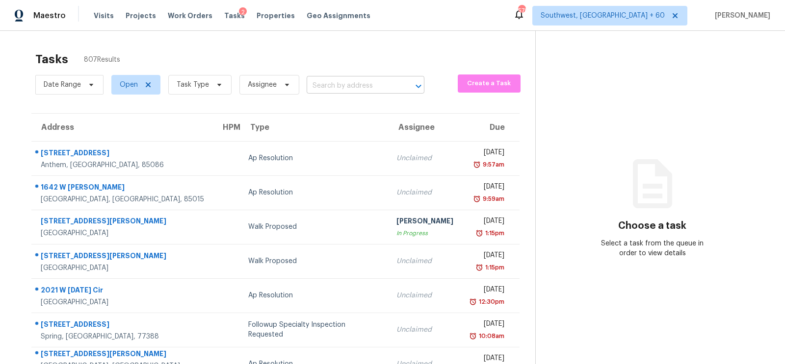
click at [357, 91] on input "text" at bounding box center [352, 85] width 90 height 15
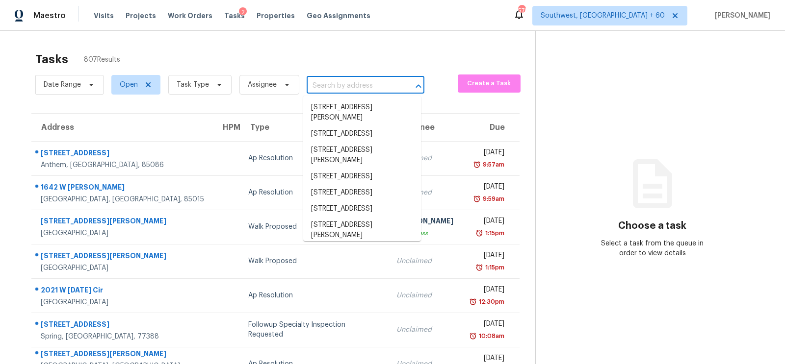
paste input "8234 Dawn Dr, Jonesboro, GA 30236"
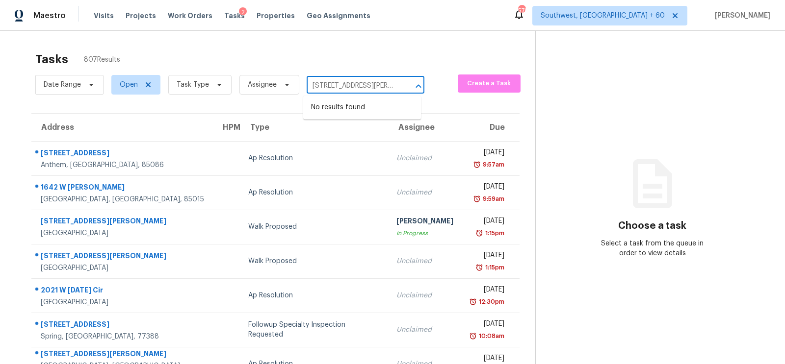
scroll to position [0, 33]
drag, startPoint x: 324, startPoint y: 85, endPoint x: 425, endPoint y: 85, distance: 101.0
click at [425, 85] on div "Date Range Open Task Type Assignee 8234 Dawn Dr, Jonesboro, GA 30236 ​ Create a…" at bounding box center [285, 85] width 500 height 26
type input "8234 Dawn"
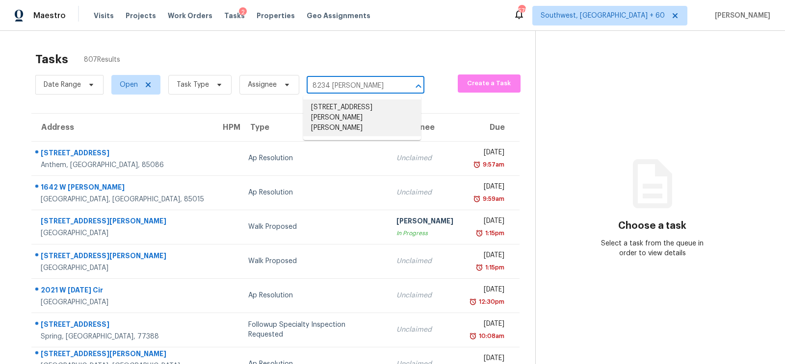
click at [375, 107] on li "8234 Dawn Dr, Jonesboro, GA 30236" at bounding box center [362, 118] width 118 height 37
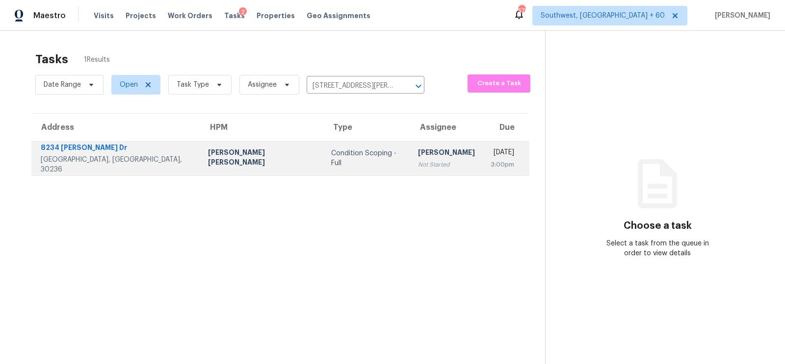
click at [338, 157] on div "Condition Scoping - Full" at bounding box center [366, 159] width 71 height 20
